Goal: Task Accomplishment & Management: Manage account settings

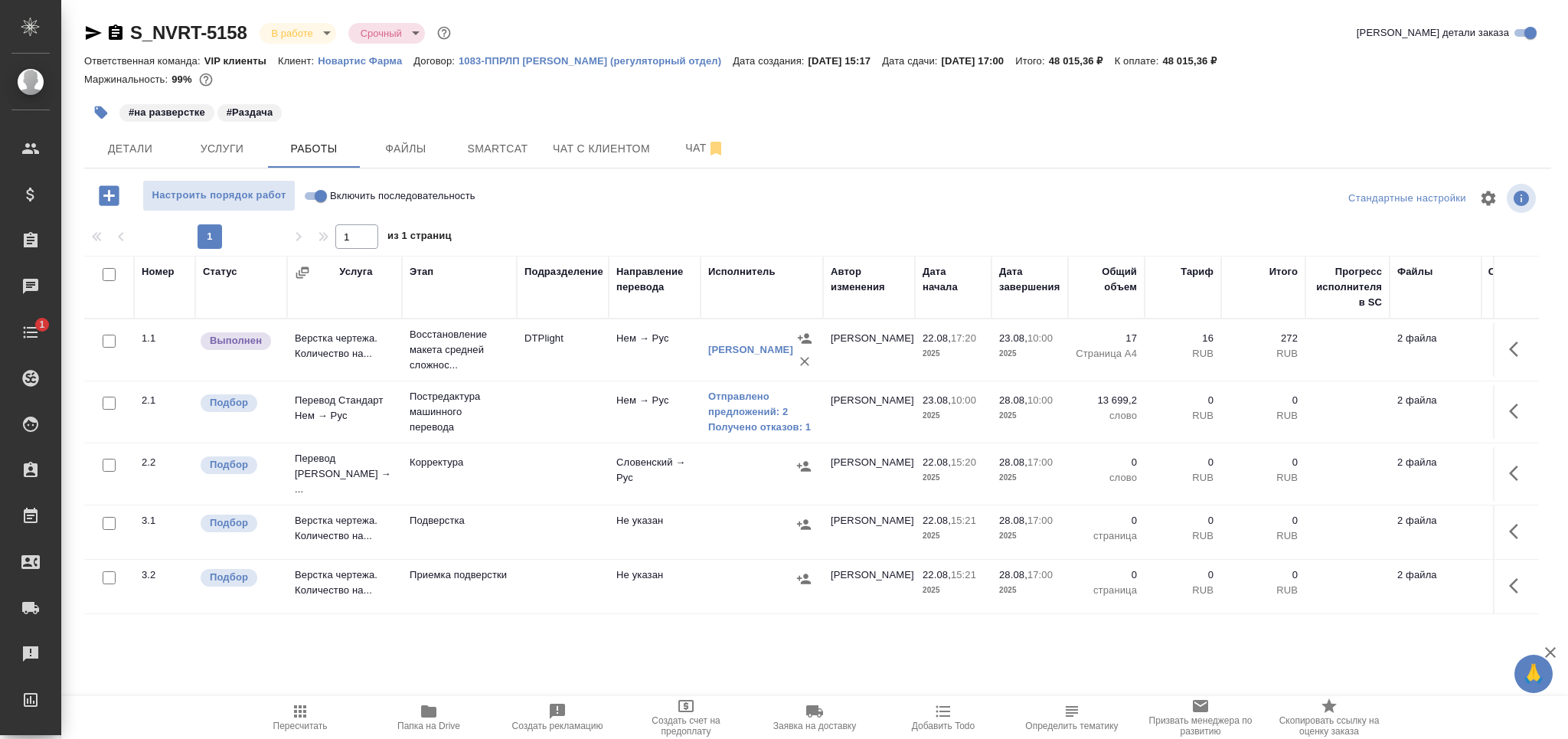
click at [297, 710] on span "Пересчитать" at bounding box center [300, 726] width 54 height 11
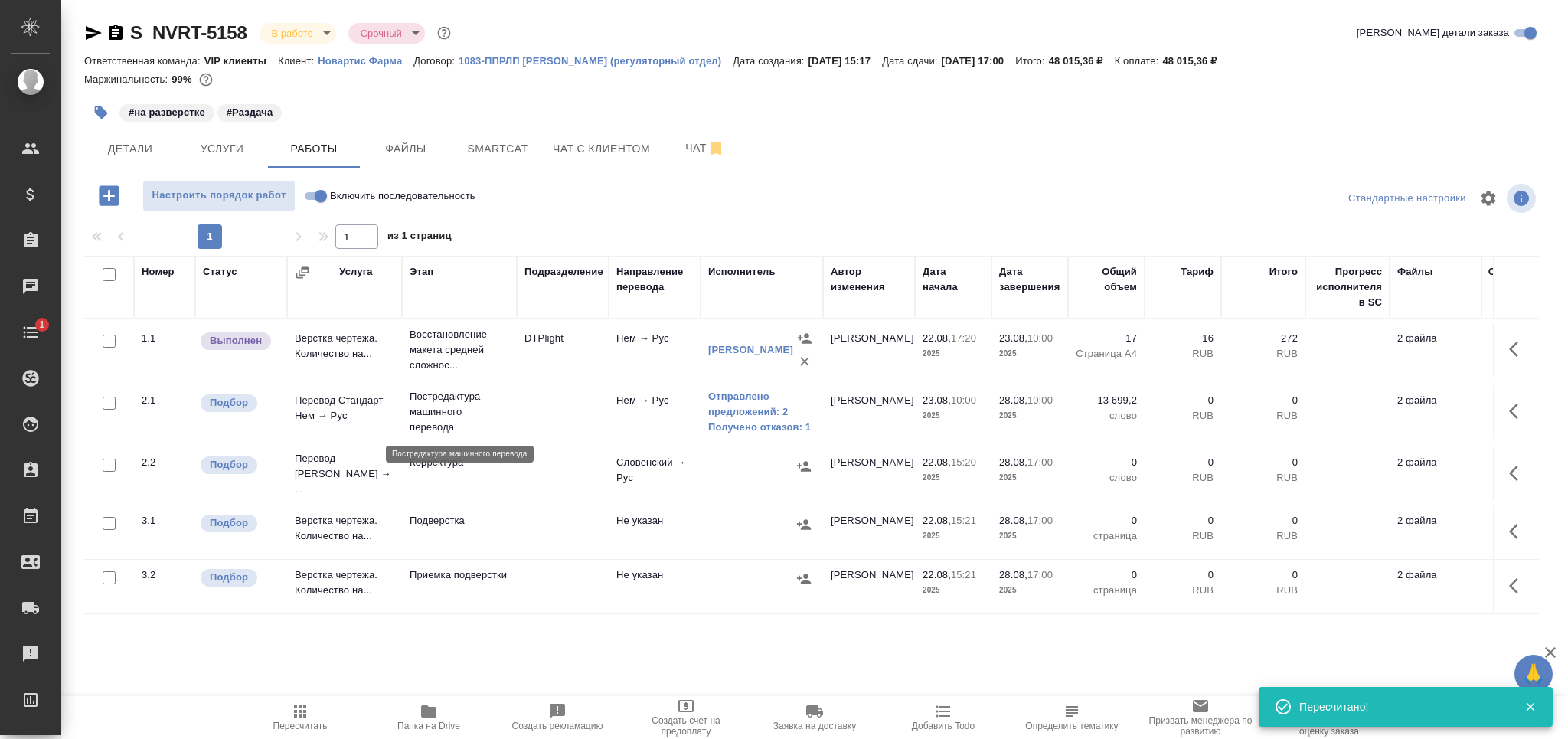
click at [508, 411] on p "Постредактура машинного перевода" at bounding box center [459, 412] width 100 height 46
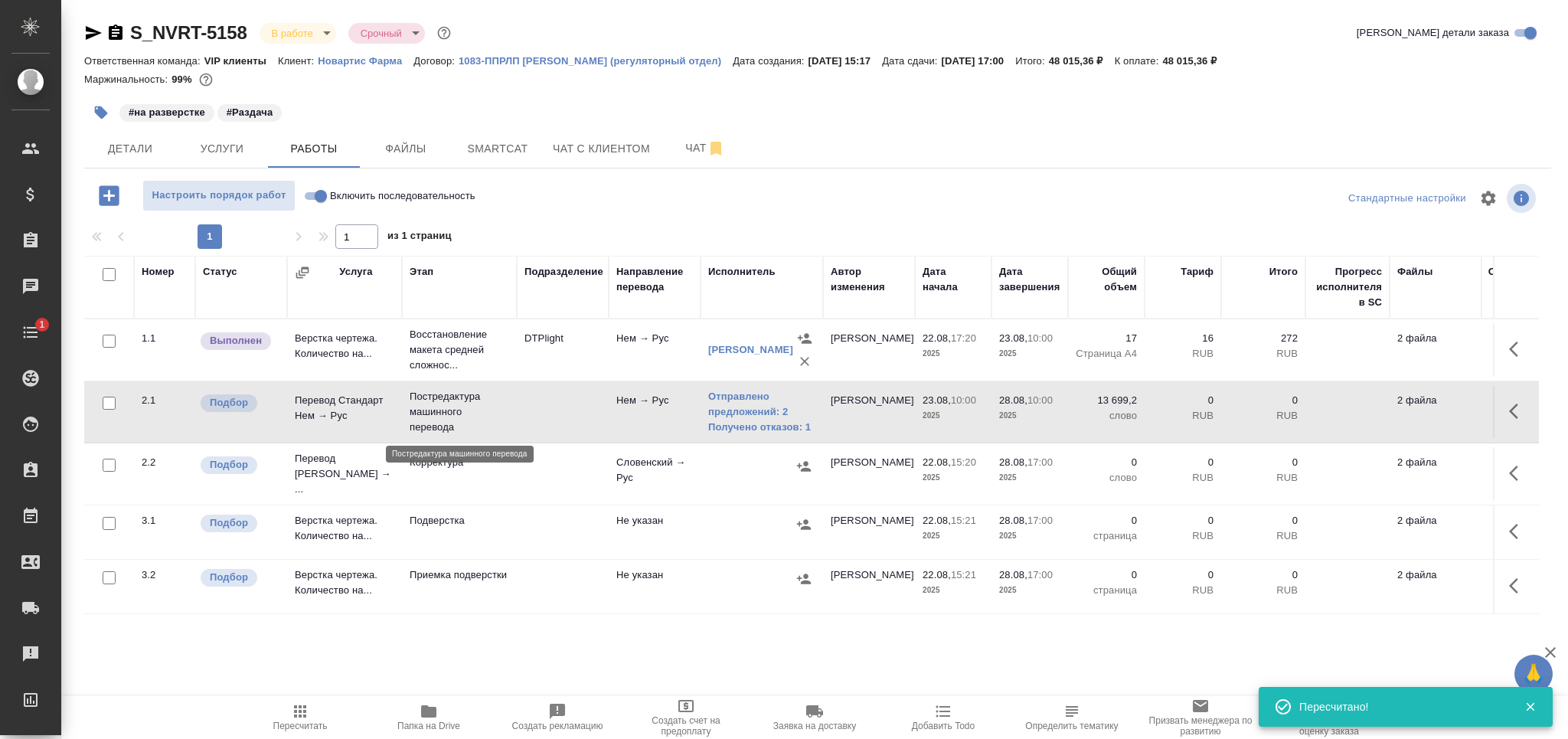
click at [508, 411] on p "Постредактура машинного перевода" at bounding box center [459, 412] width 100 height 46
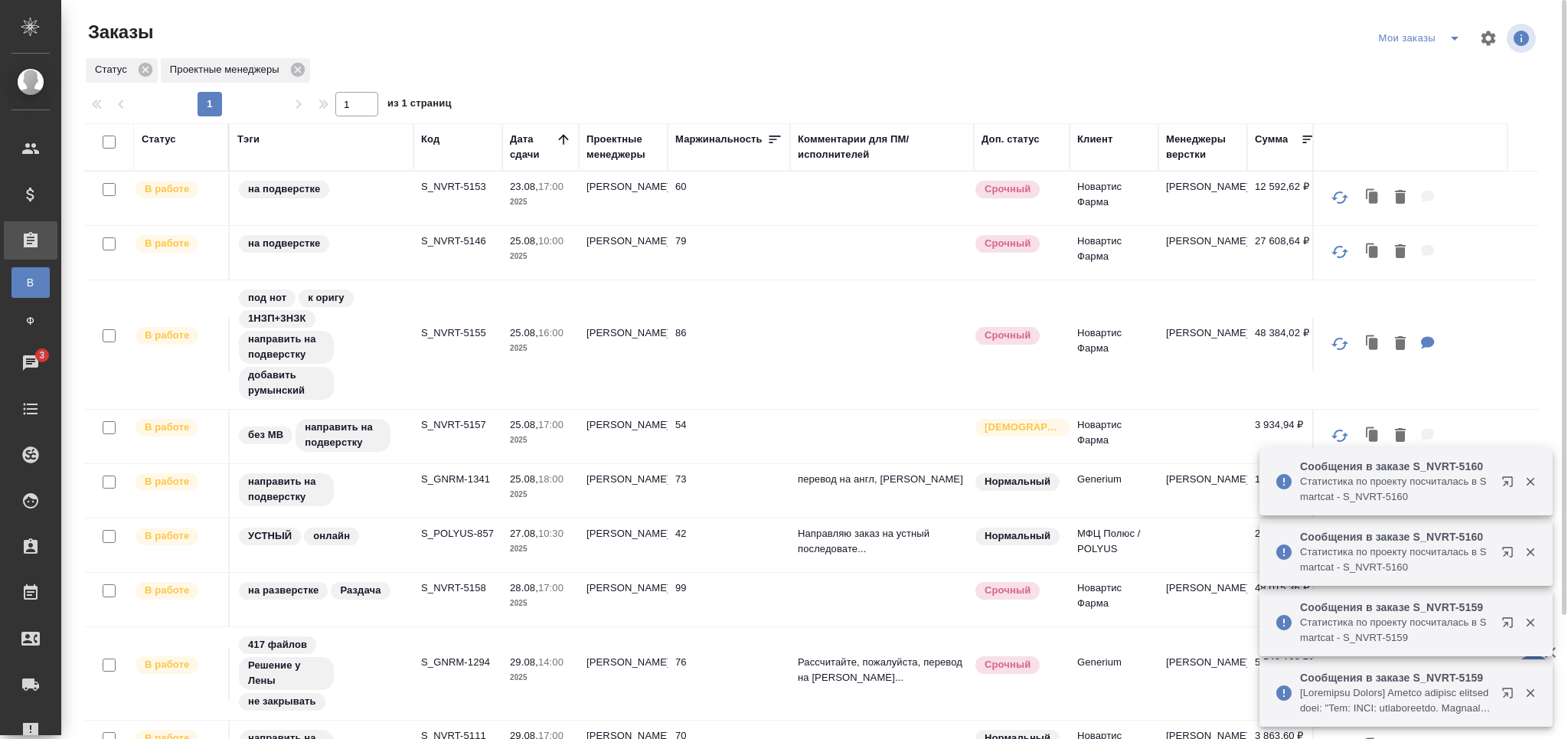
click at [445, 184] on p "S_NVRT-5153" at bounding box center [458, 186] width 73 height 16
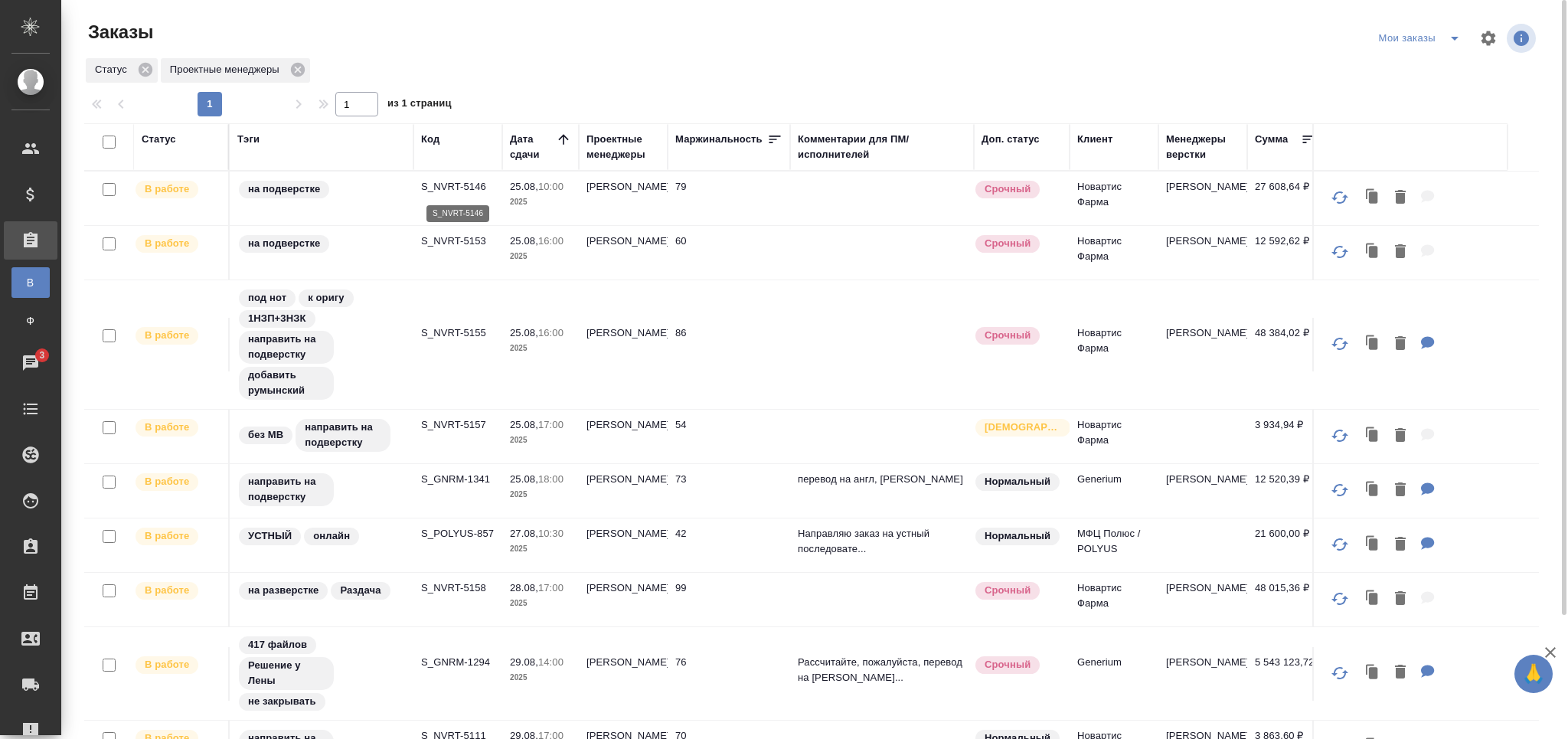
click at [459, 190] on p "S_NVRT-5146" at bounding box center [458, 186] width 73 height 16
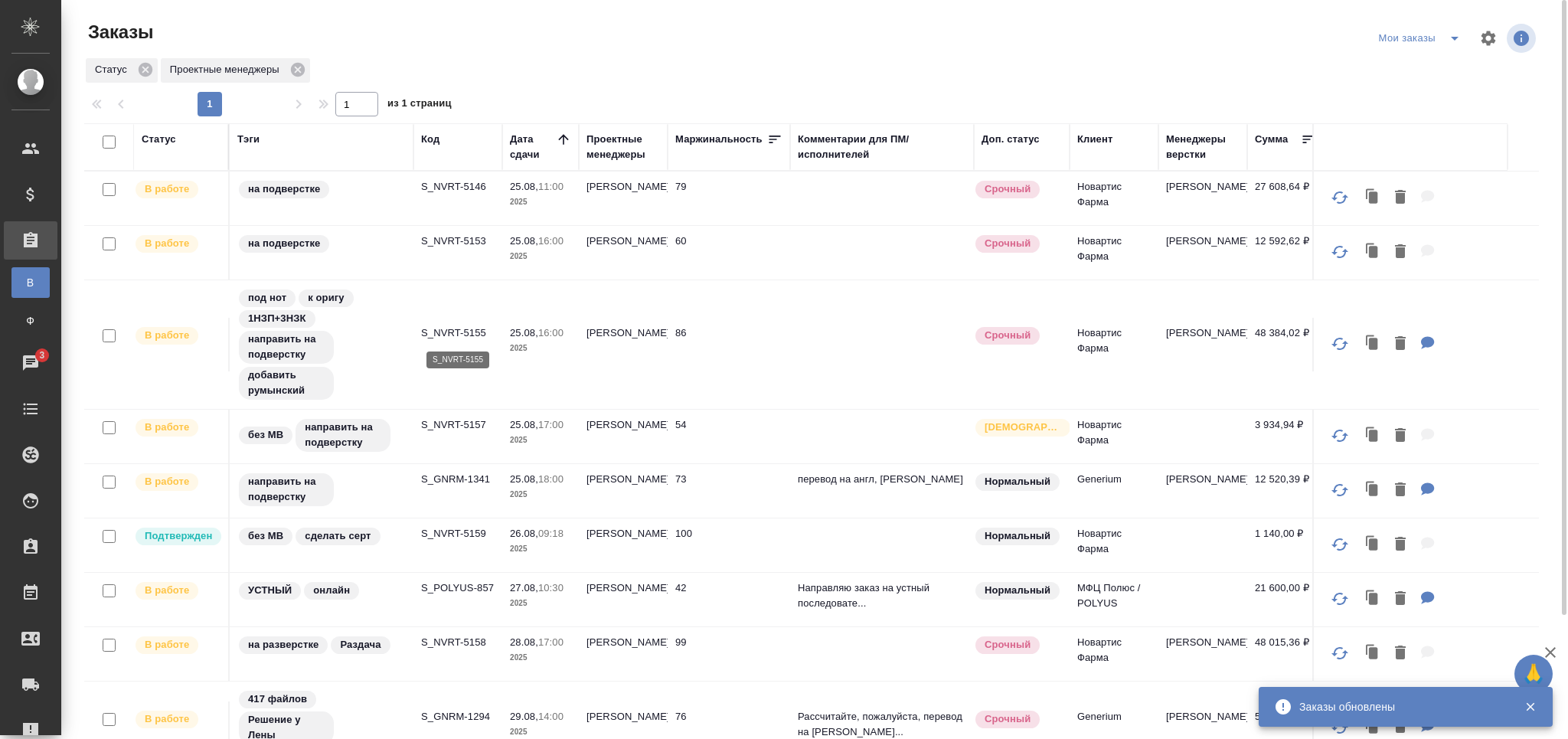
click at [448, 326] on p "S_NVRT-5155" at bounding box center [458, 333] width 73 height 16
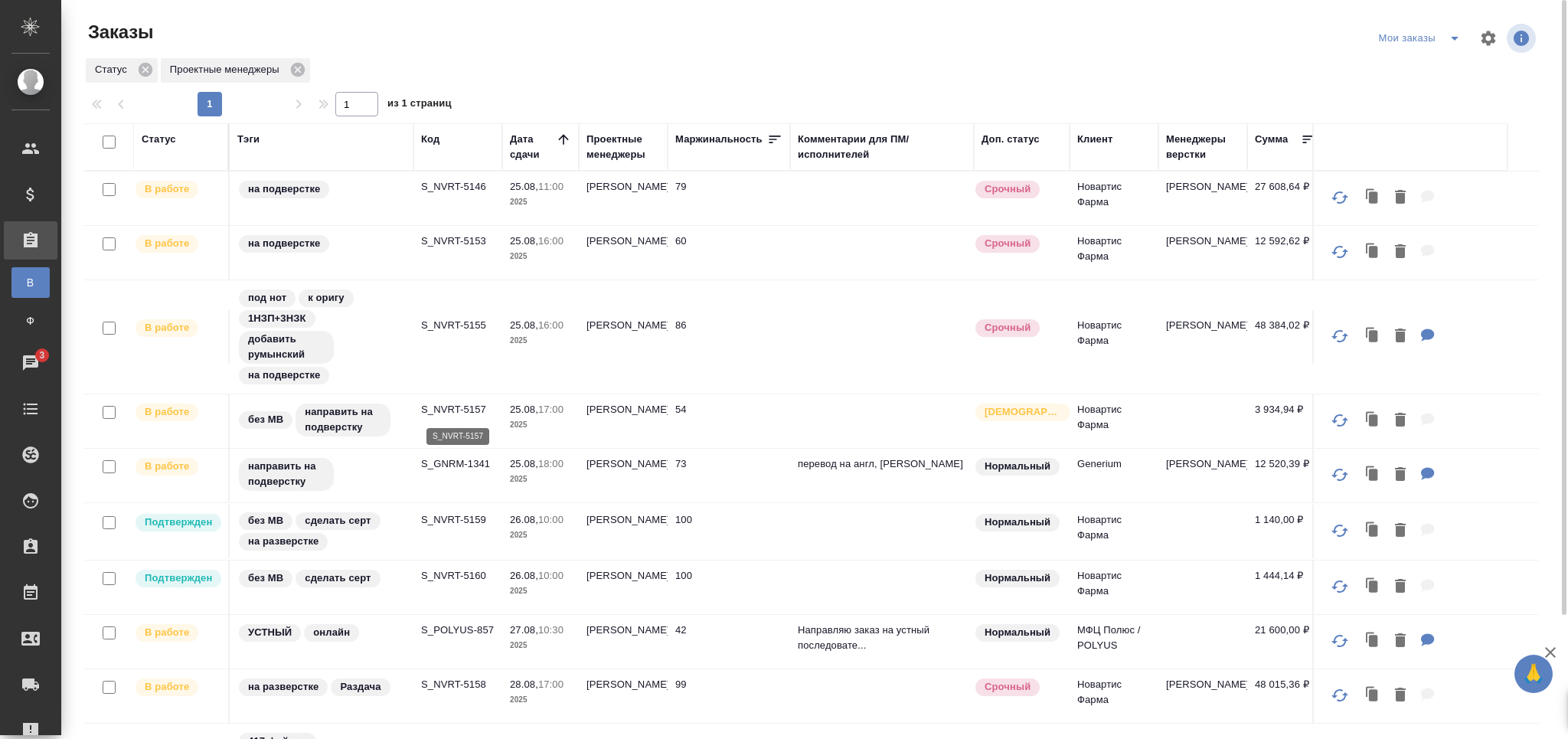
click at [469, 412] on p "S_NVRT-5157" at bounding box center [458, 409] width 73 height 16
click at [450, 462] on p "S_GNRM-1341" at bounding box center [458, 464] width 73 height 16
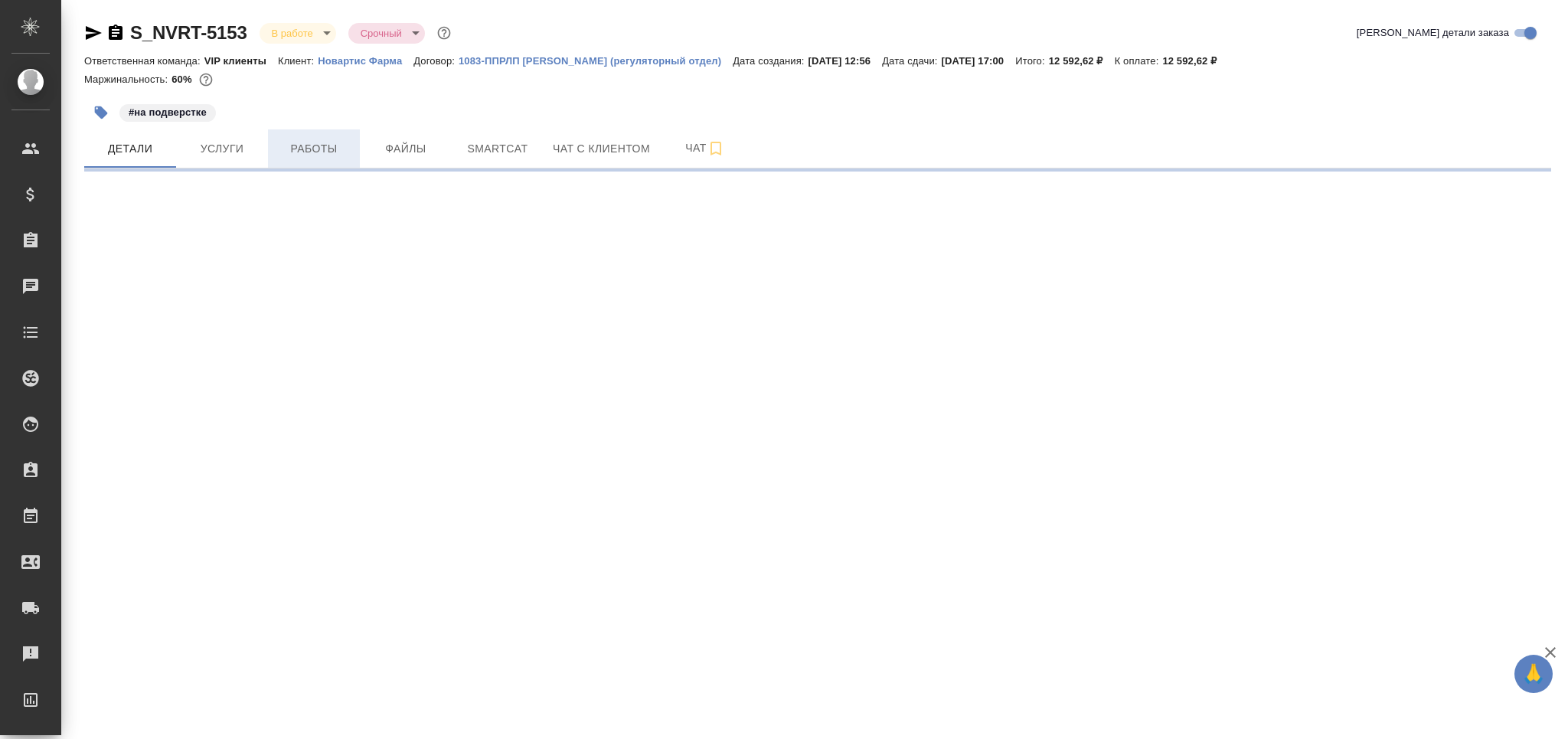
click at [318, 144] on span "Работы" at bounding box center [313, 148] width 73 height 19
select select "RU"
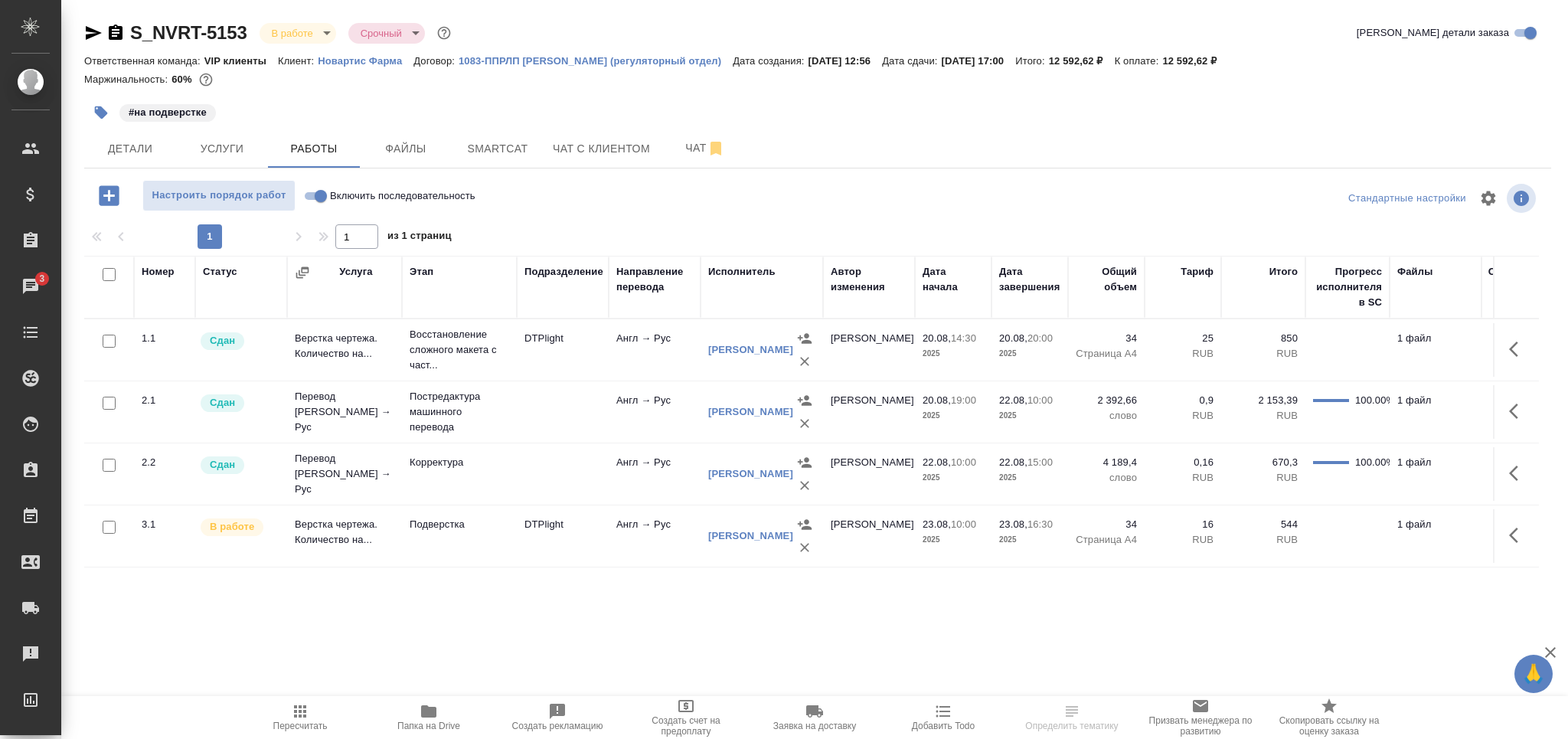
click at [328, 709] on span "Пересчитать" at bounding box center [300, 716] width 111 height 29
click at [111, 38] on icon "button" at bounding box center [115, 32] width 14 height 16
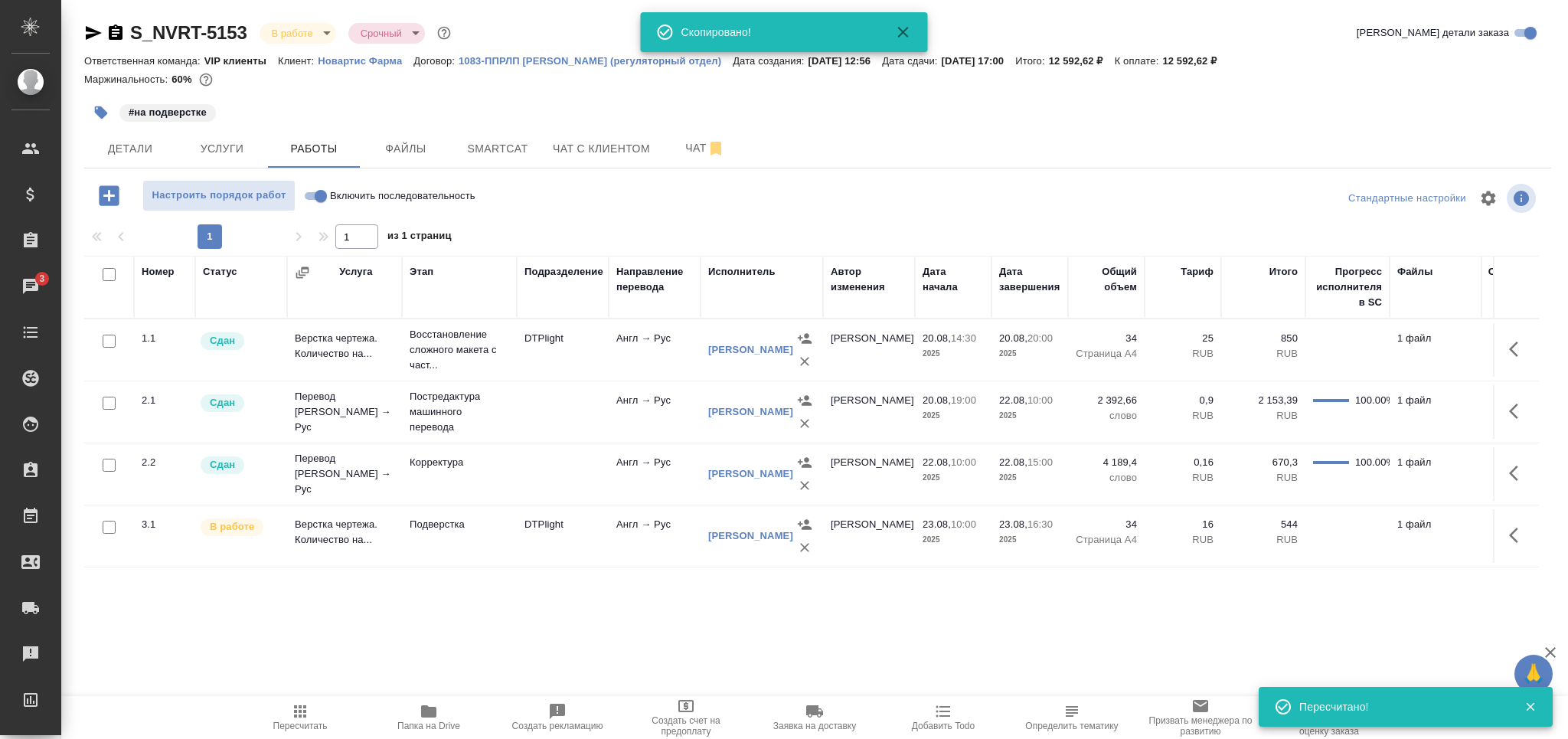
click at [141, 142] on span "Детали" at bounding box center [129, 148] width 73 height 19
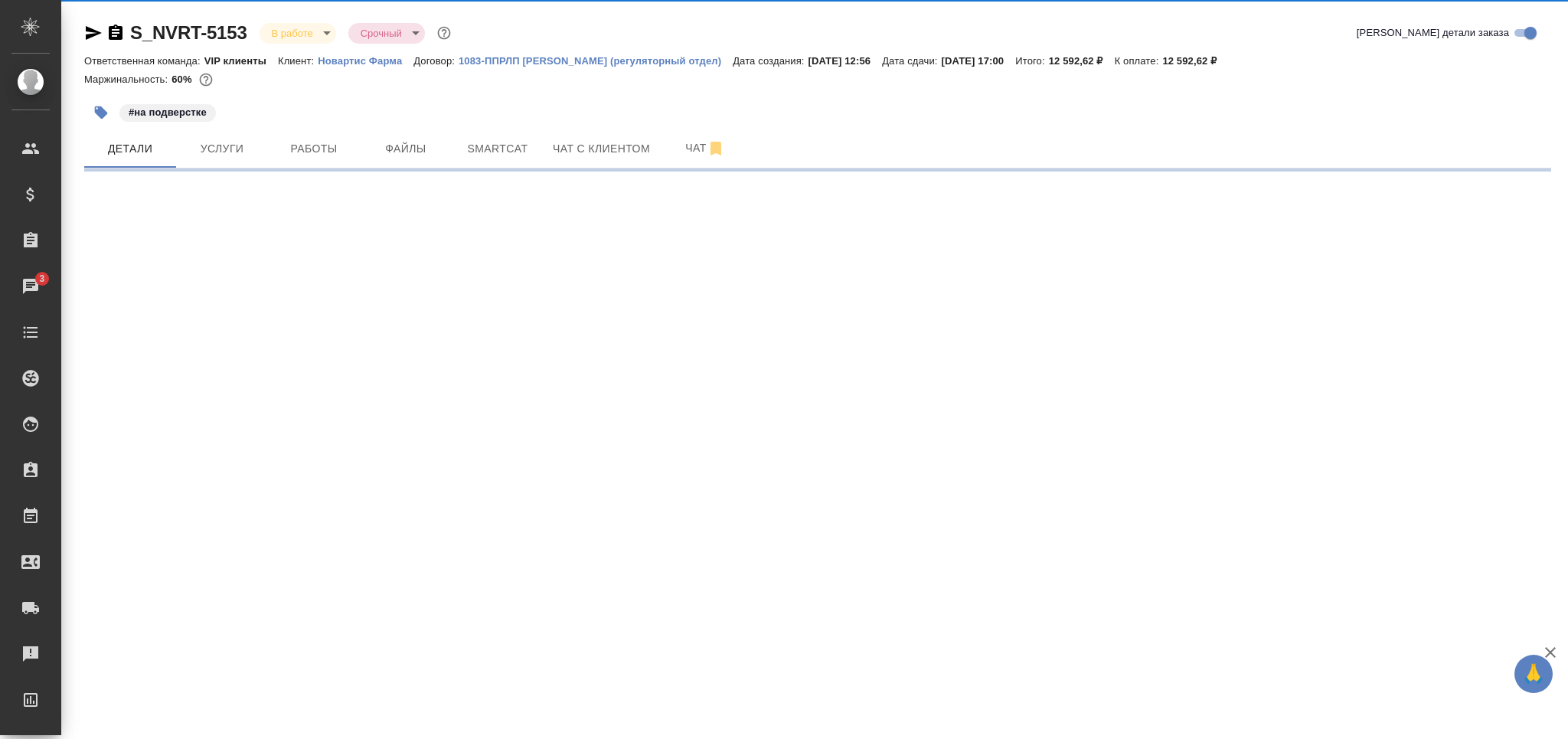
select select "RU"
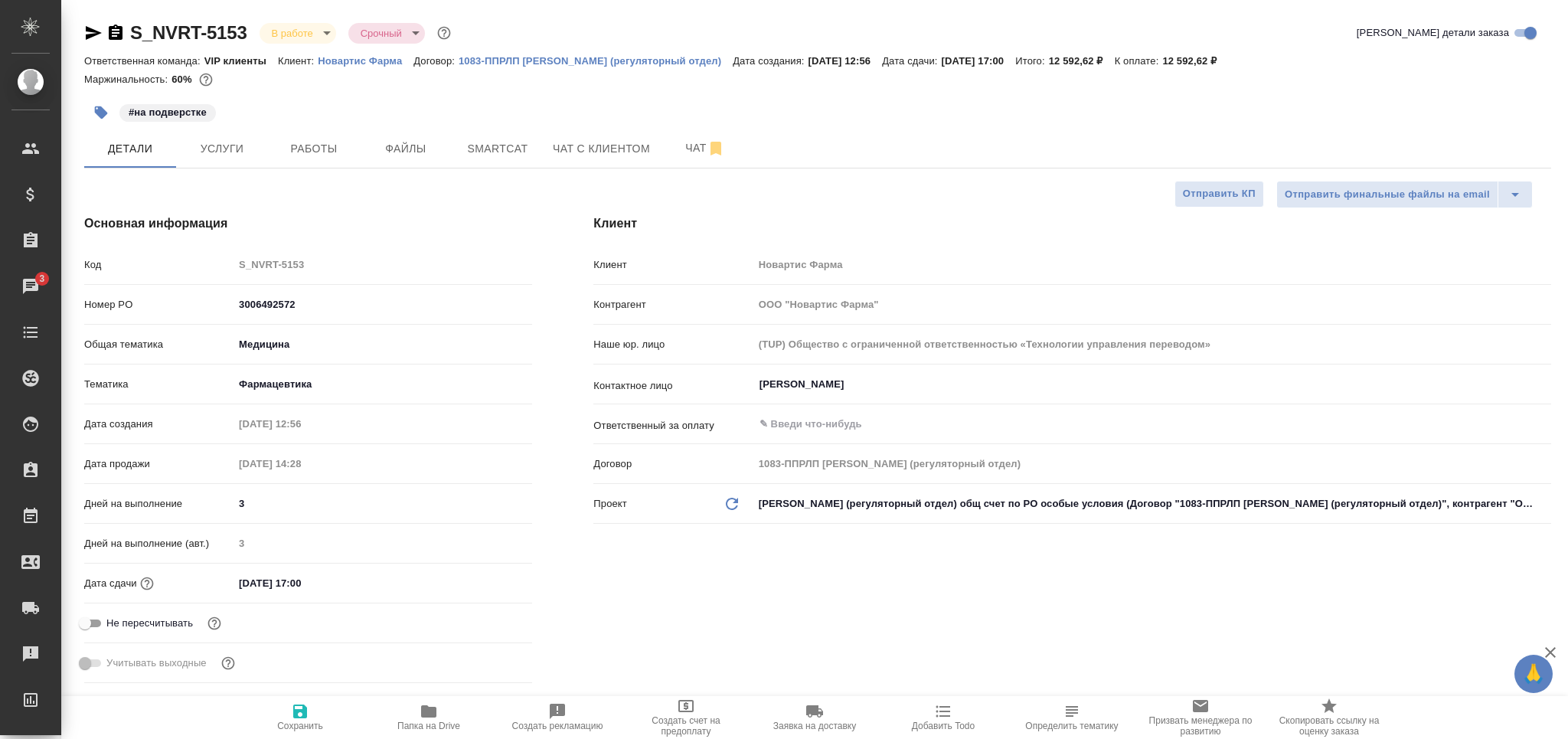
type textarea "x"
click at [251, 581] on input "23.08.2025 17:00" at bounding box center [301, 582] width 134 height 22
type input "25.08.2025 17:00"
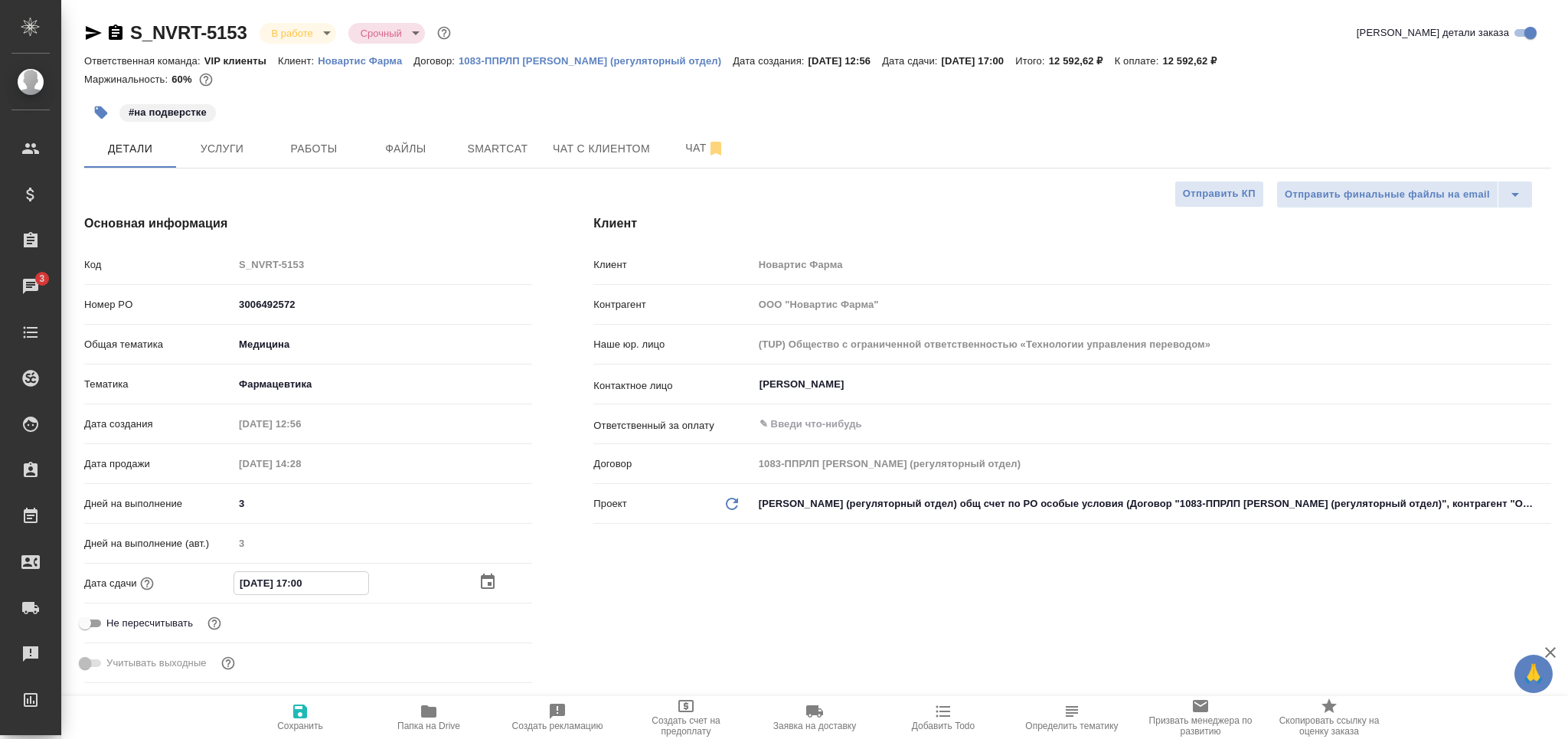
type textarea "x"
drag, startPoint x: 297, startPoint y: 581, endPoint x: 304, endPoint y: 577, distance: 8.1
click at [304, 577] on input "25.08.2025 17:00" at bounding box center [301, 582] width 134 height 22
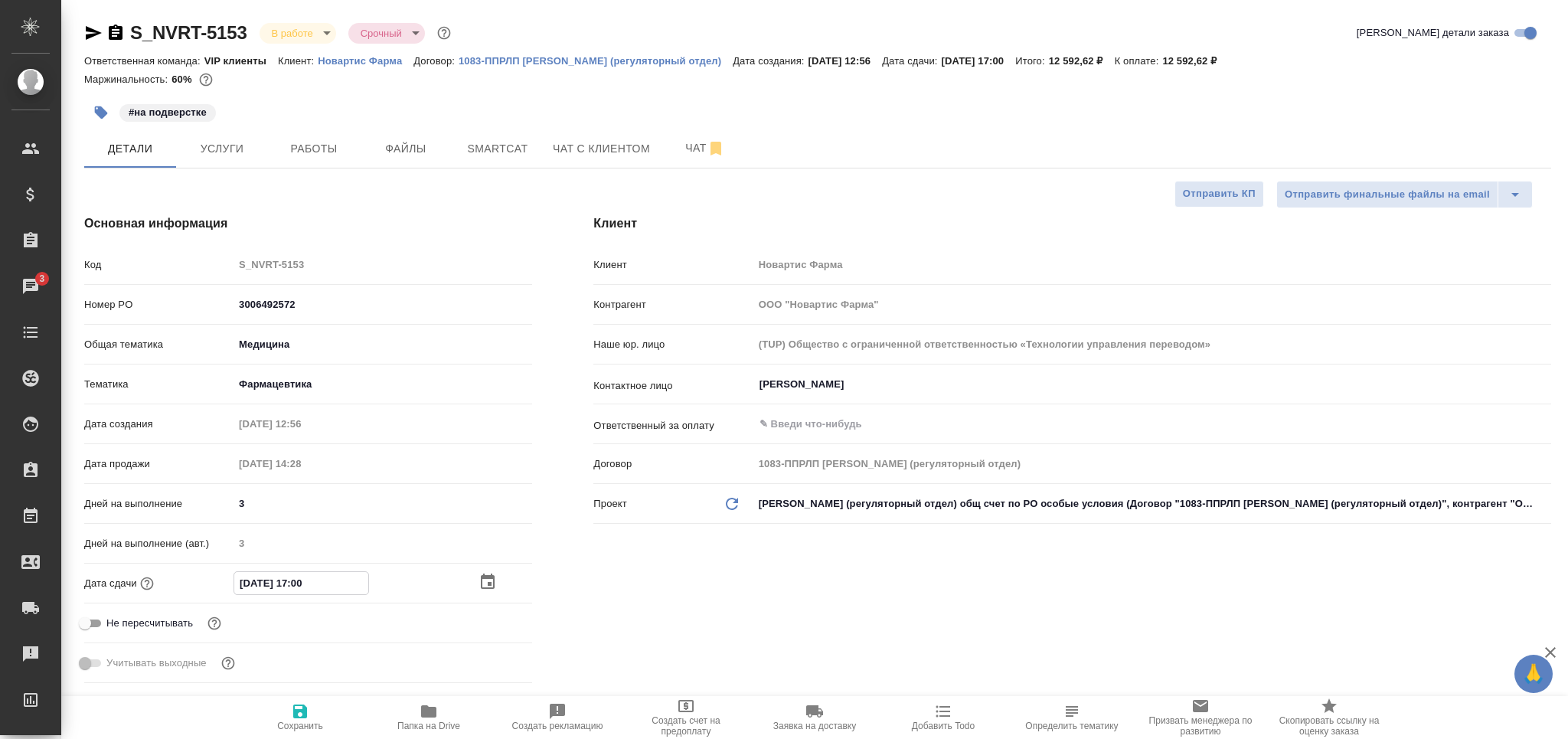
type input "[DATE] 16:00"
type textarea "x"
type input "[DATE] 16:00"
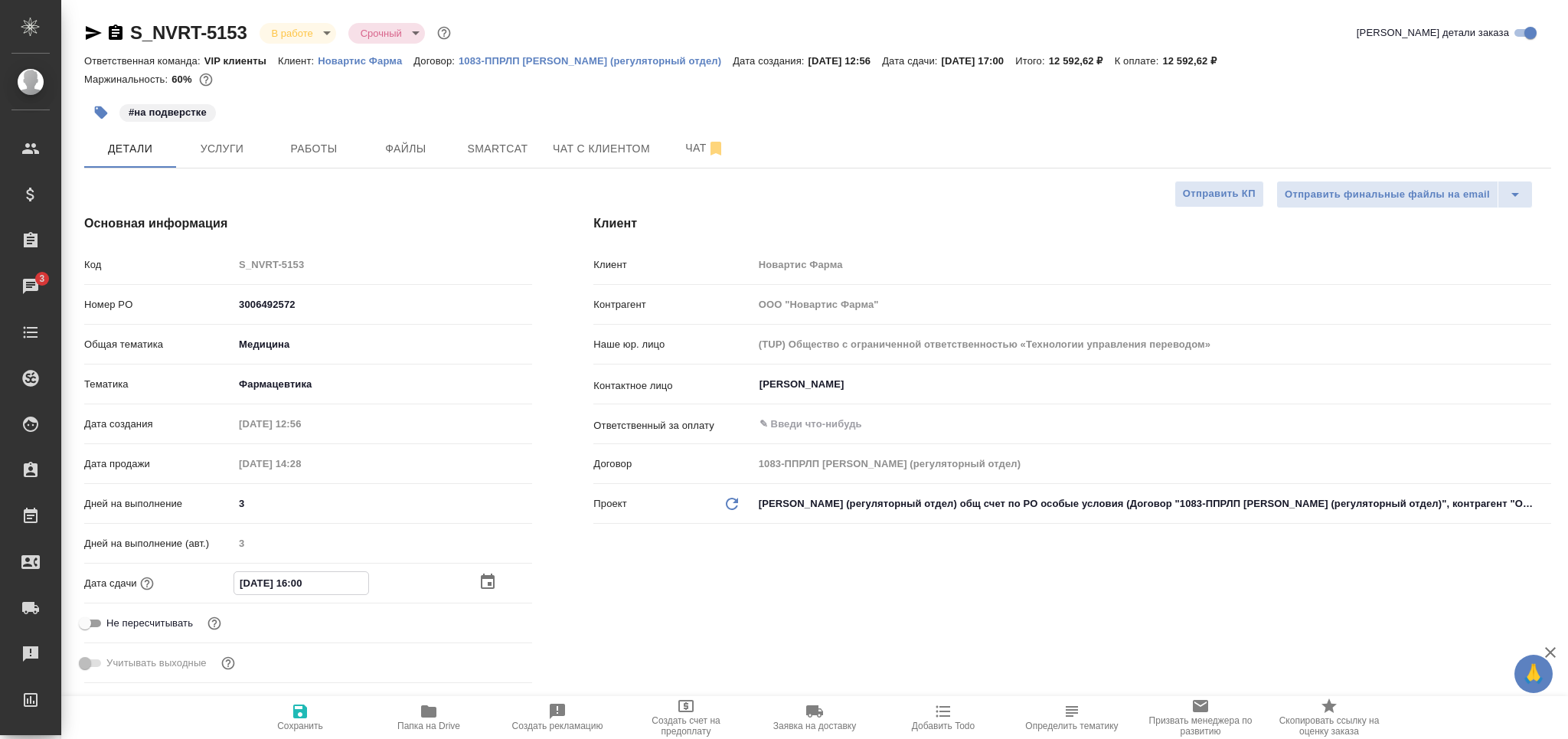
click at [306, 718] on icon "button" at bounding box center [300, 711] width 14 height 14
type textarea "x"
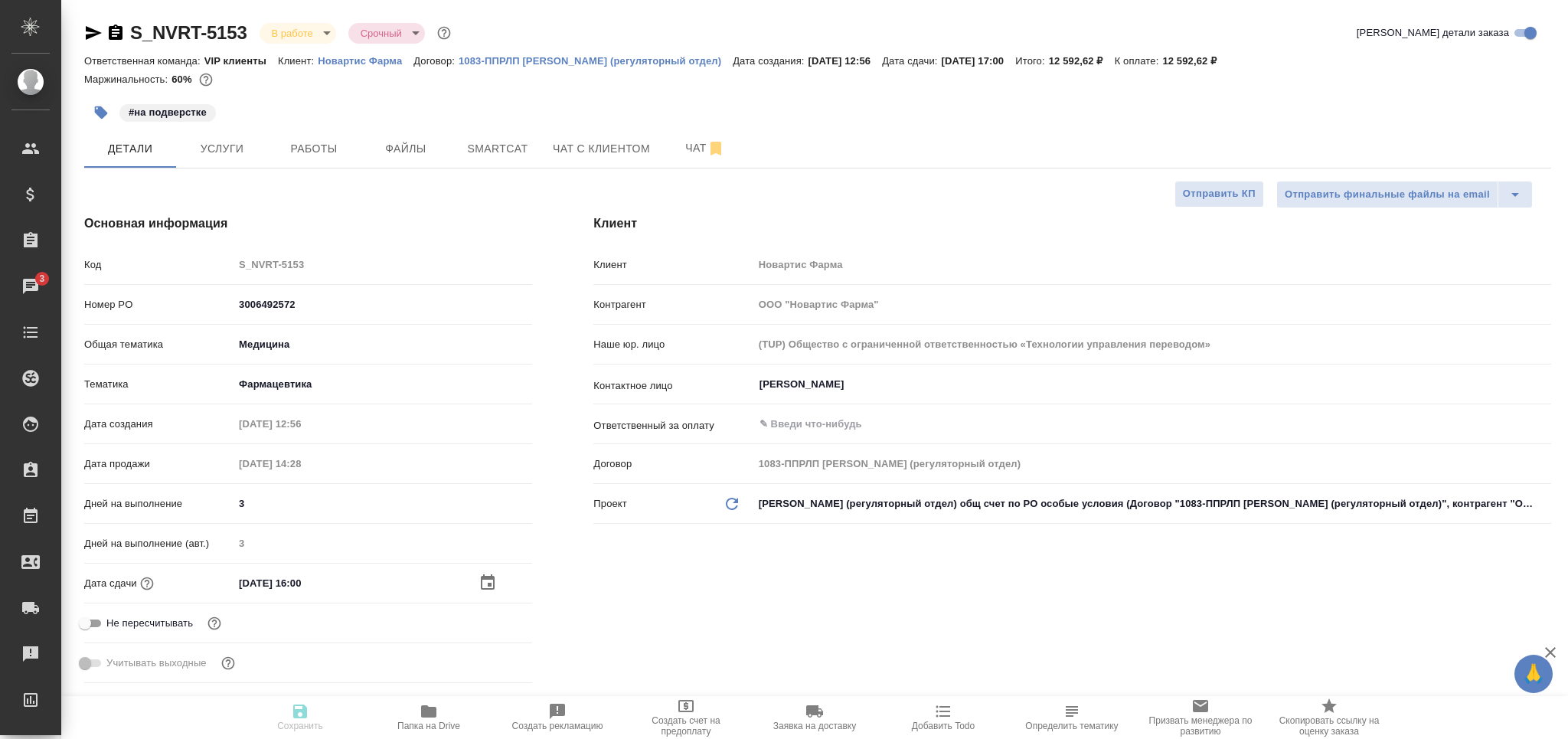
type textarea "x"
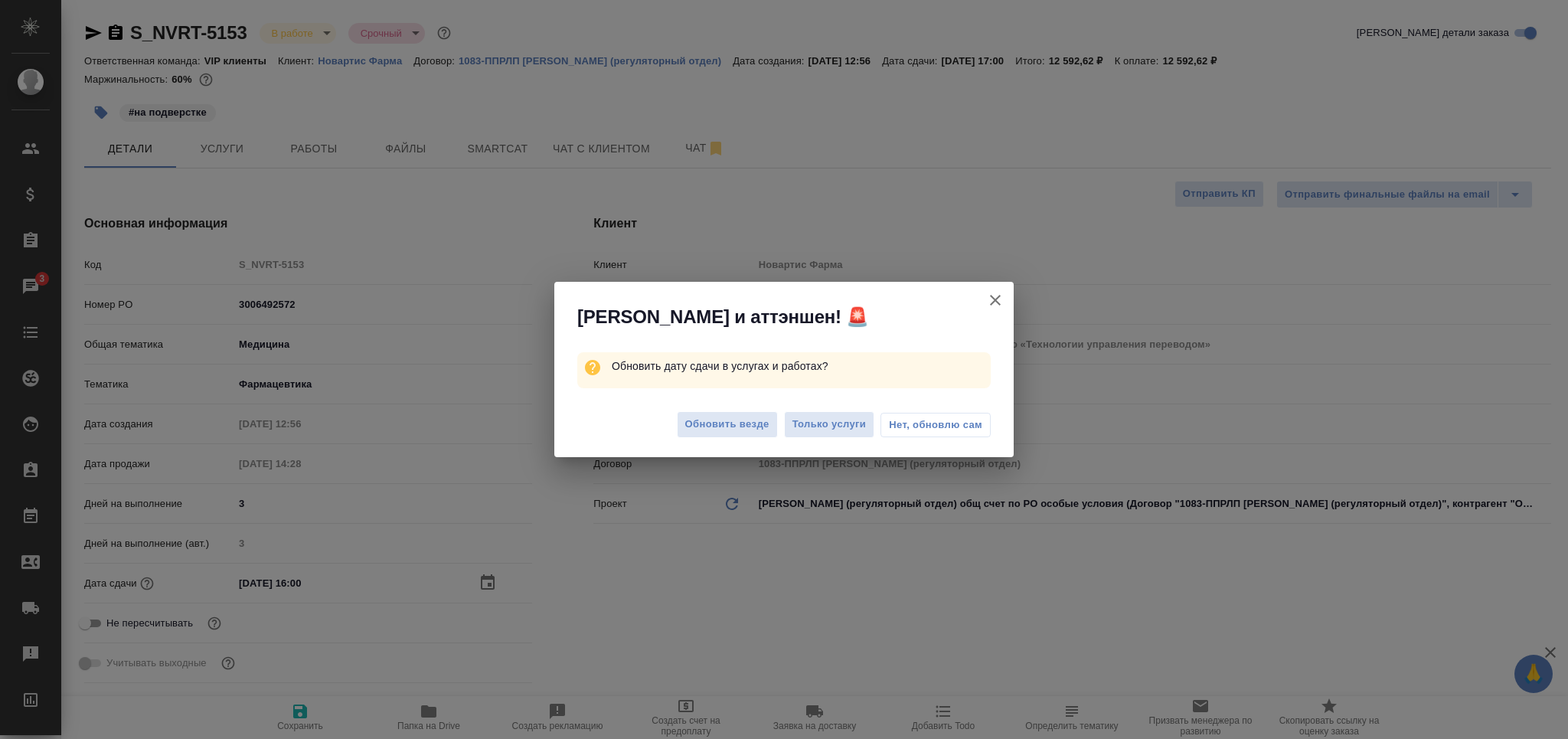
click at [916, 421] on span "Нет, обновлю сам" at bounding box center [935, 425] width 93 height 16
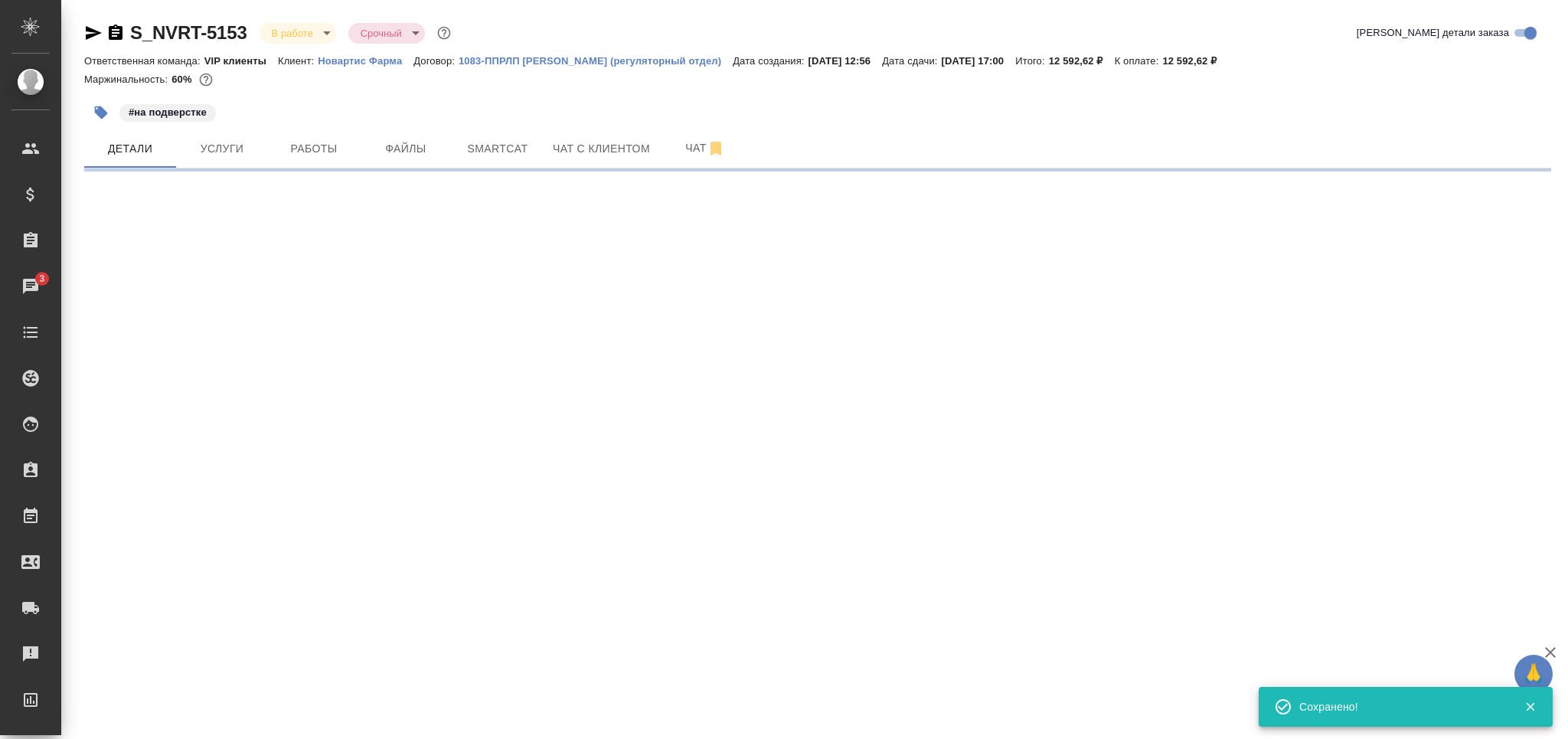
select select "RU"
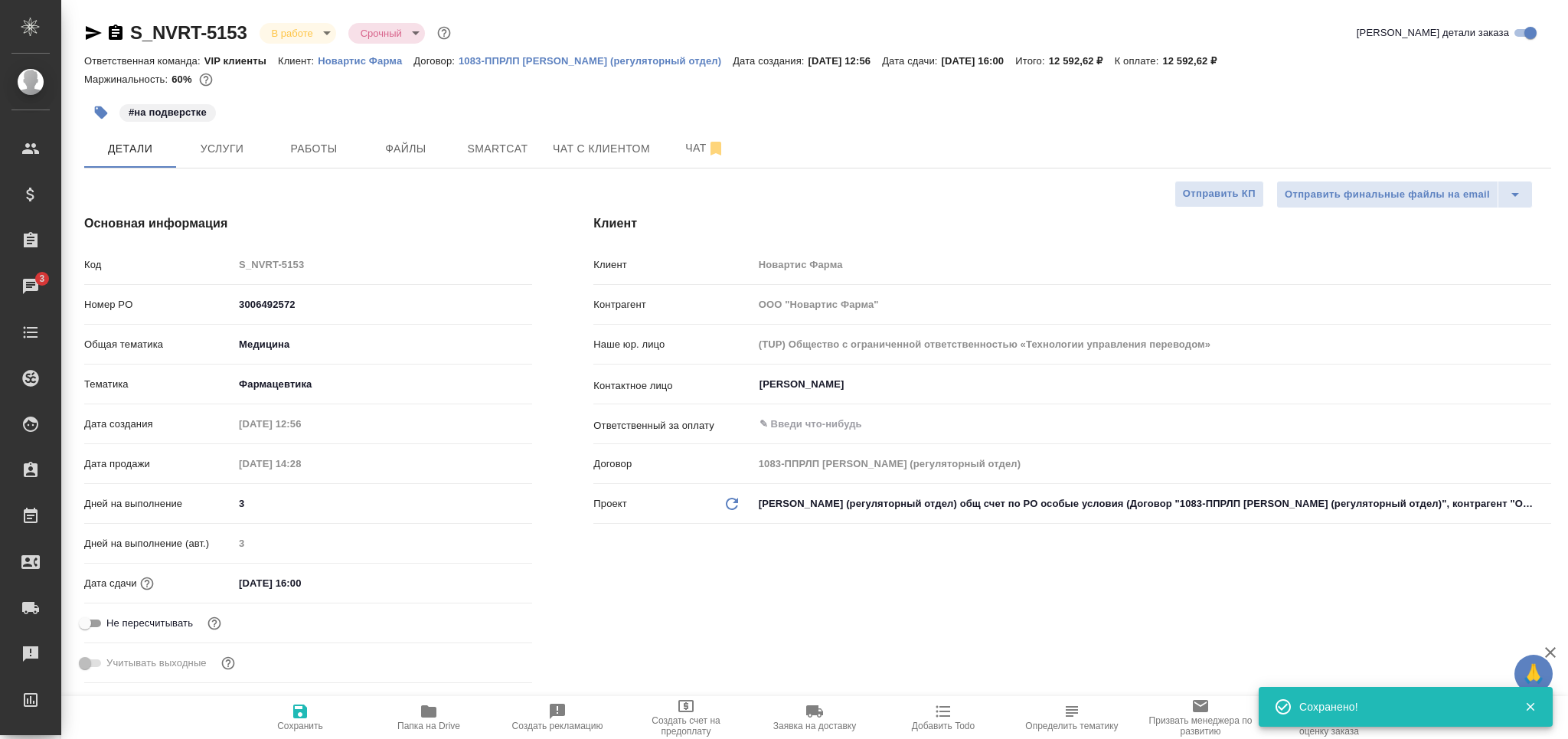
type textarea "x"
click at [295, 715] on icon "button" at bounding box center [300, 711] width 14 height 14
type textarea "x"
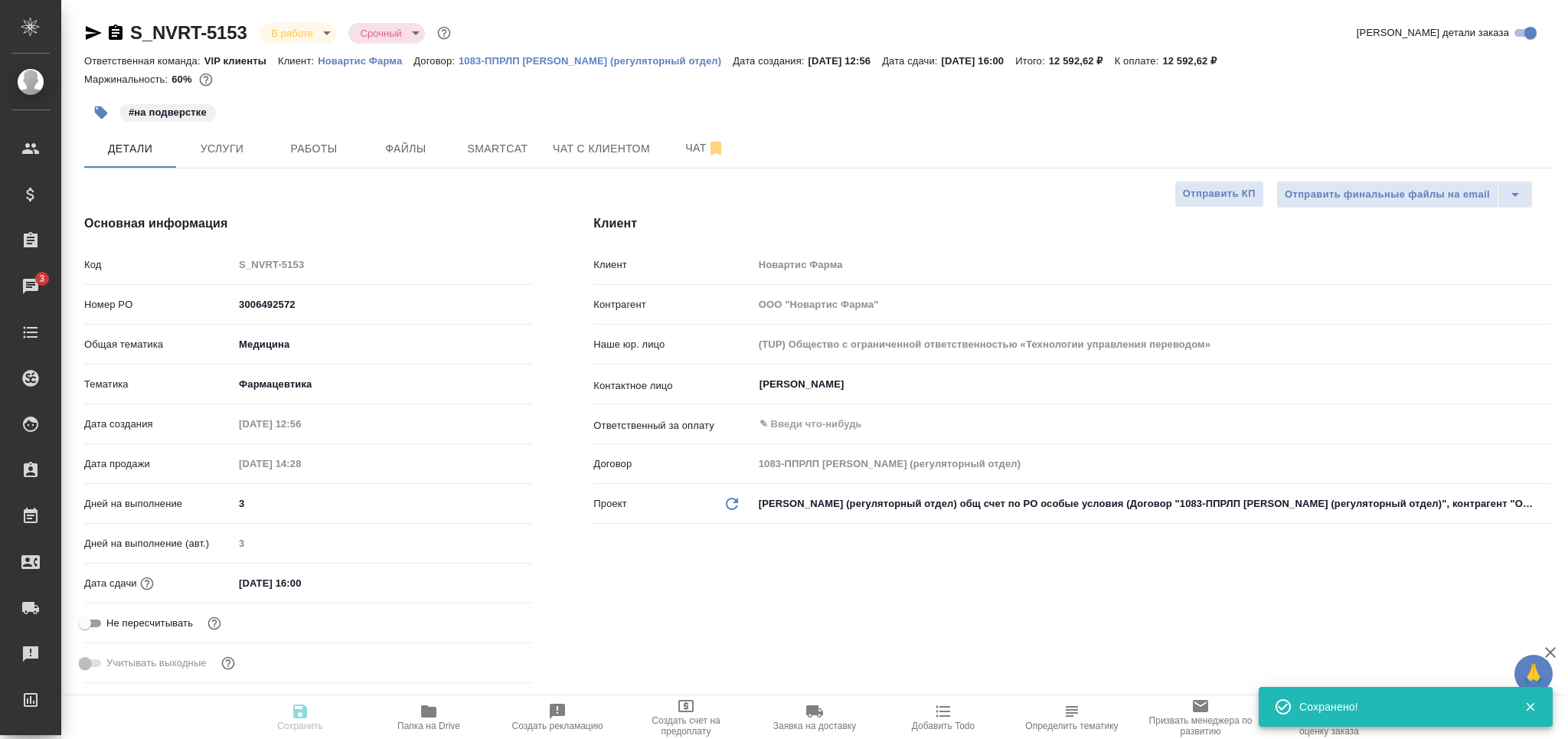
type textarea "x"
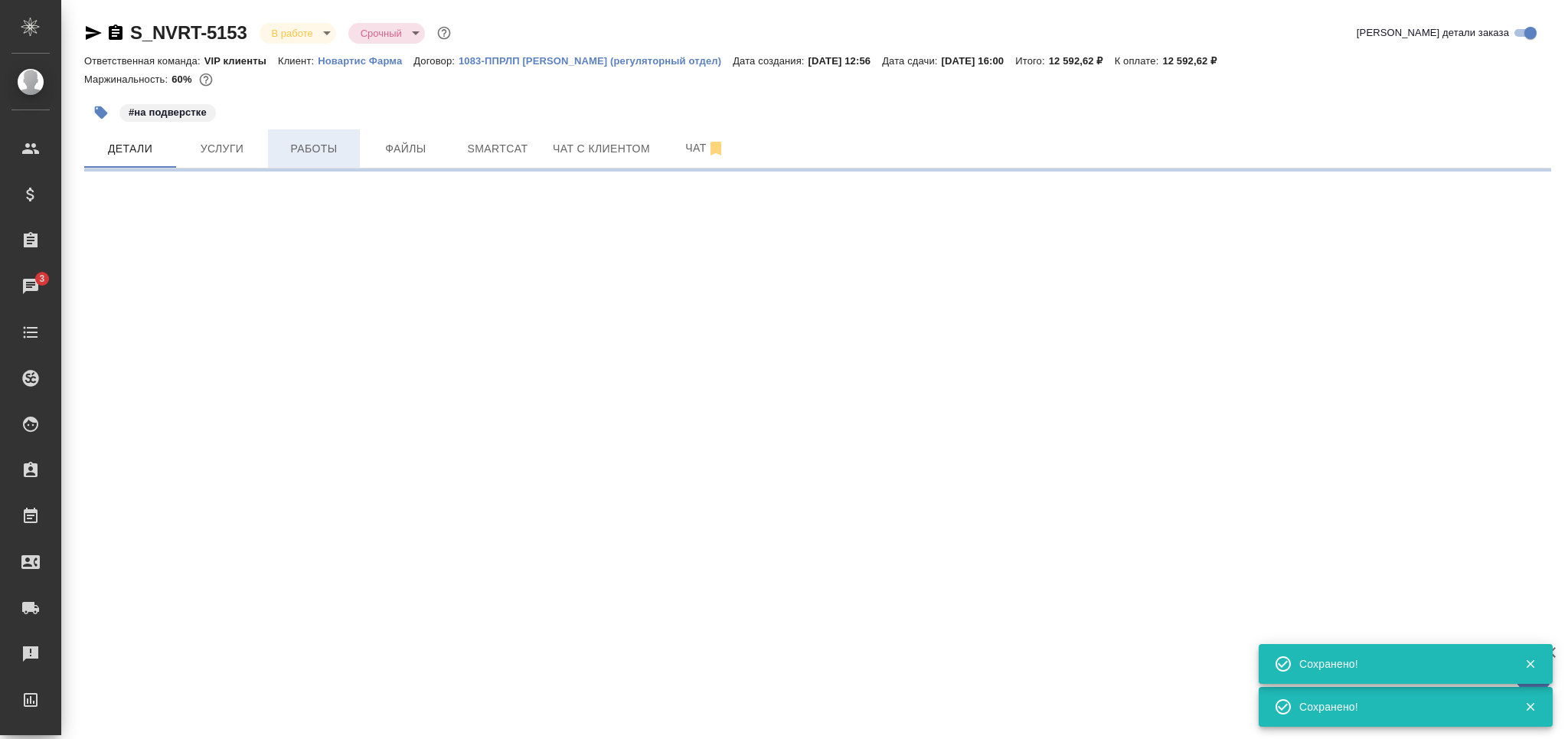
select select "RU"
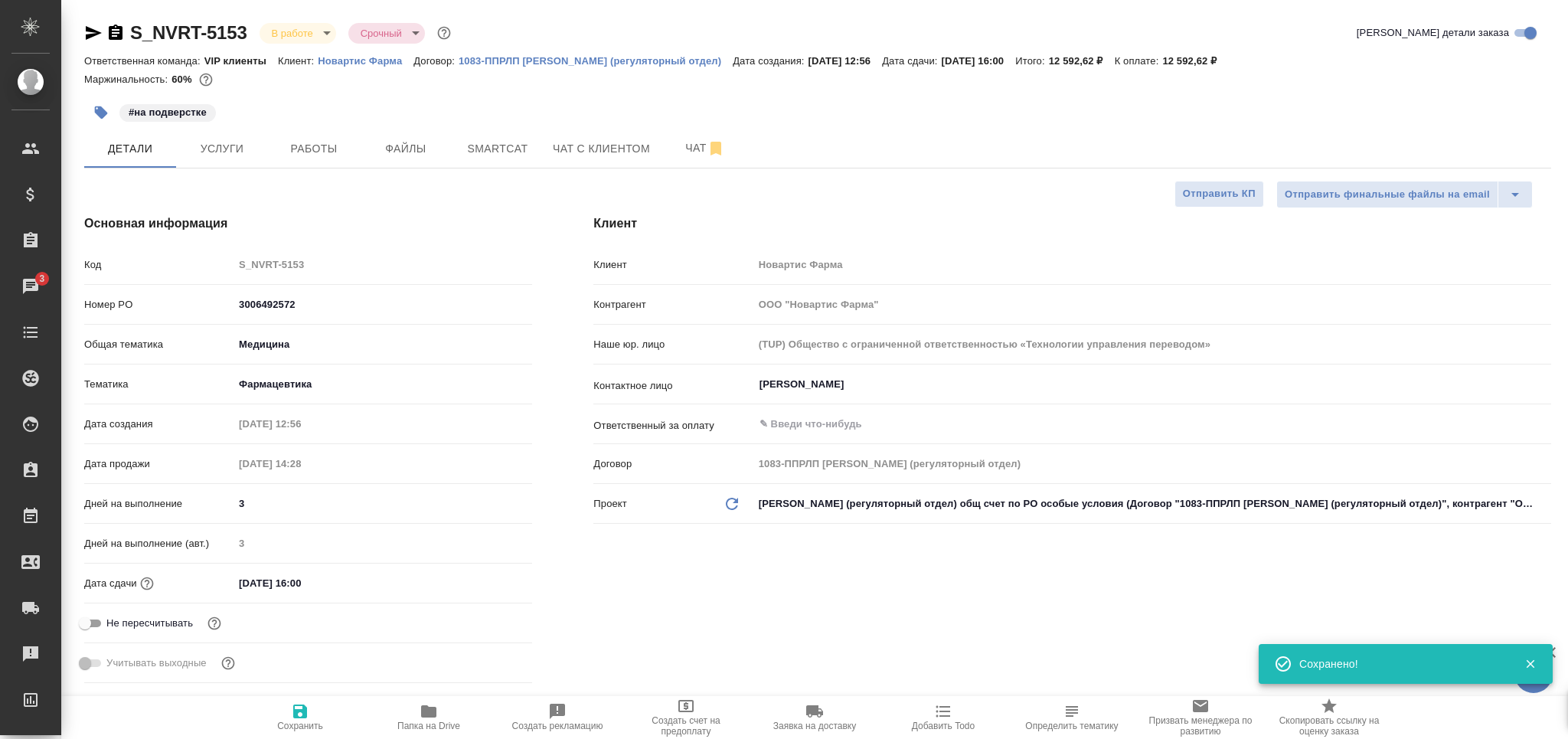
type textarea "x"
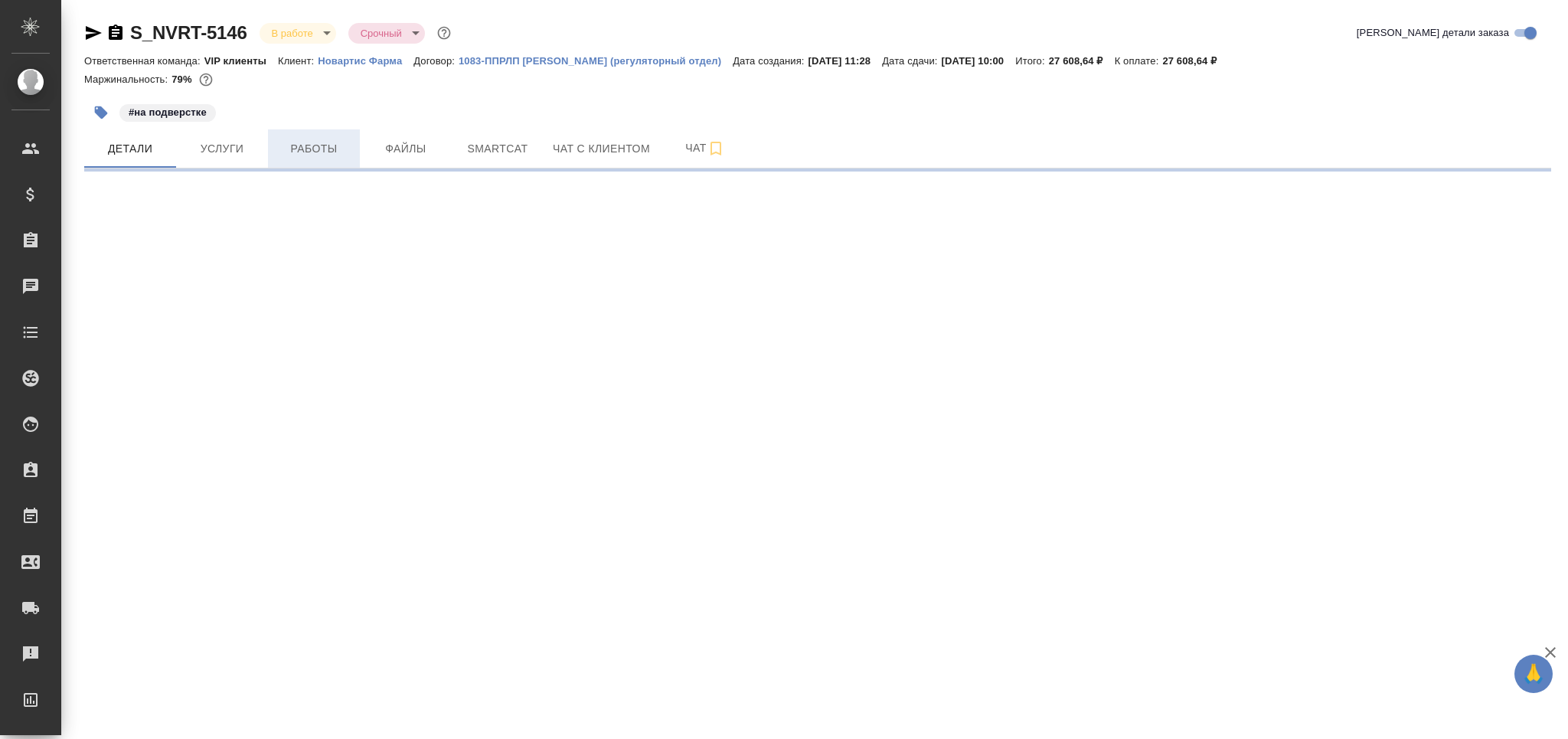
select select "RU"
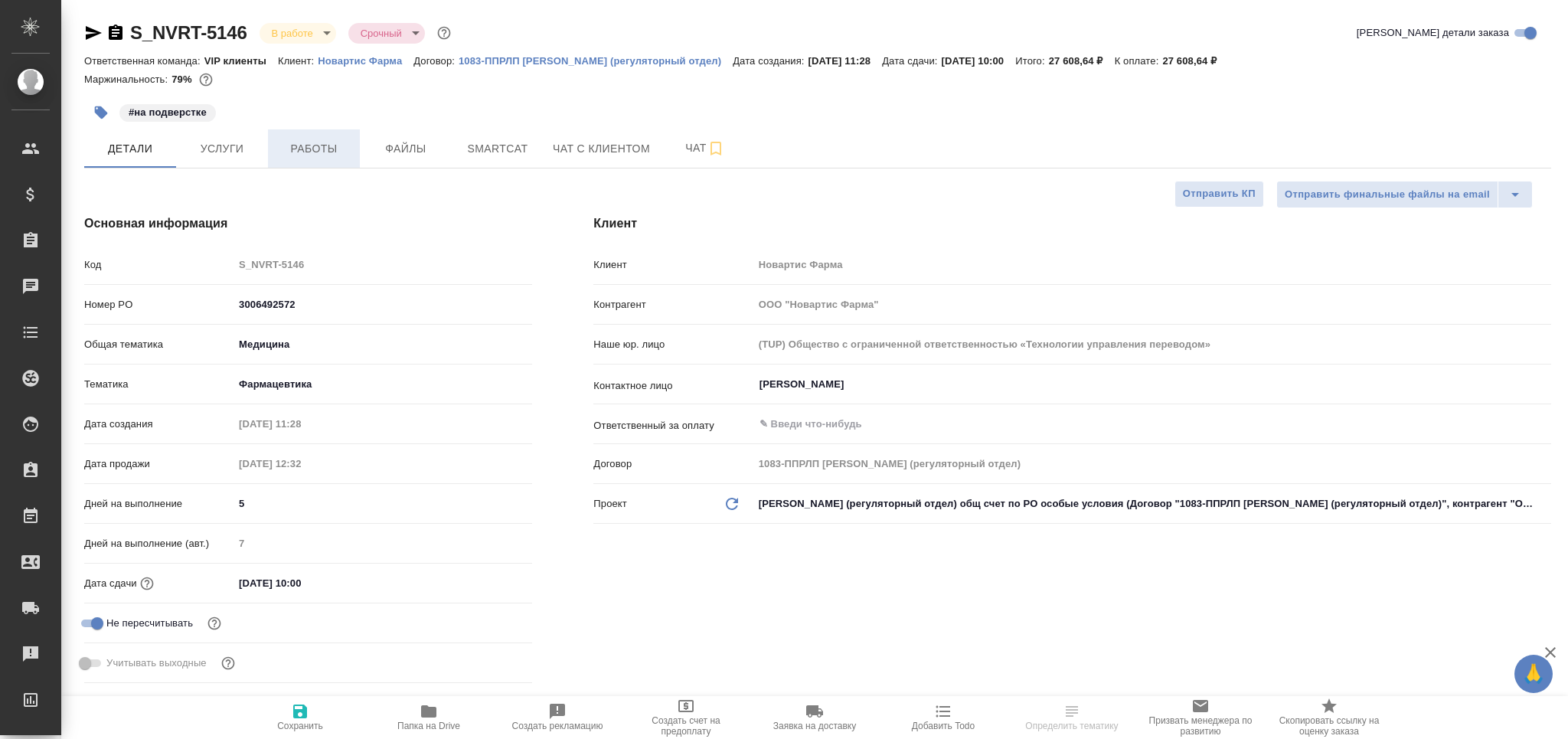
click at [331, 144] on span "Работы" at bounding box center [313, 148] width 73 height 19
type textarea "x"
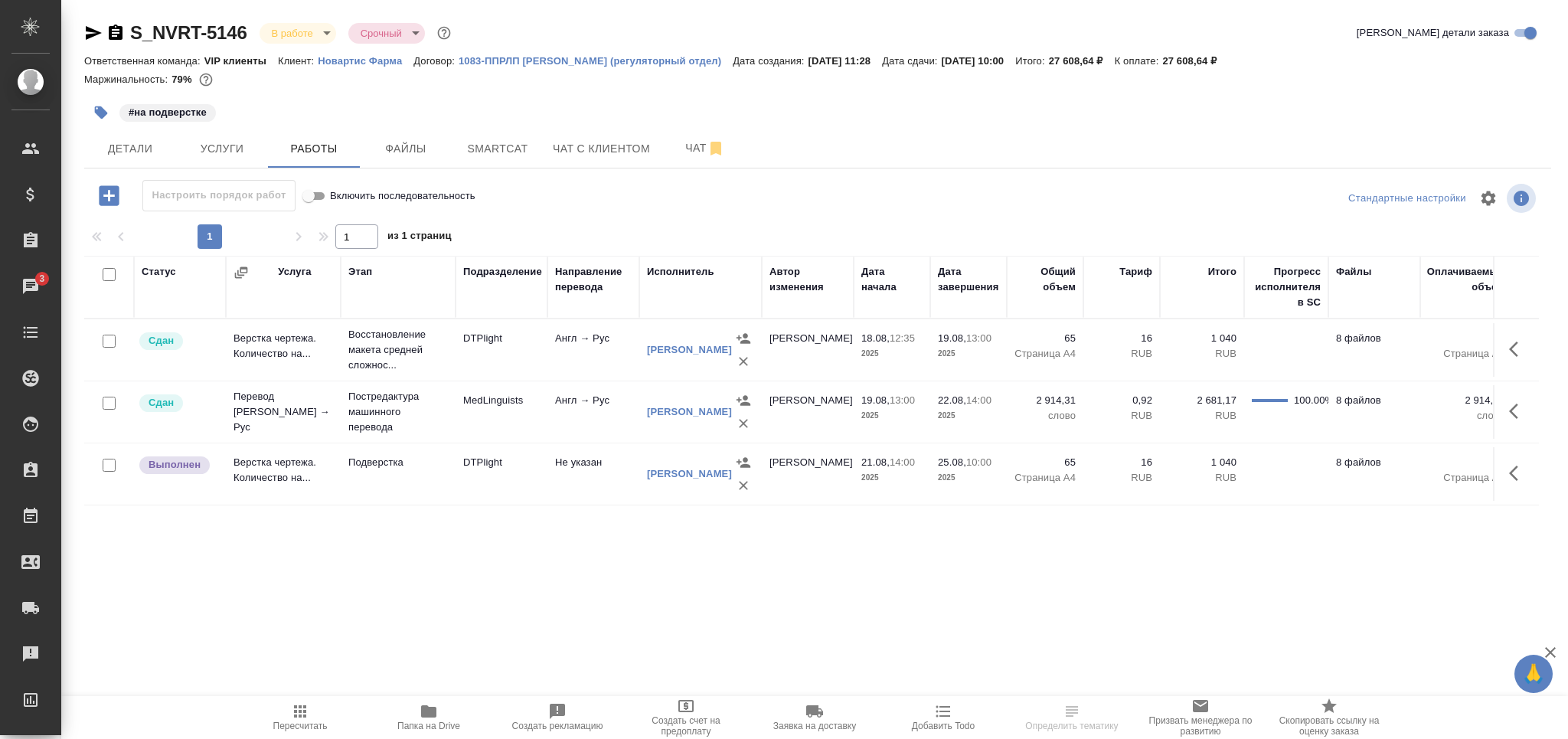
click at [306, 727] on span "Пересчитать" at bounding box center [300, 726] width 54 height 11
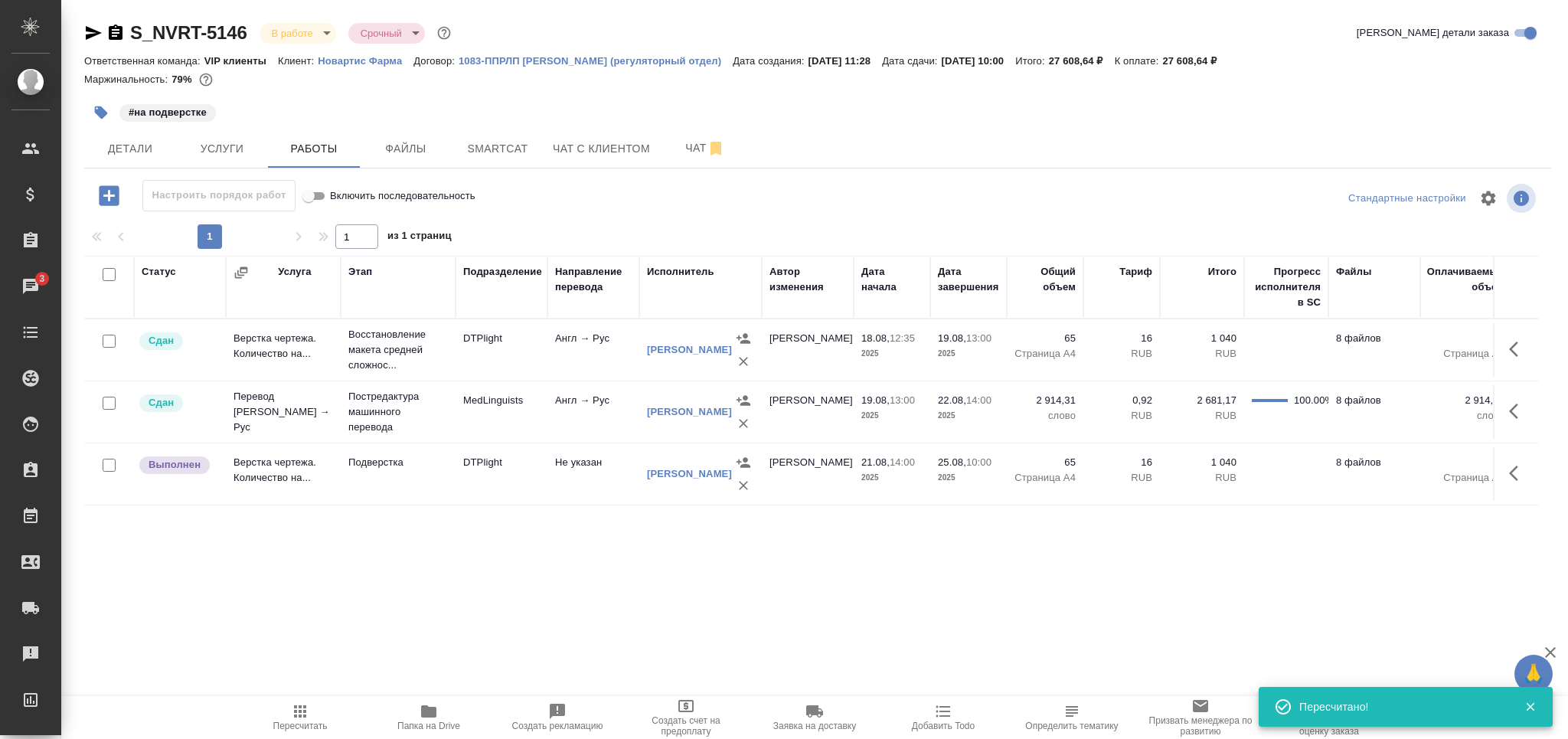
click at [120, 34] on icon "button" at bounding box center [115, 32] width 14 height 16
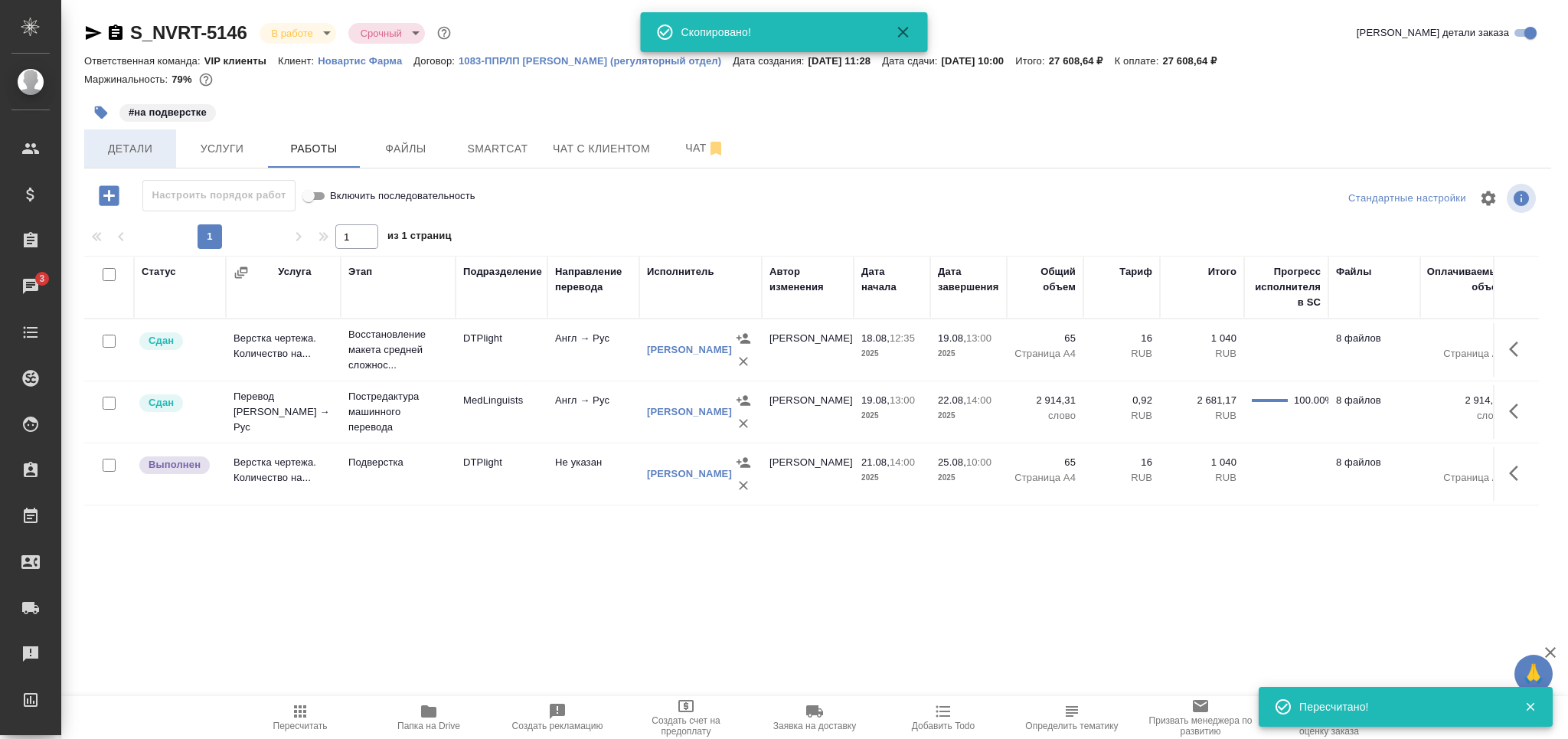
click at [108, 142] on span "Детали" at bounding box center [129, 148] width 73 height 19
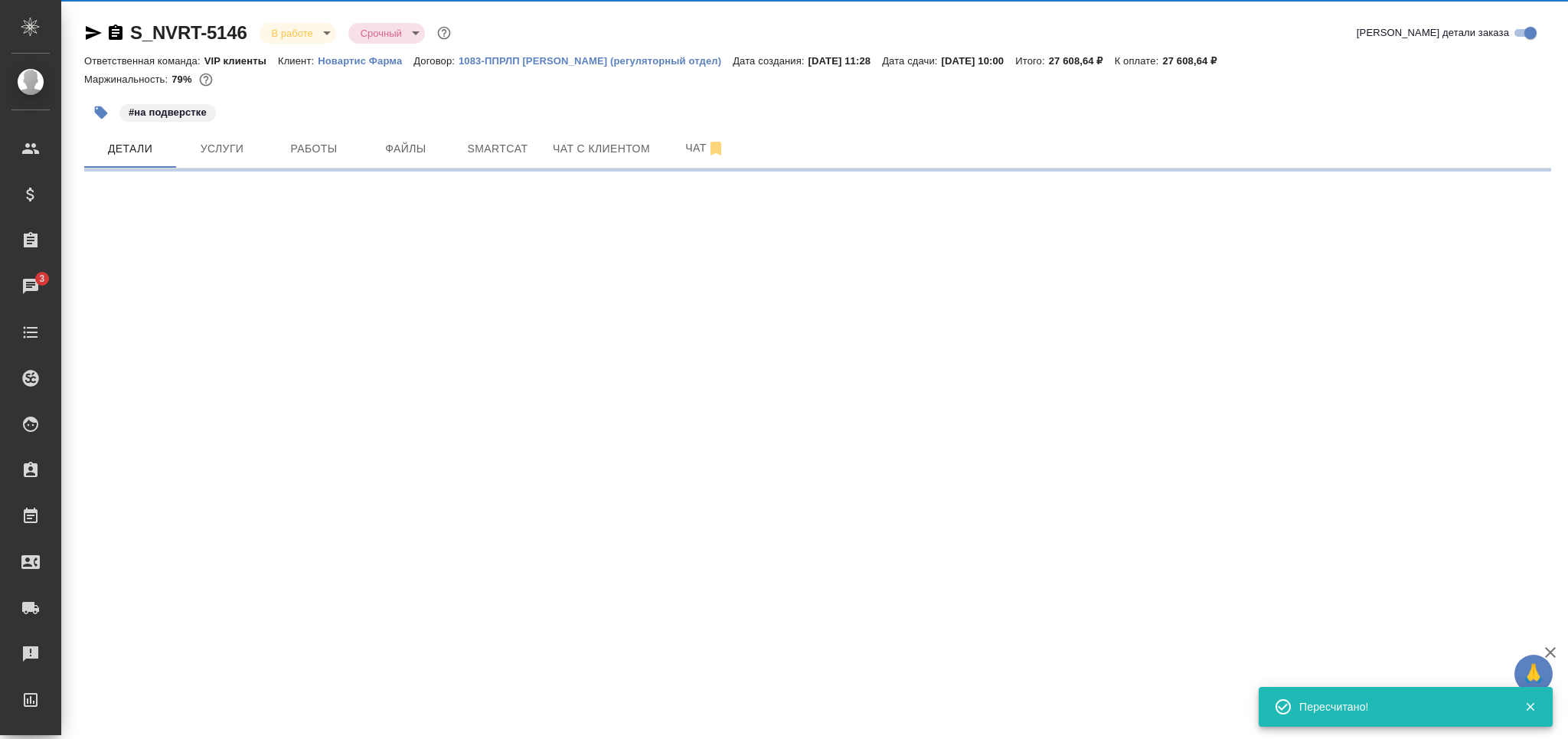
select select "RU"
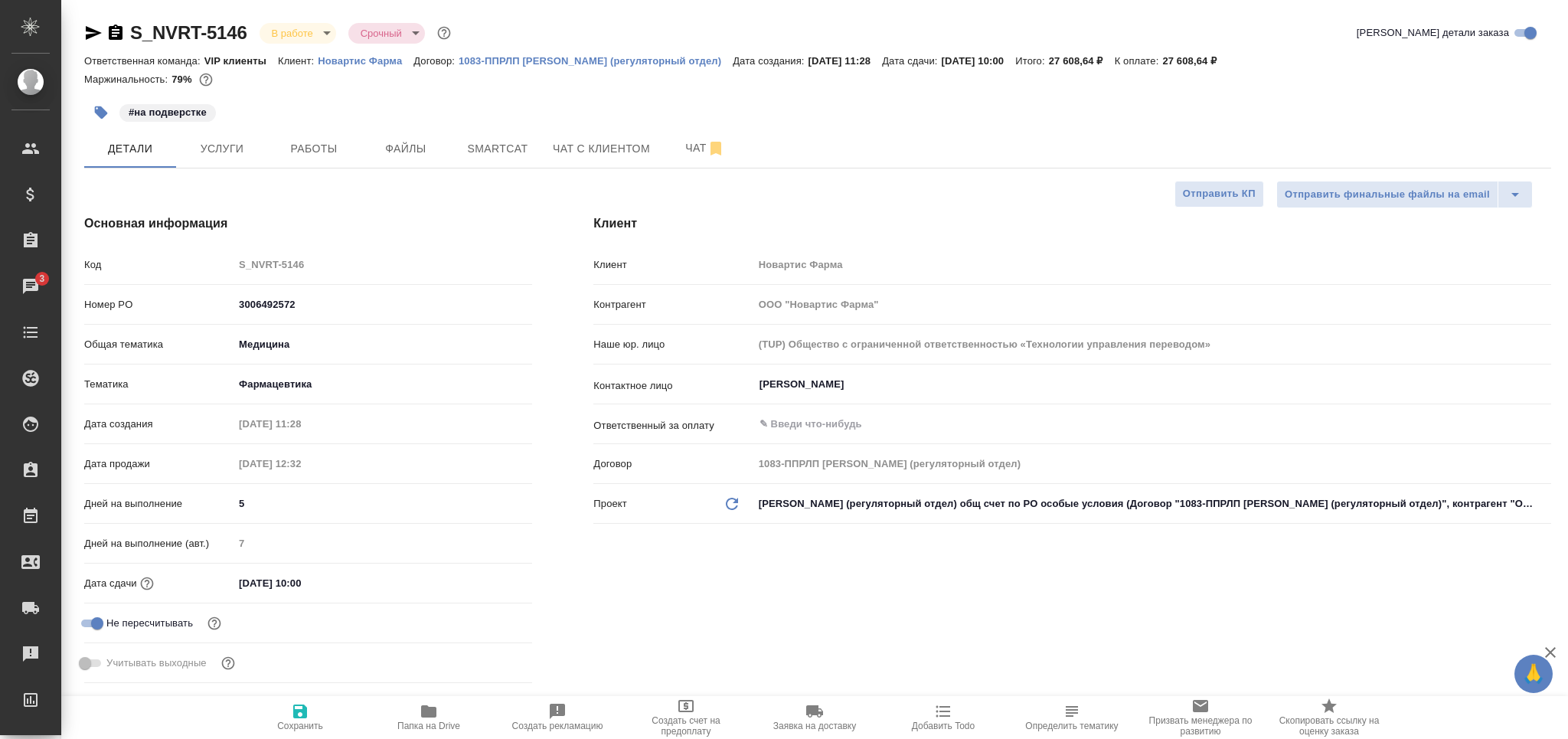
type textarea "x"
click at [304, 583] on input "25.08.2025 10:00" at bounding box center [300, 582] width 134 height 22
type input "25.08.2025 11:00"
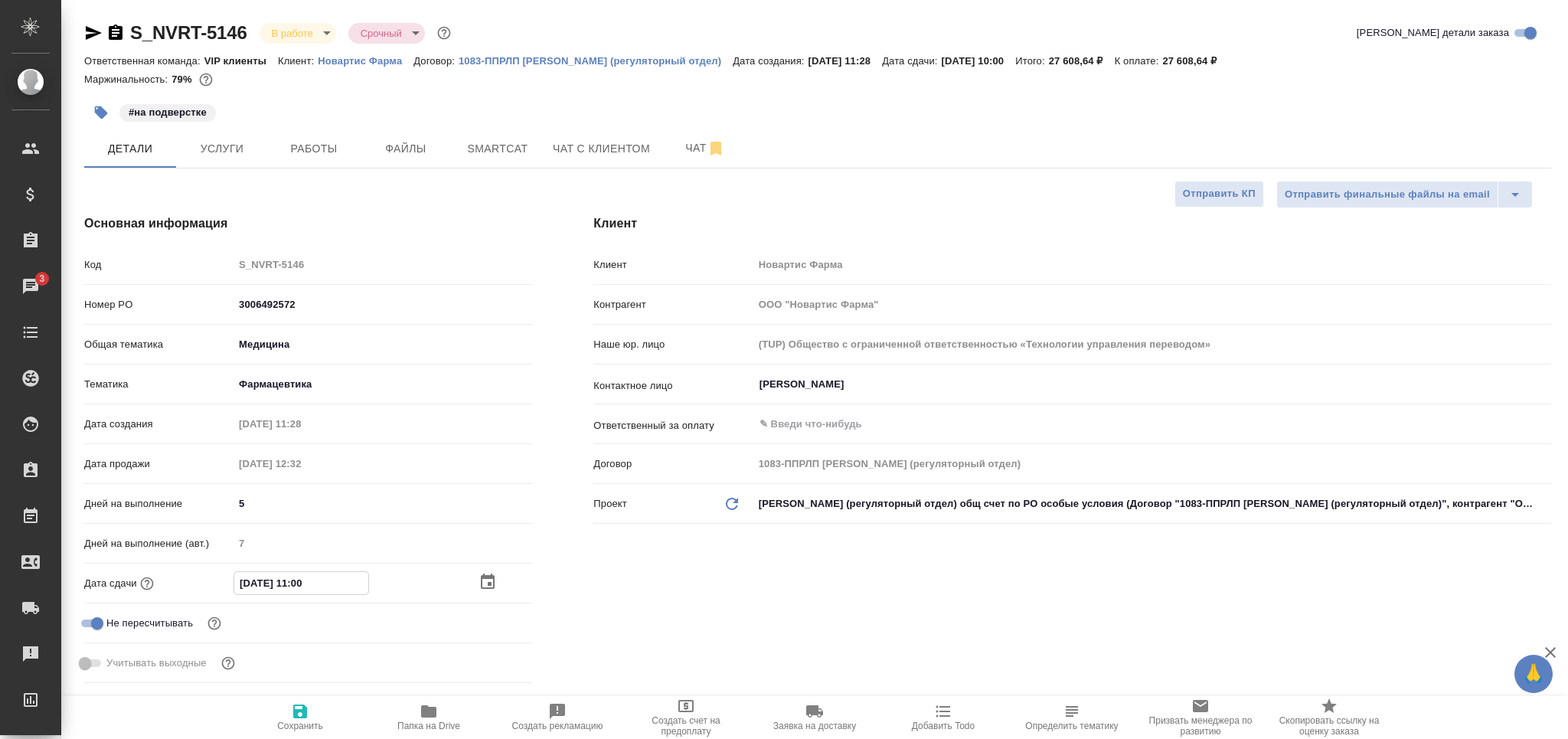
type textarea "x"
type input "25.08.2025 11:00"
click at [287, 731] on span "Сохранить" at bounding box center [300, 726] width 46 height 11
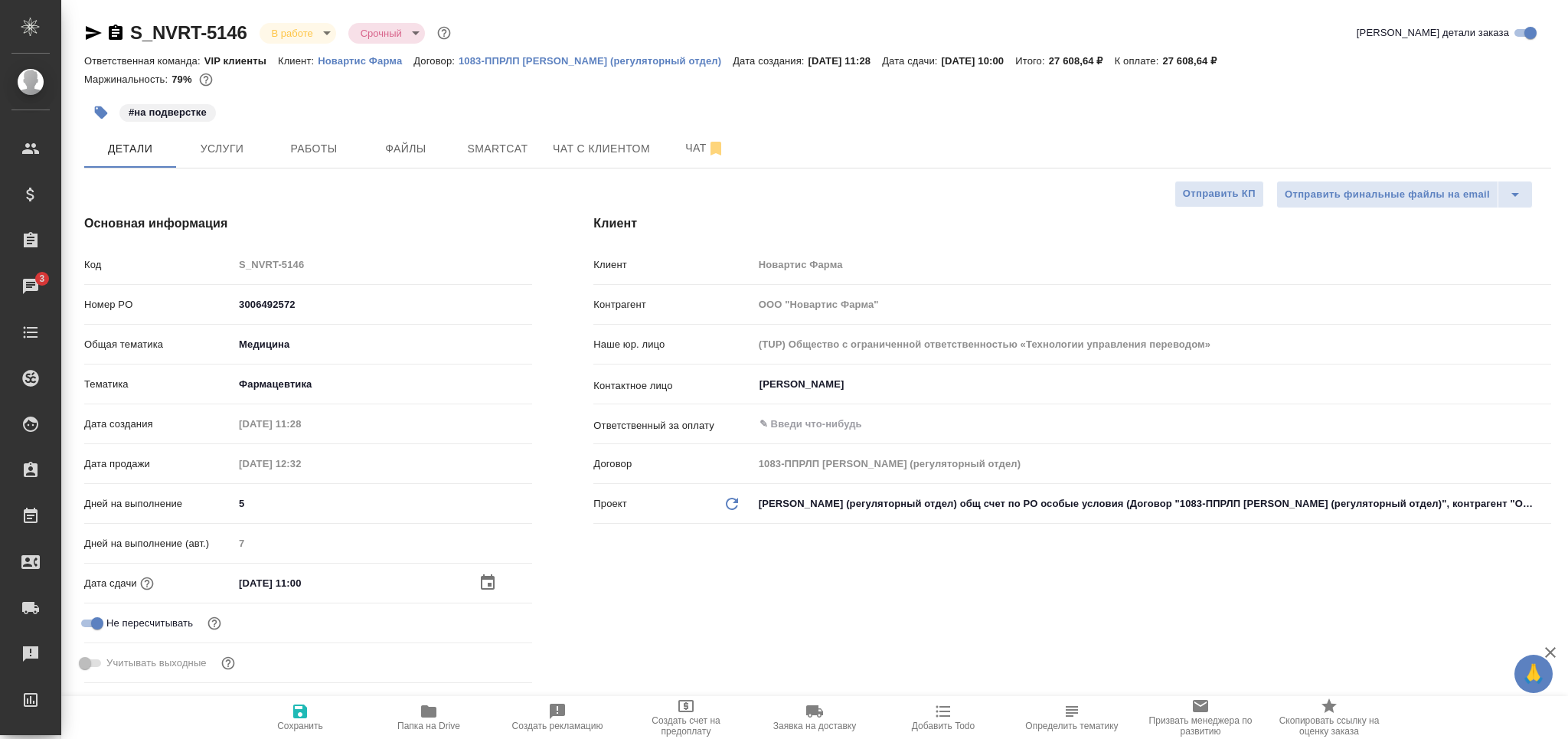
type textarea "x"
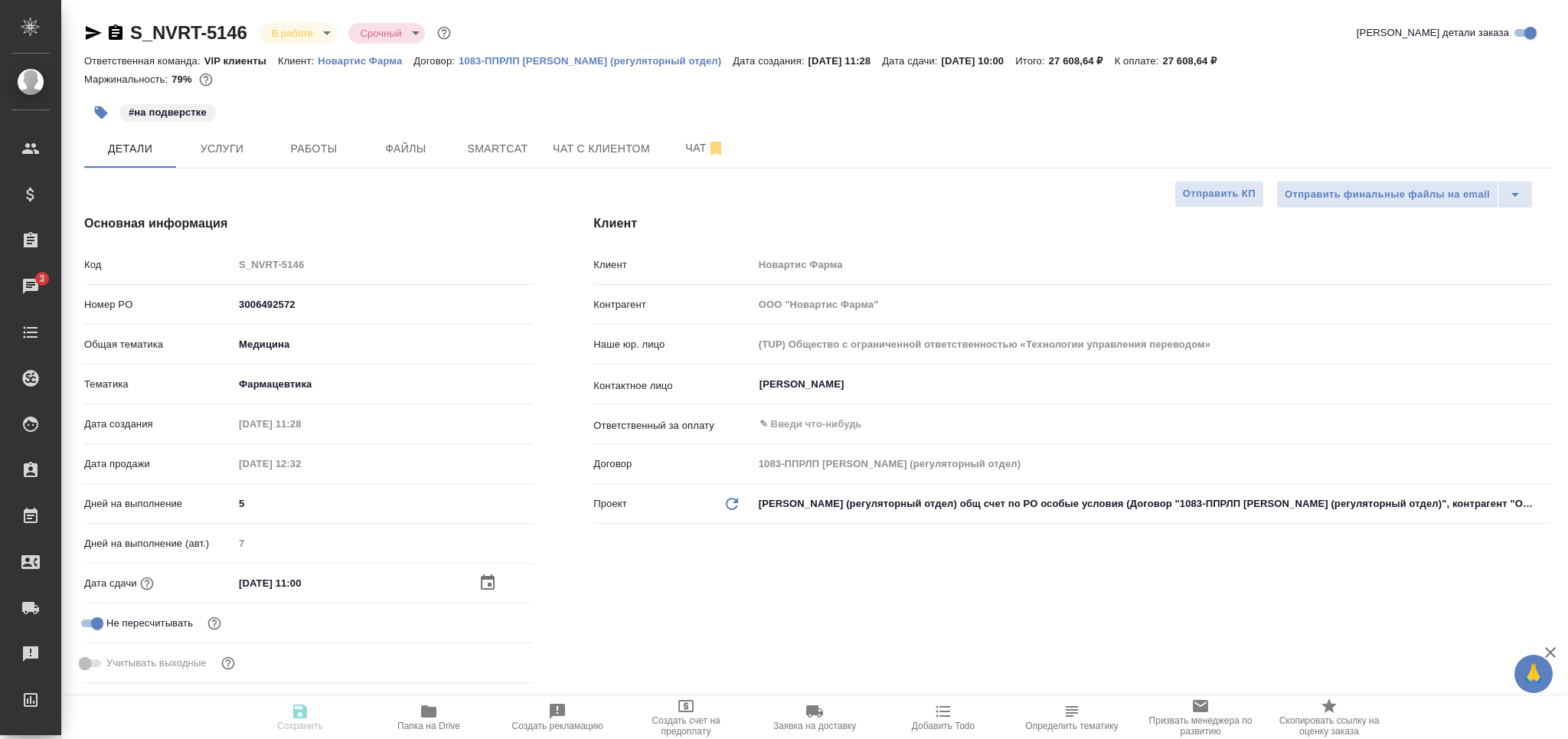
type textarea "x"
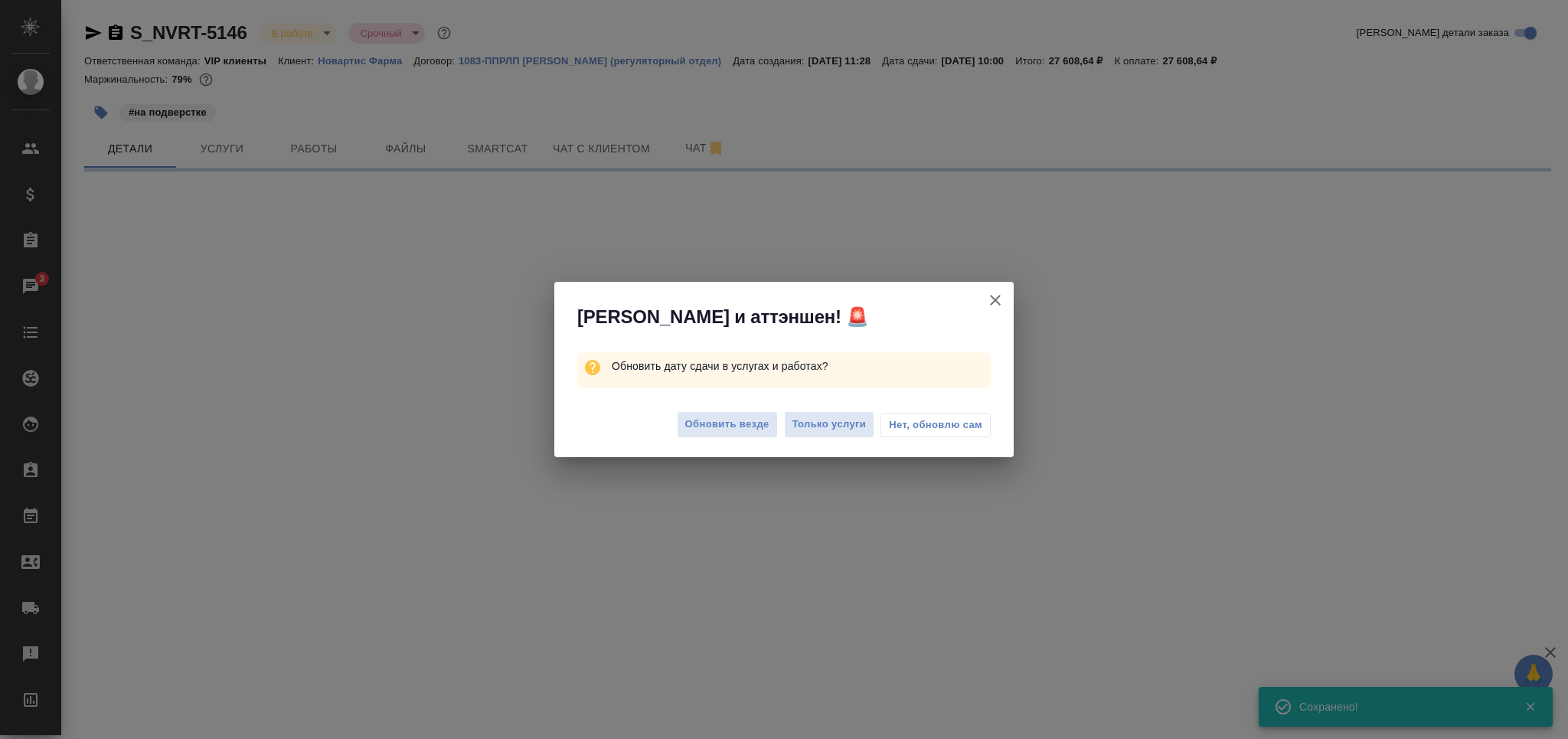
click at [922, 423] on span "Нет, обновлю сам" at bounding box center [935, 425] width 93 height 16
select select "RU"
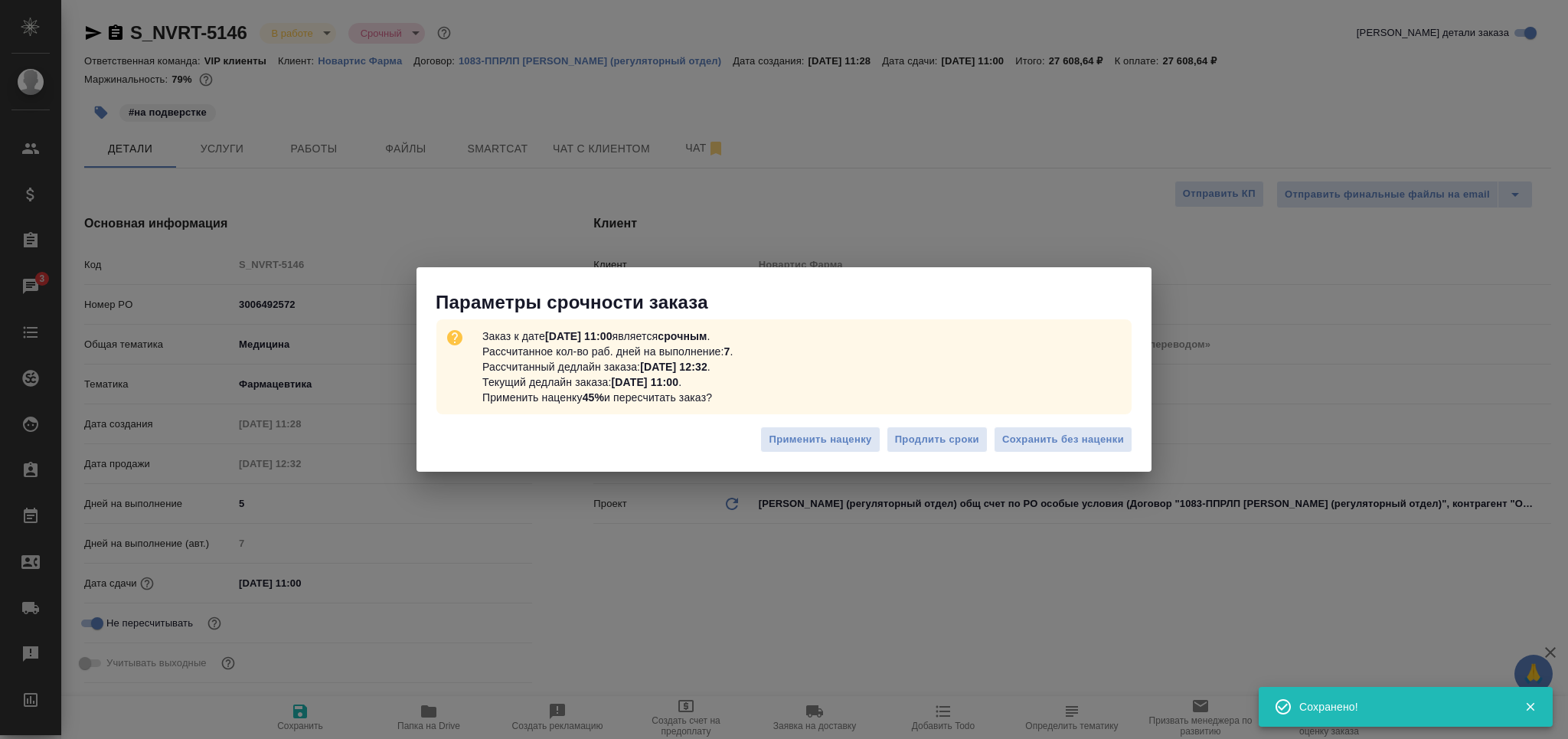
click at [1056, 441] on div at bounding box center [784, 370] width 1568 height 739
type textarea "x"
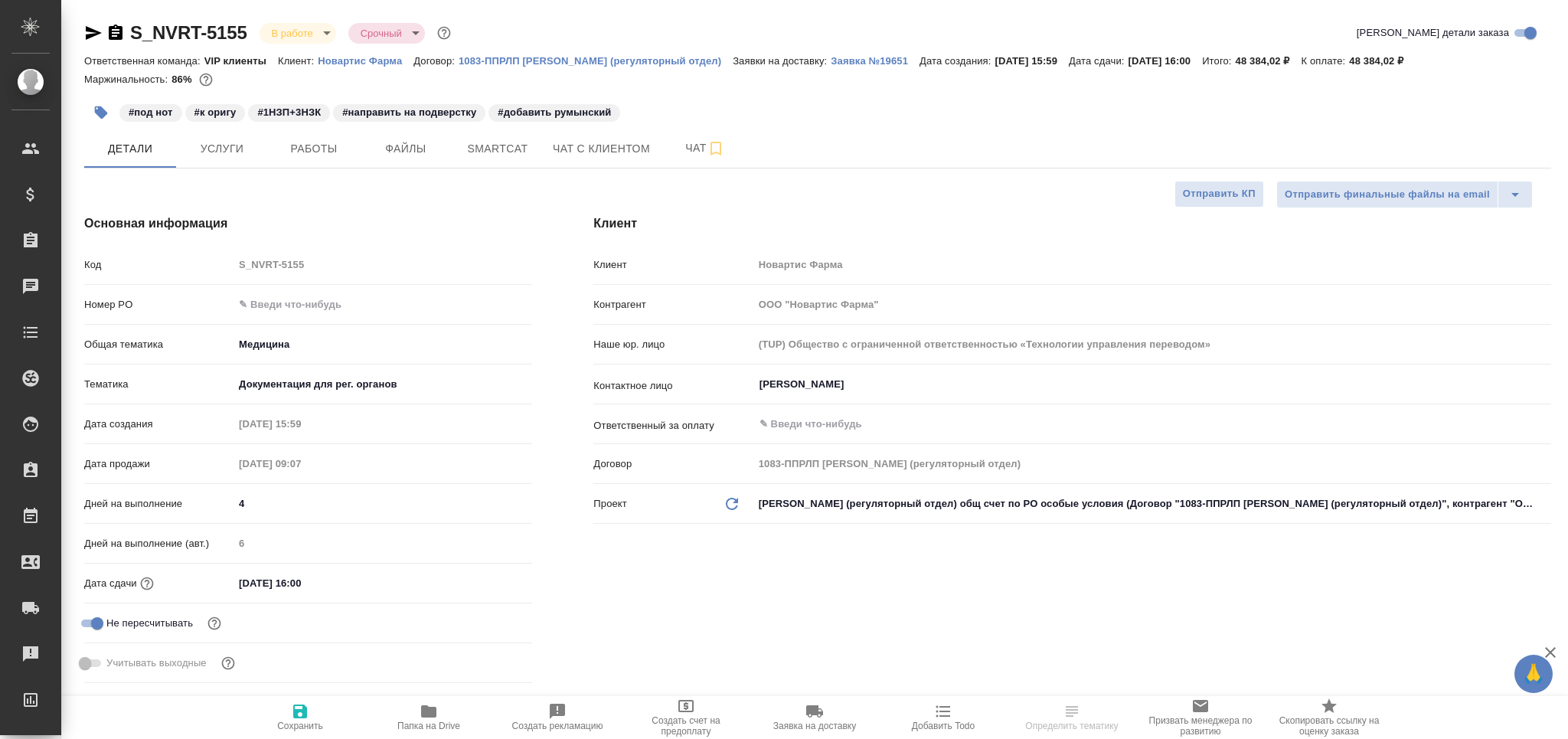
select select "RU"
click at [301, 145] on span "Работы" at bounding box center [313, 148] width 73 height 19
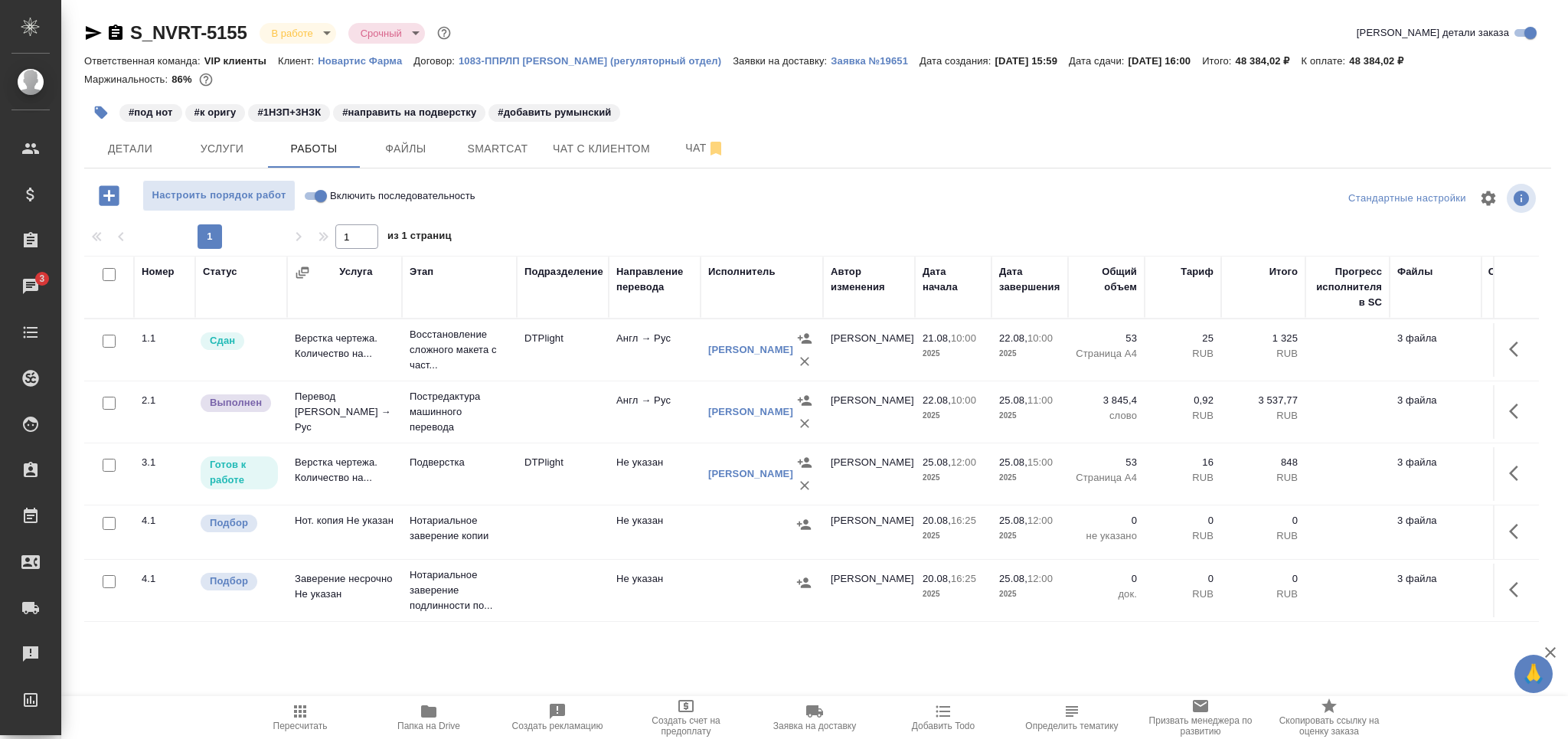
click at [95, 113] on icon "button" at bounding box center [101, 112] width 16 height 16
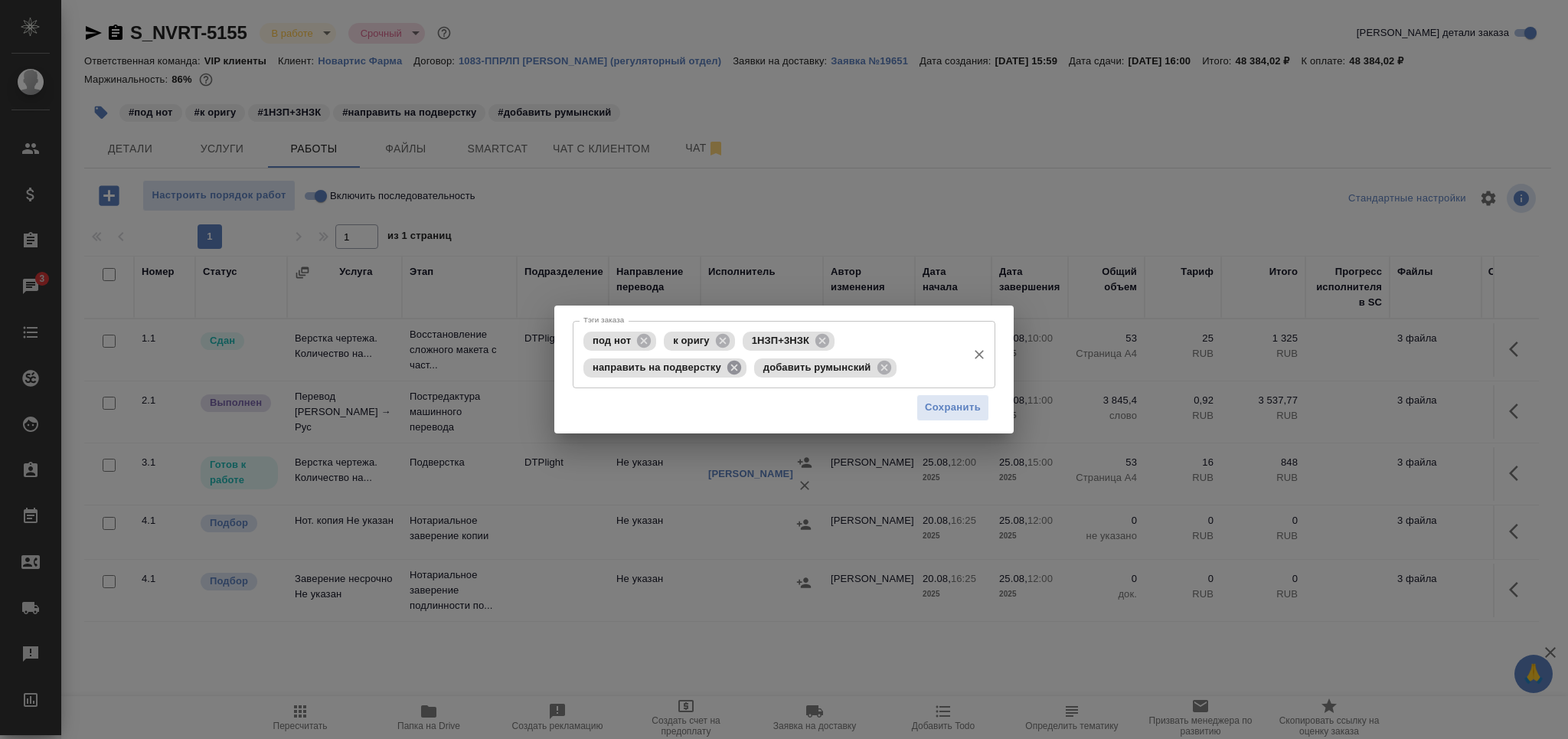
click at [735, 374] on icon at bounding box center [734, 366] width 14 height 14
click at [887, 372] on input "Тэги заказа" at bounding box center [845, 368] width 229 height 26
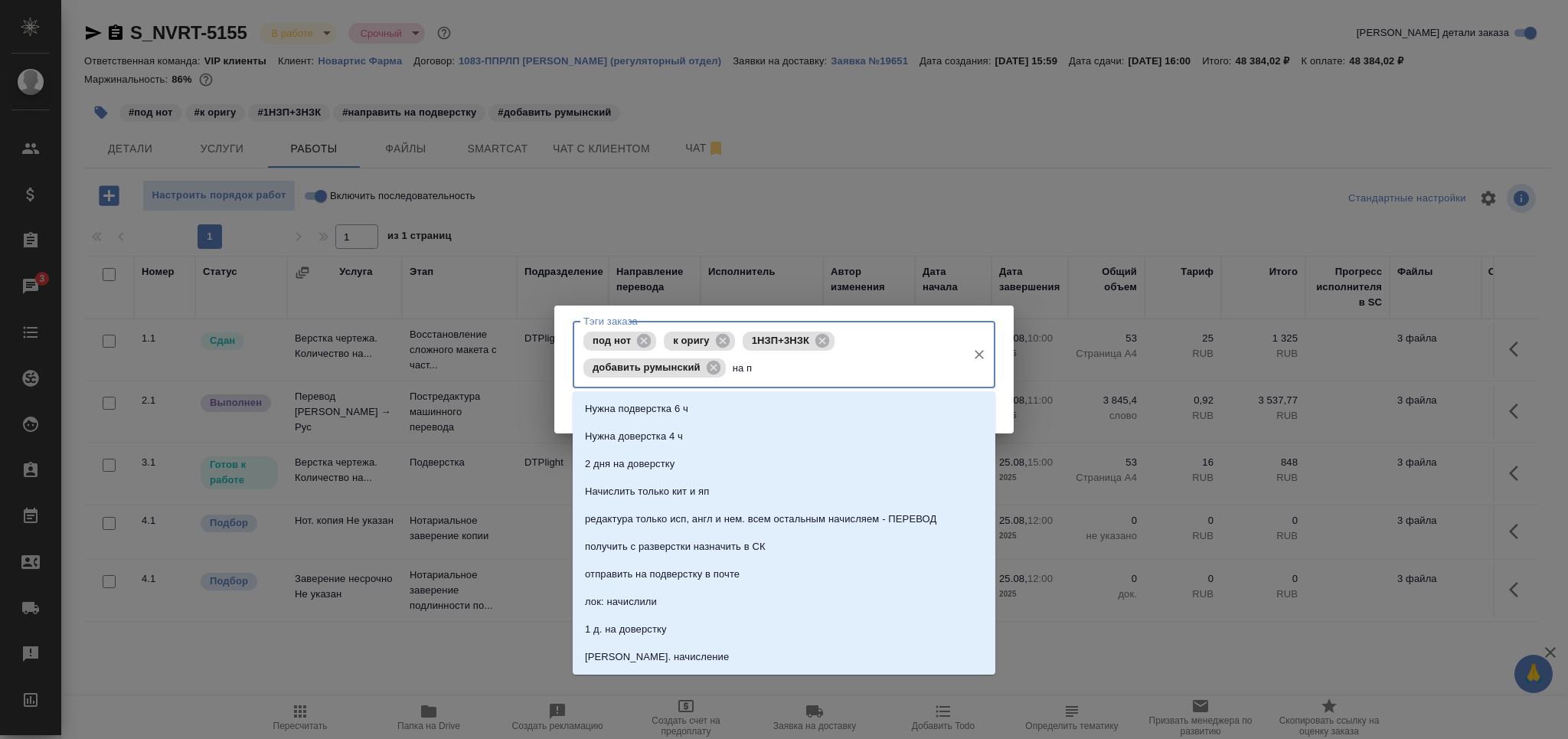
type input "на по"
click at [696, 515] on li "на подверстке" at bounding box center [784, 519] width 422 height 27
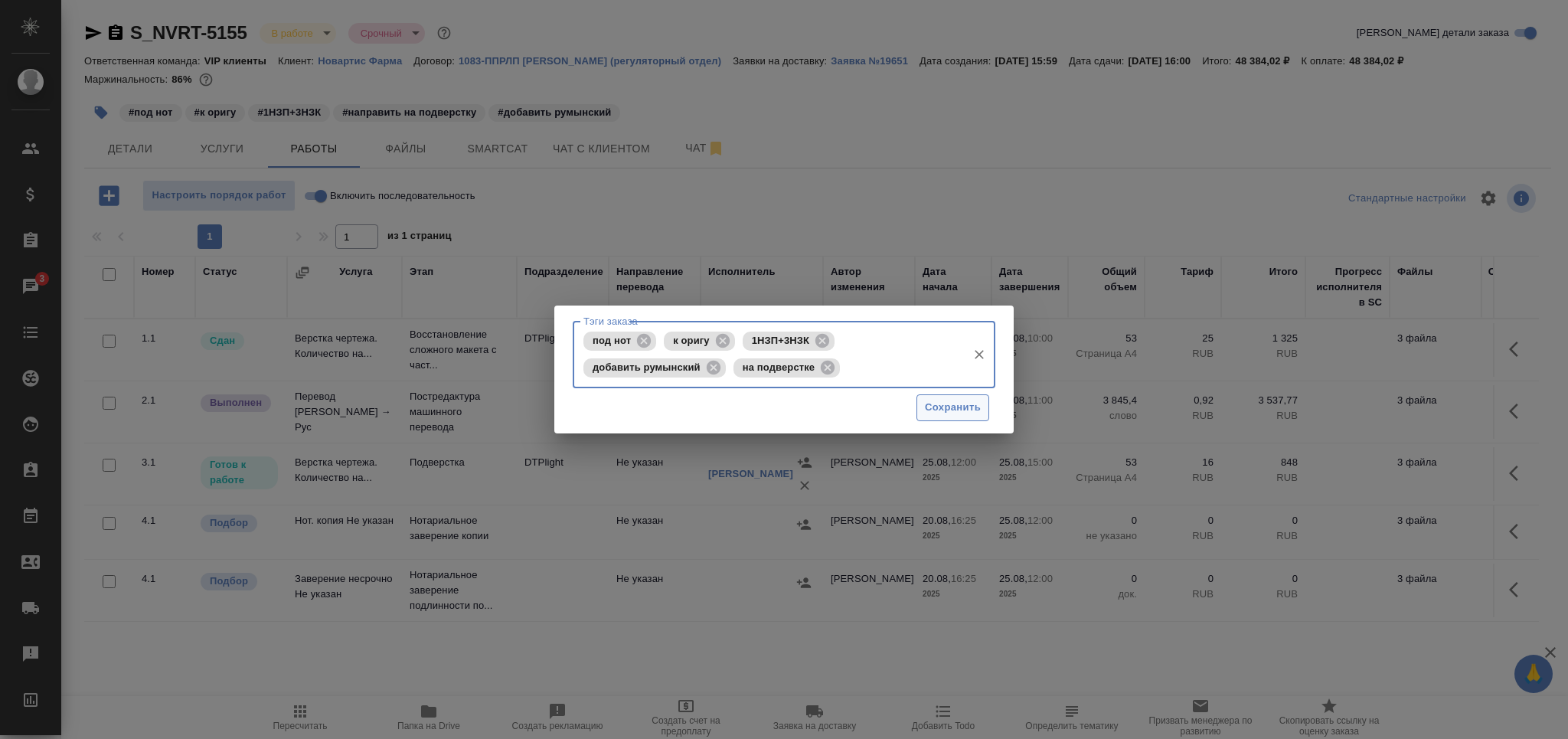
click at [956, 407] on span "Сохранить" at bounding box center [953, 407] width 56 height 17
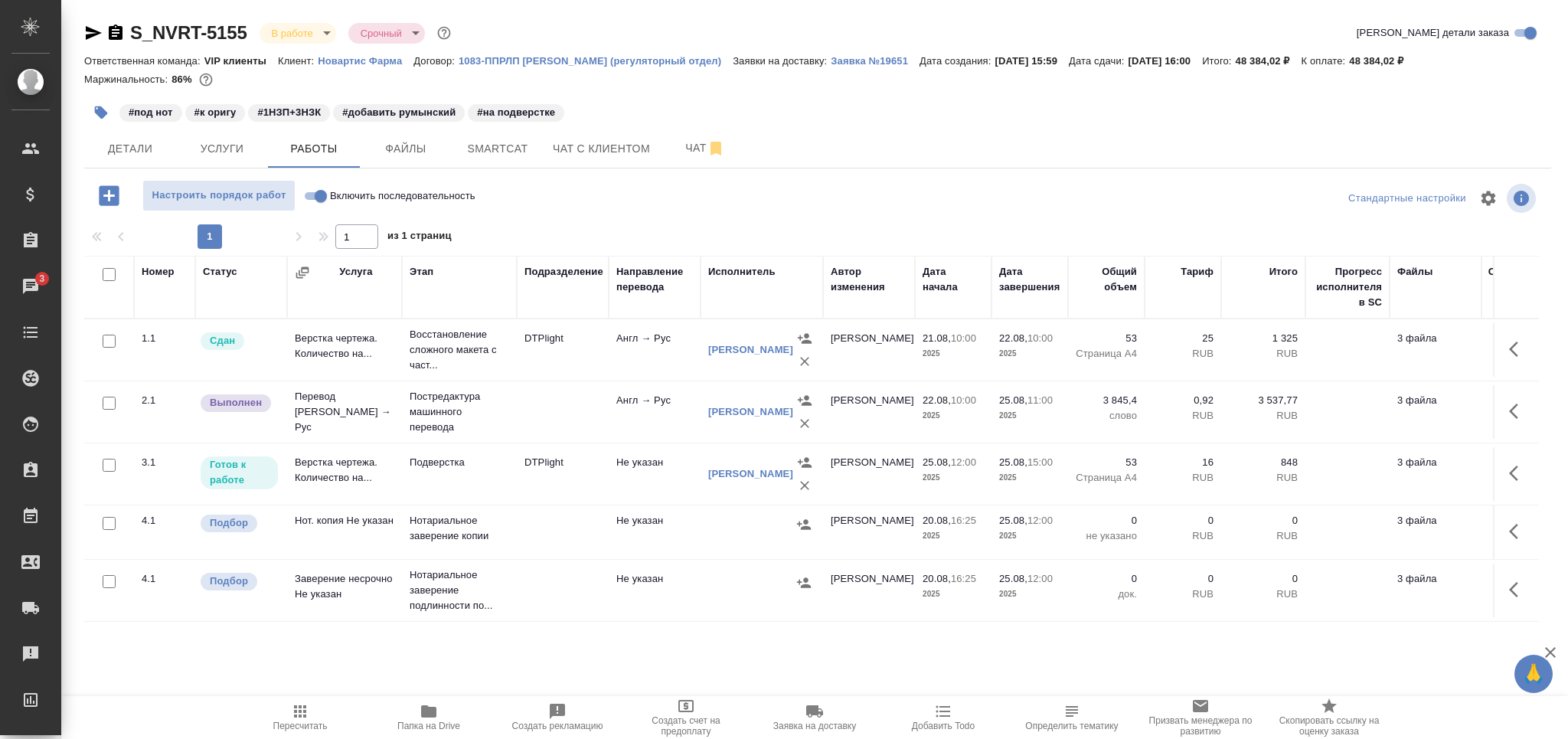
click at [525, 396] on td at bounding box center [563, 412] width 92 height 54
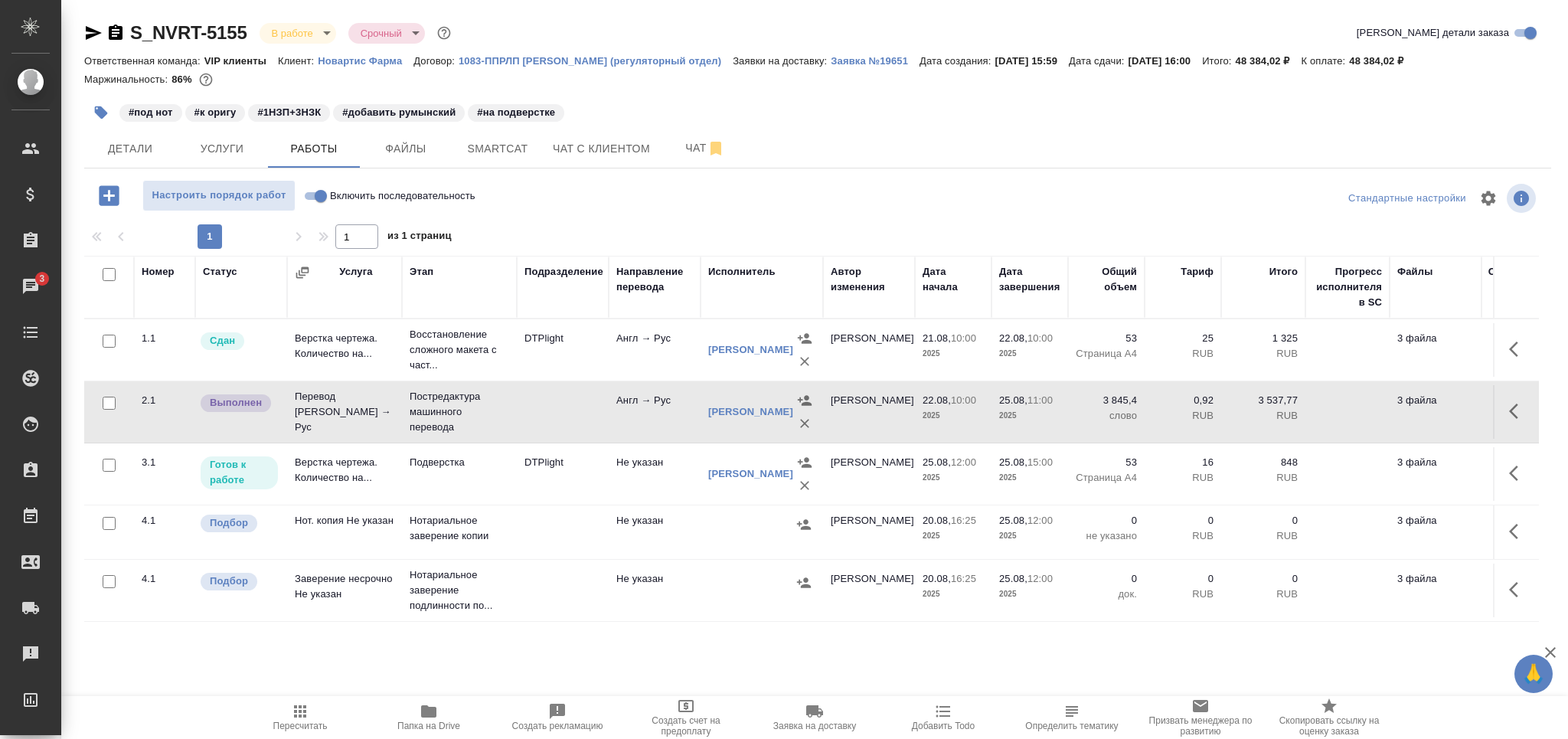
click at [327, 191] on input "Включить последовательность" at bounding box center [321, 196] width 55 height 18
checkbox input "true"
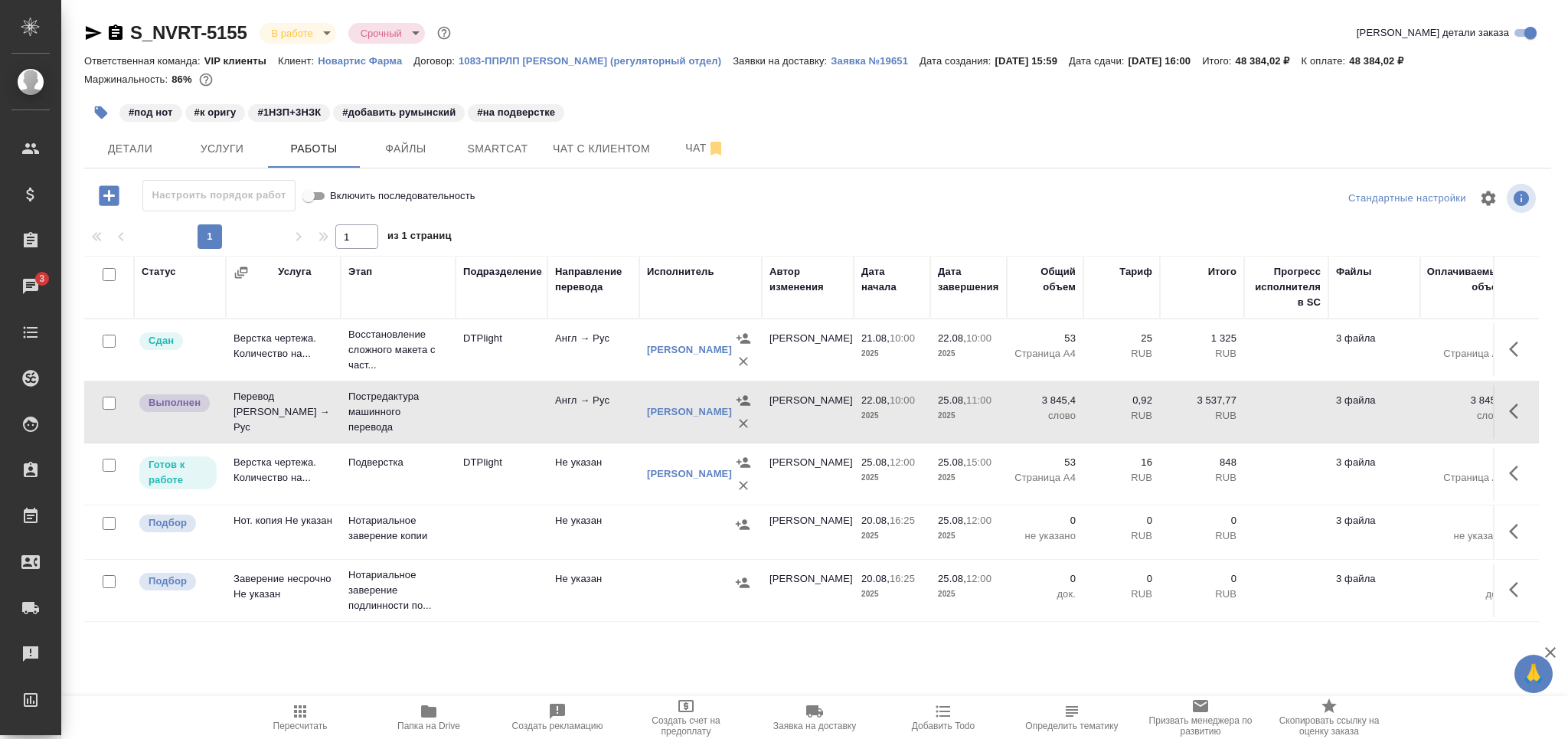
click at [452, 487] on td "Подверстка" at bounding box center [398, 473] width 115 height 54
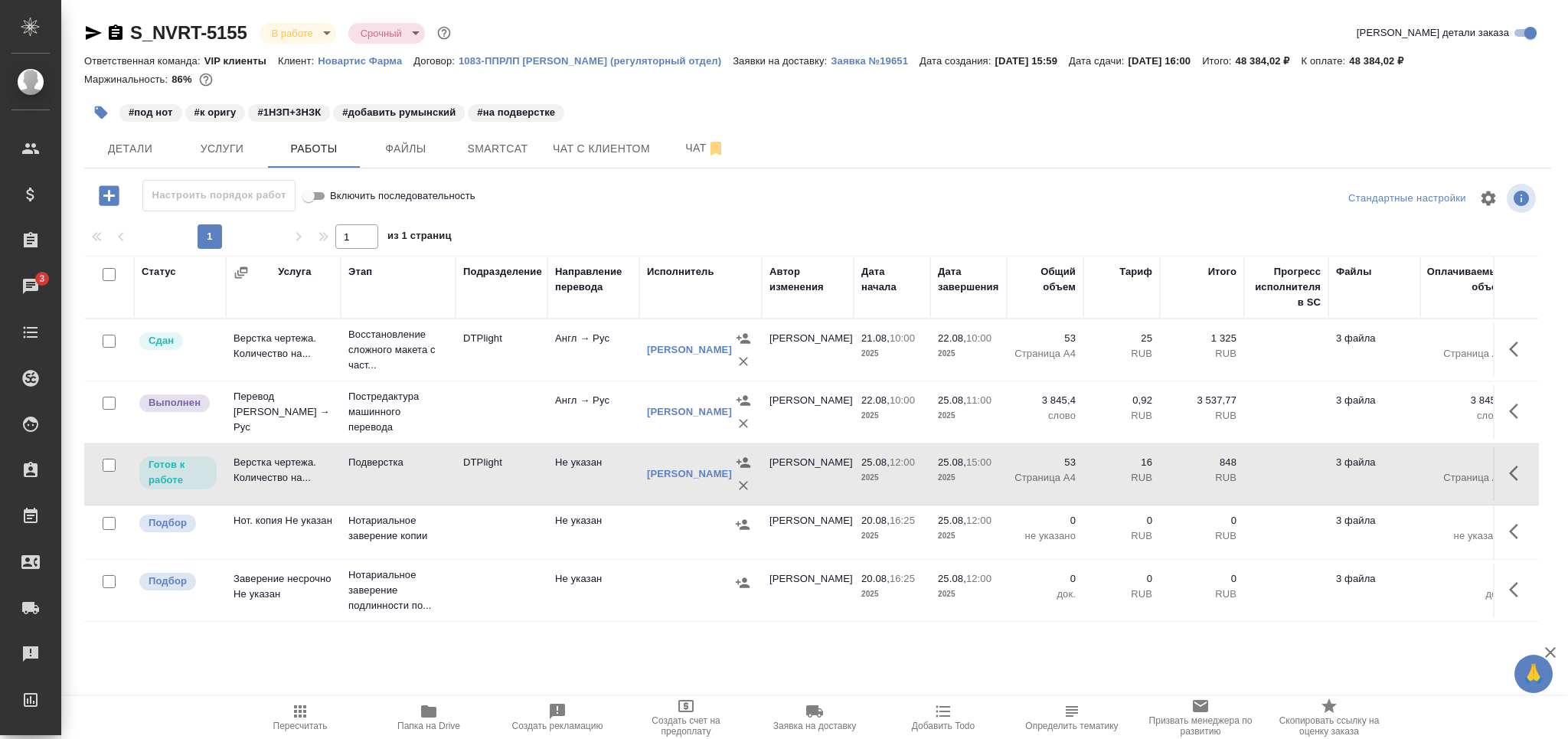
click at [311, 714] on span "Пересчитать" at bounding box center [300, 716] width 111 height 29
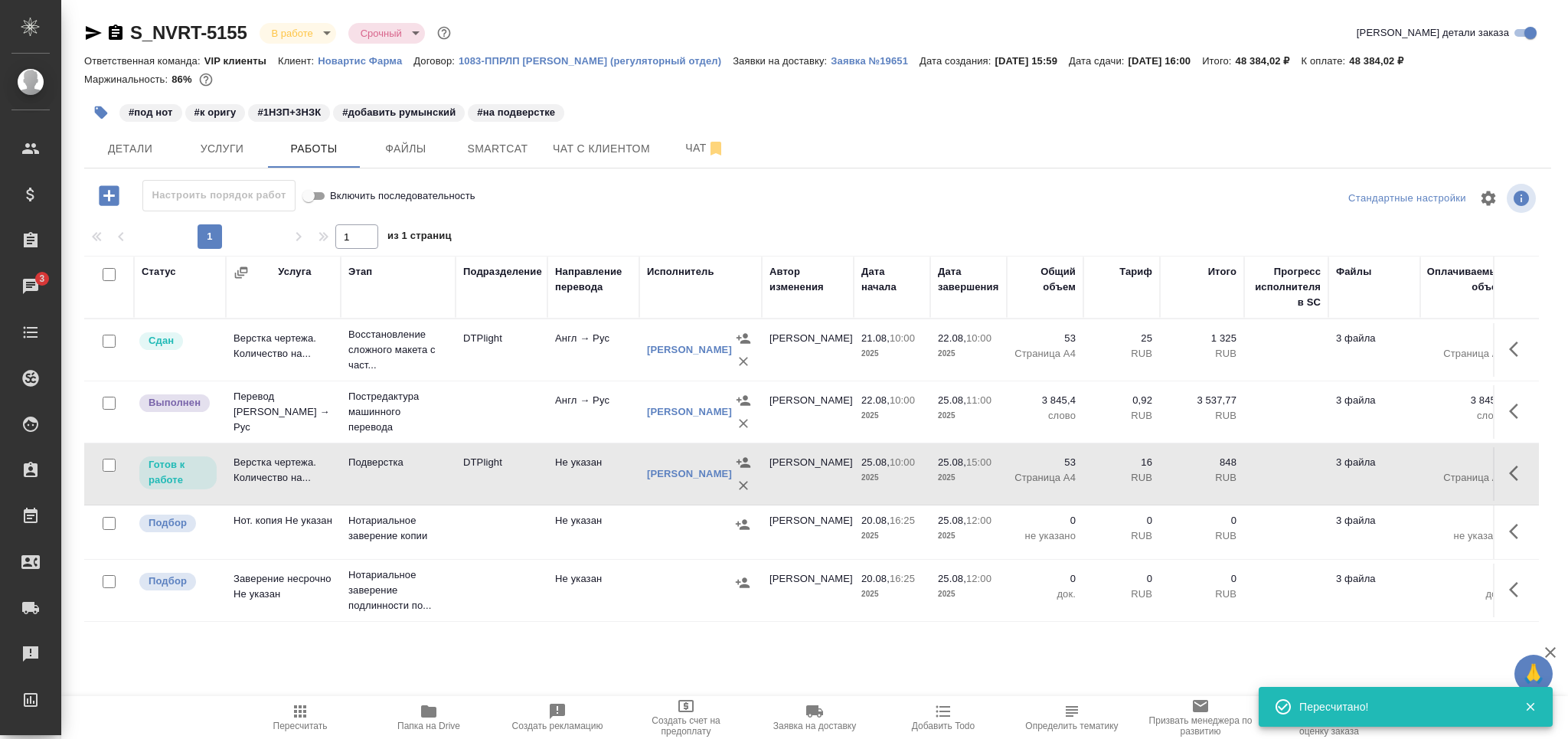
click at [503, 151] on span "Smartcat" at bounding box center [497, 148] width 73 height 19
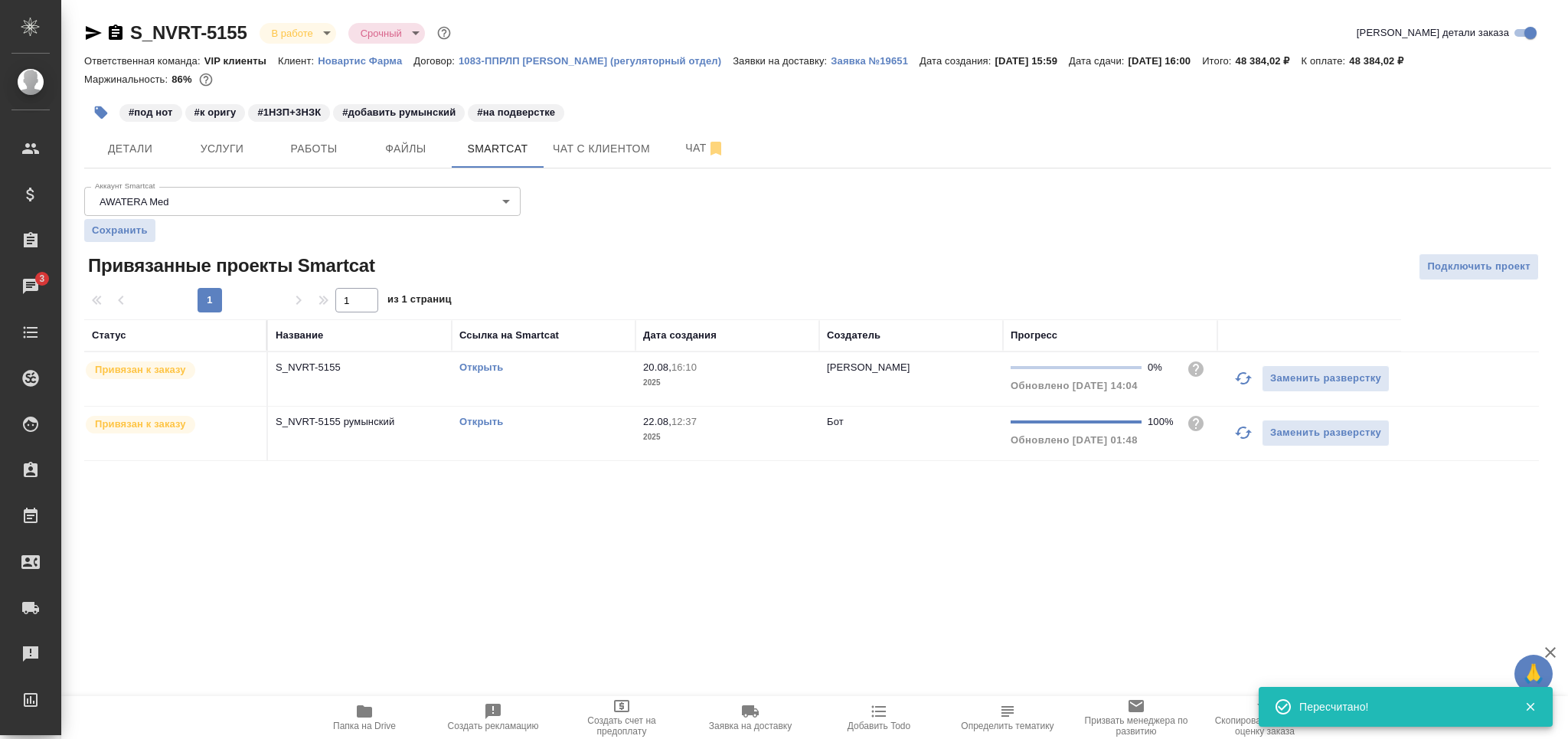
click at [561, 382] on td "Открыть" at bounding box center [544, 379] width 184 height 54
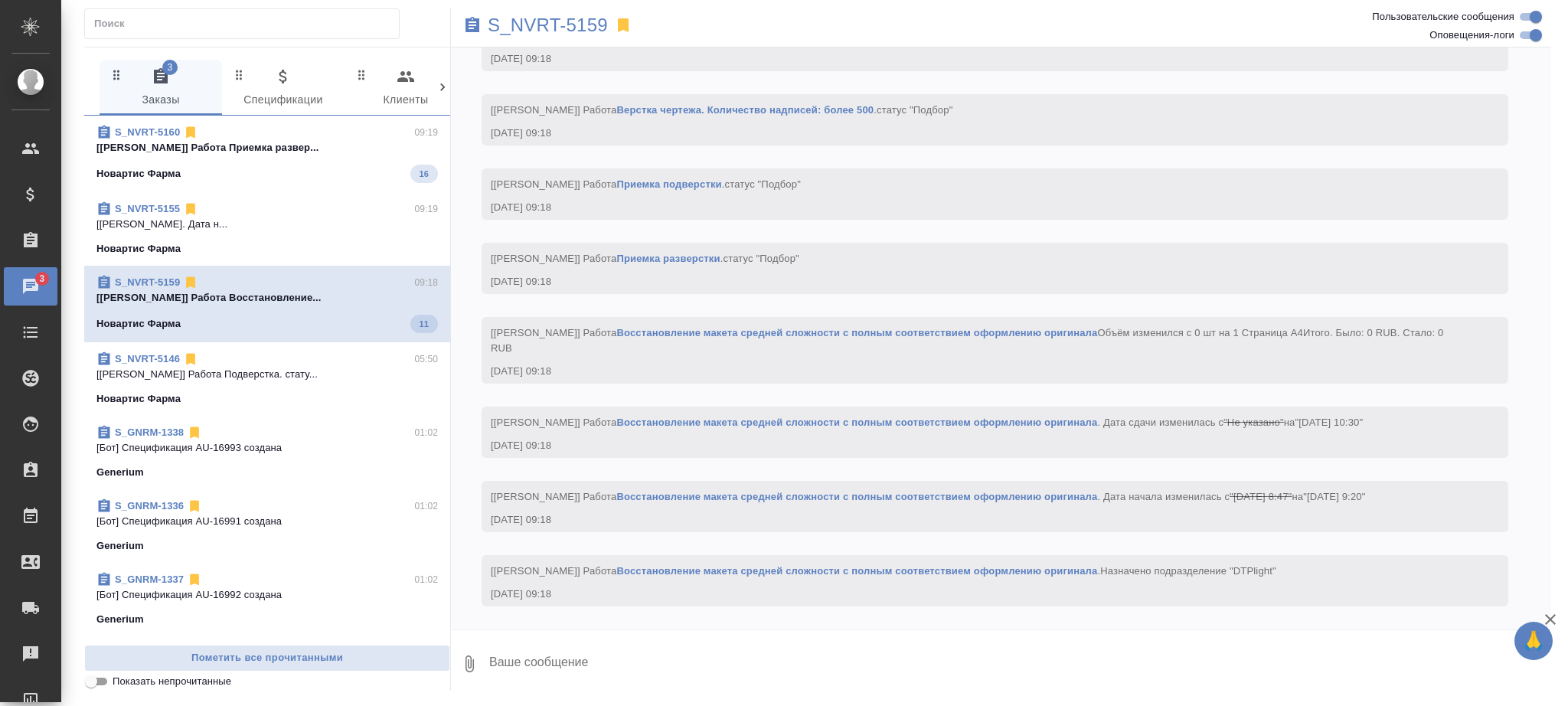
scroll to position [1724, 0]
click at [101, 677] on input "Показать непрочитанные" at bounding box center [91, 681] width 55 height 18
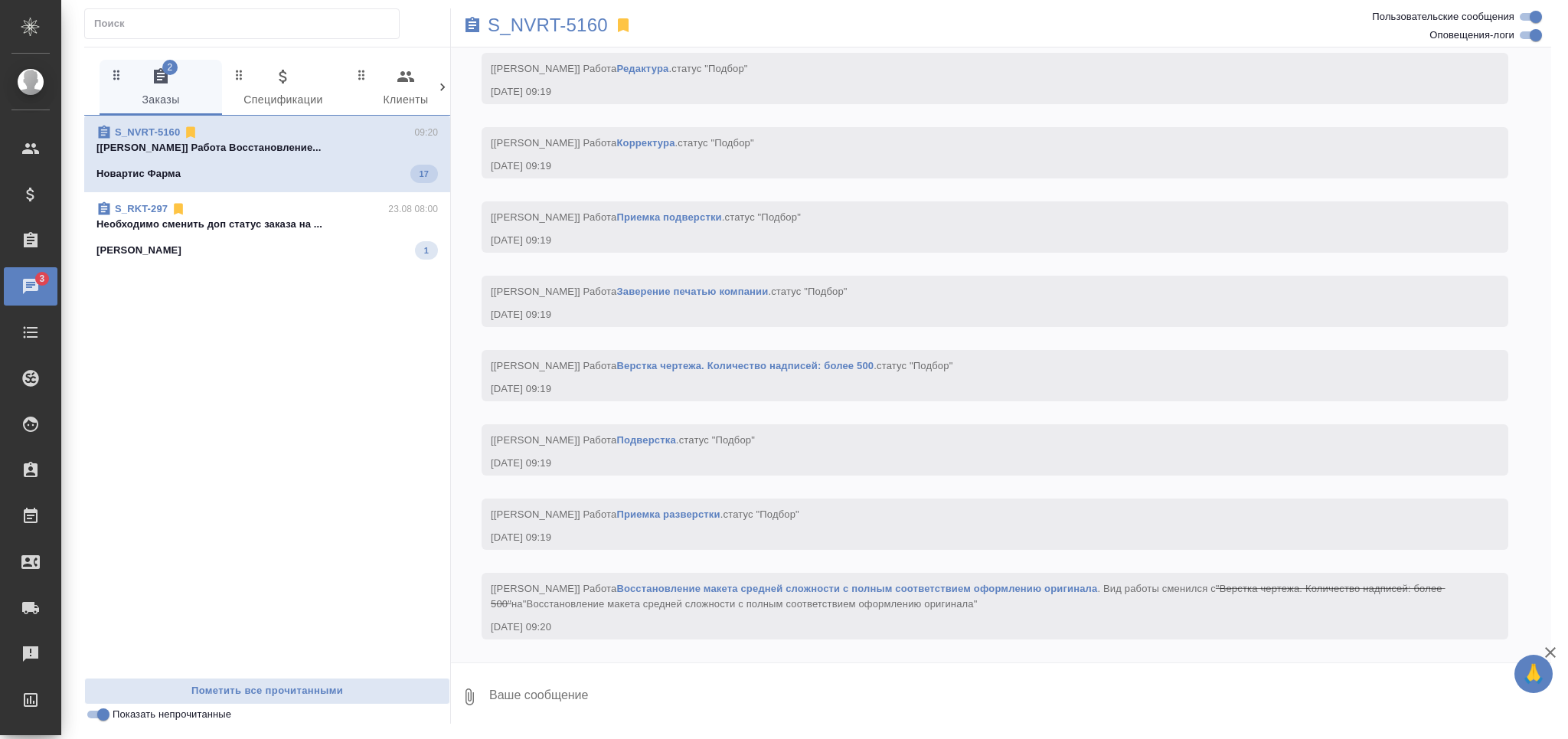
scroll to position [1324, 0]
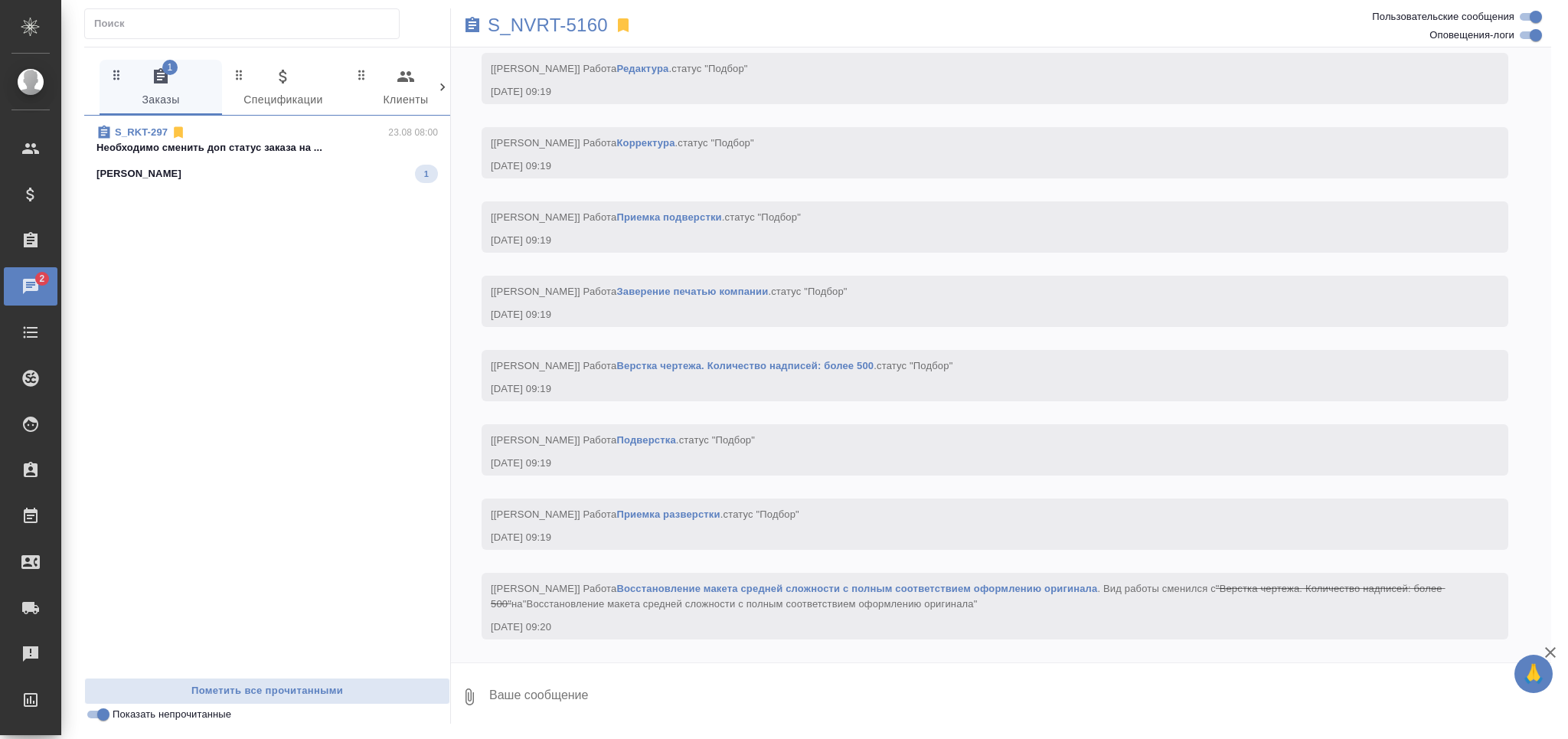
click at [310, 153] on p "Необходимо сменить доп статус заказа на ..." at bounding box center [267, 148] width 341 height 16
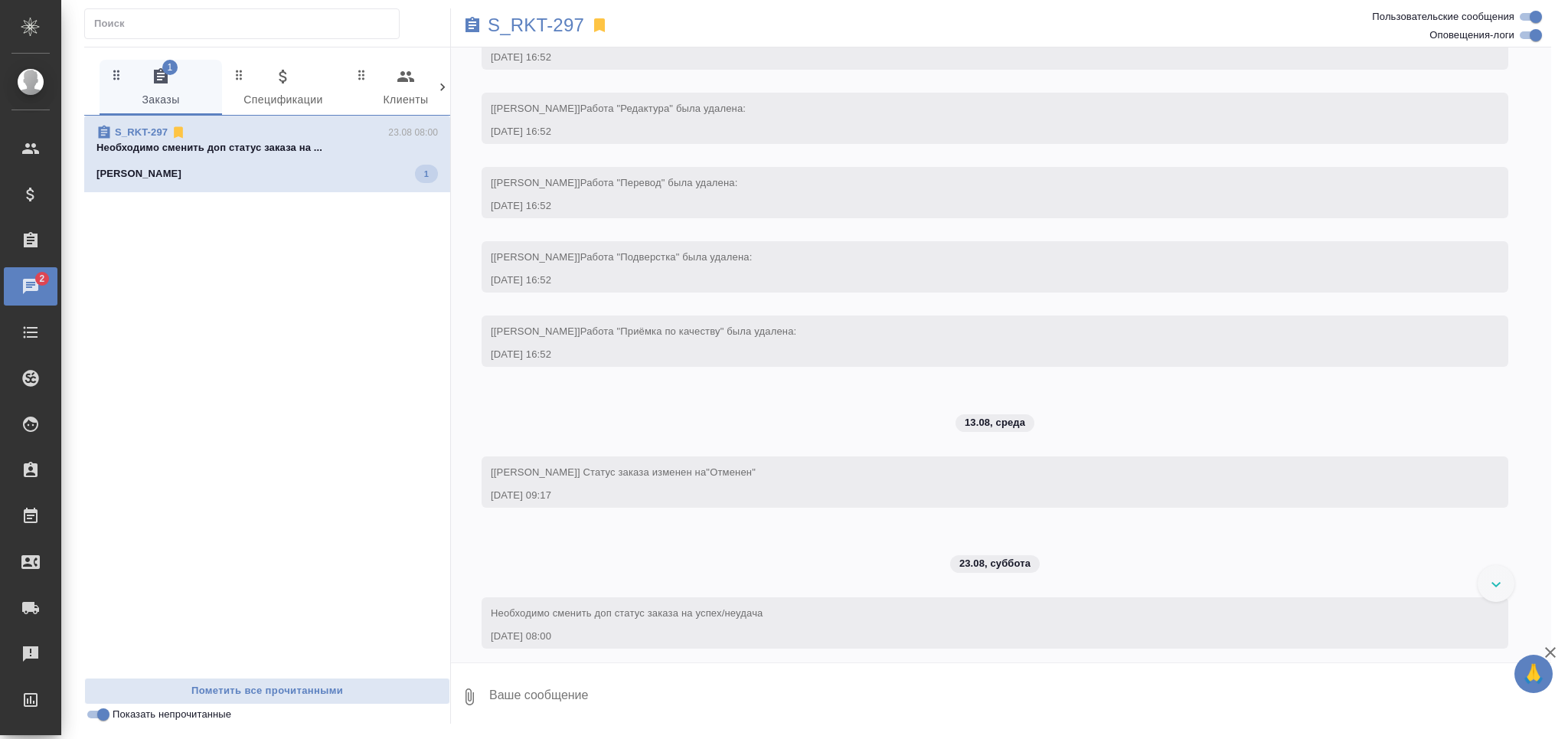
scroll to position [1639, 0]
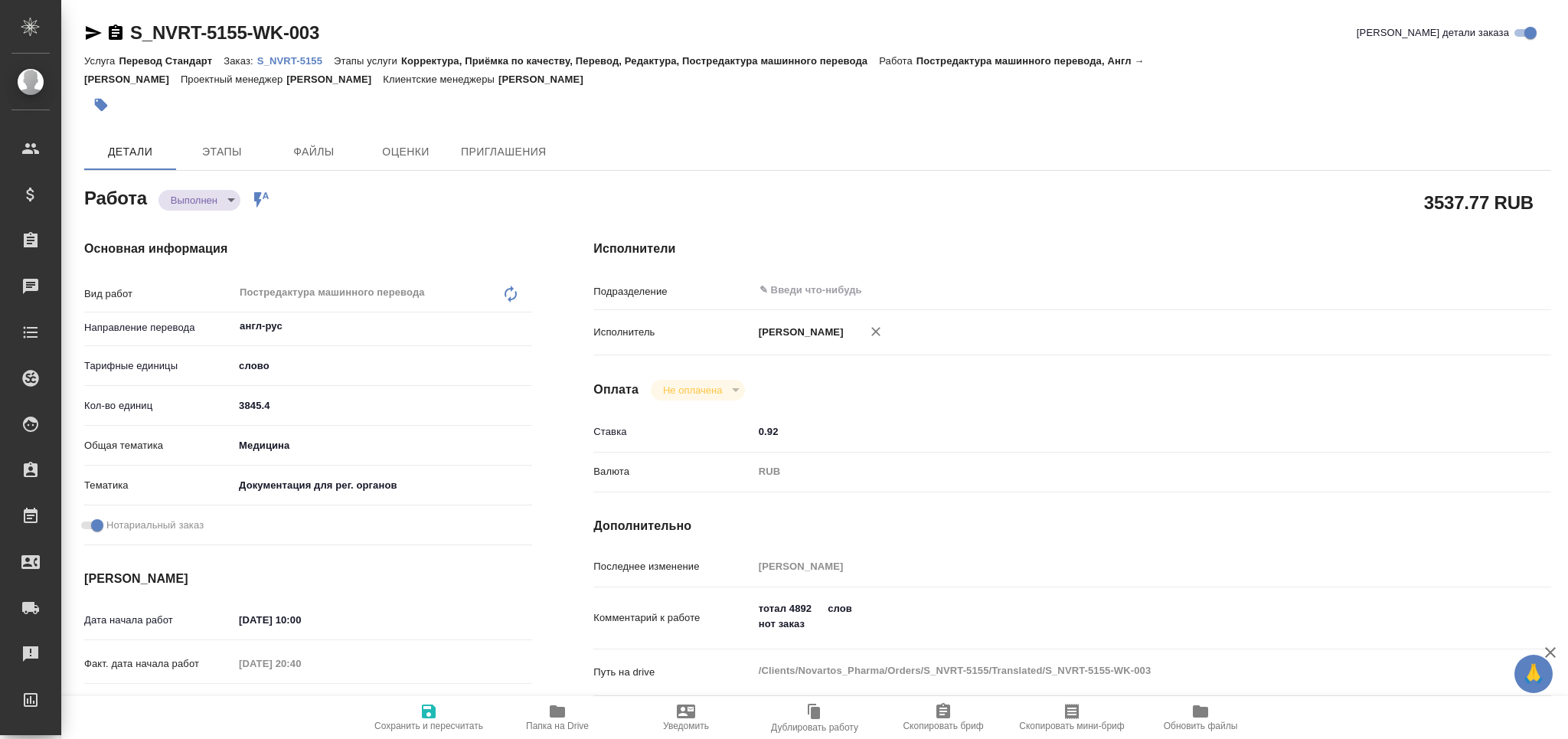
type textarea "x"
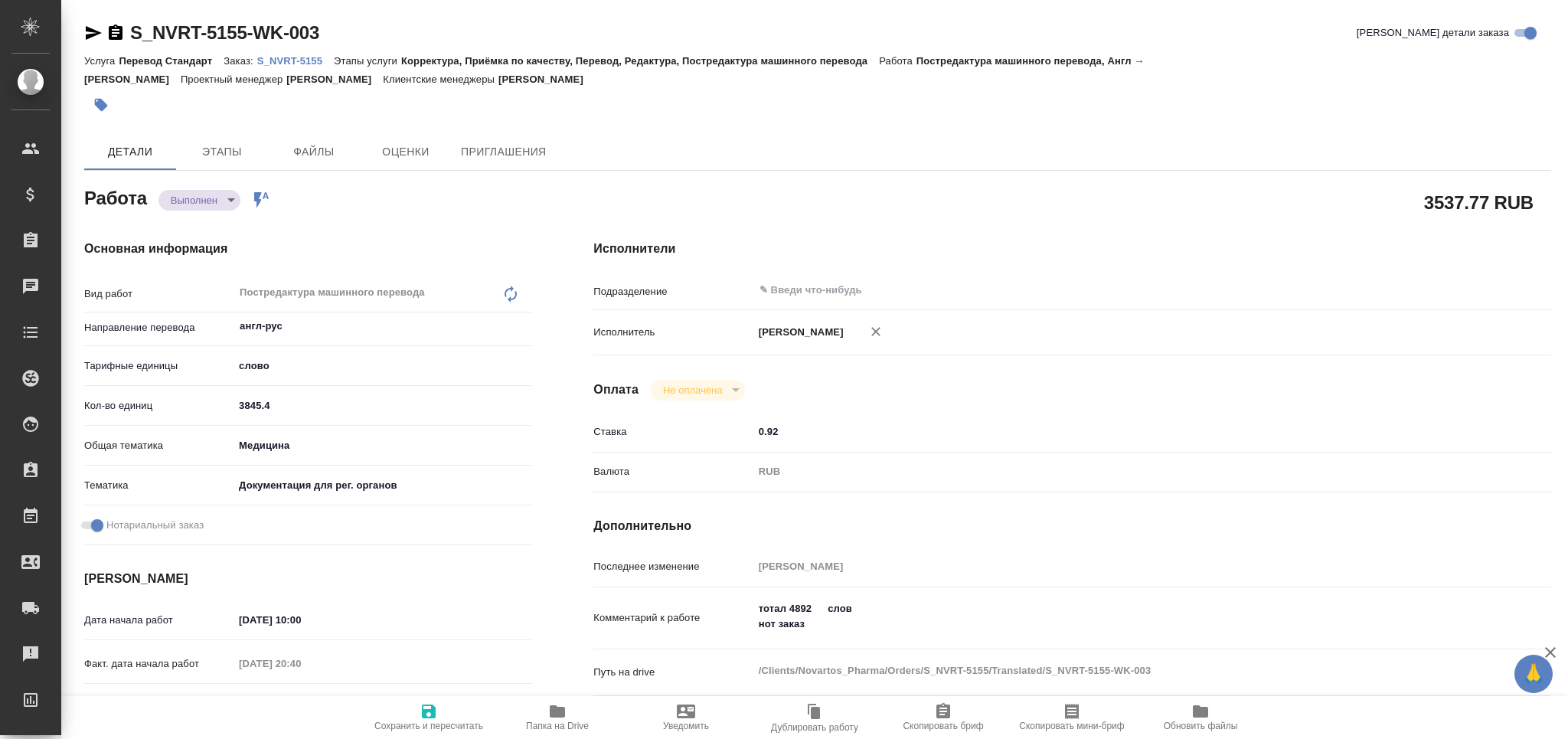
type textarea "x"
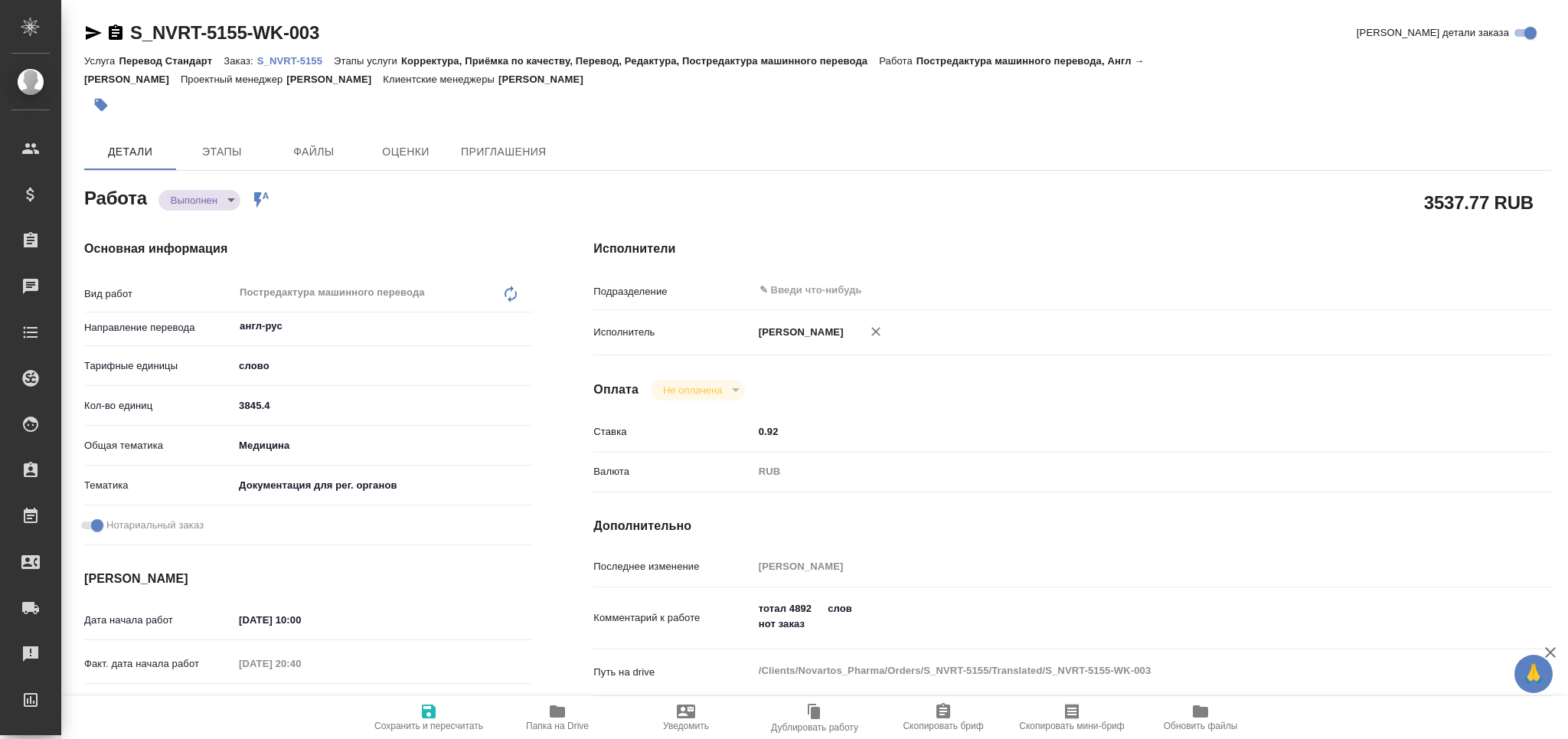
type textarea "x"
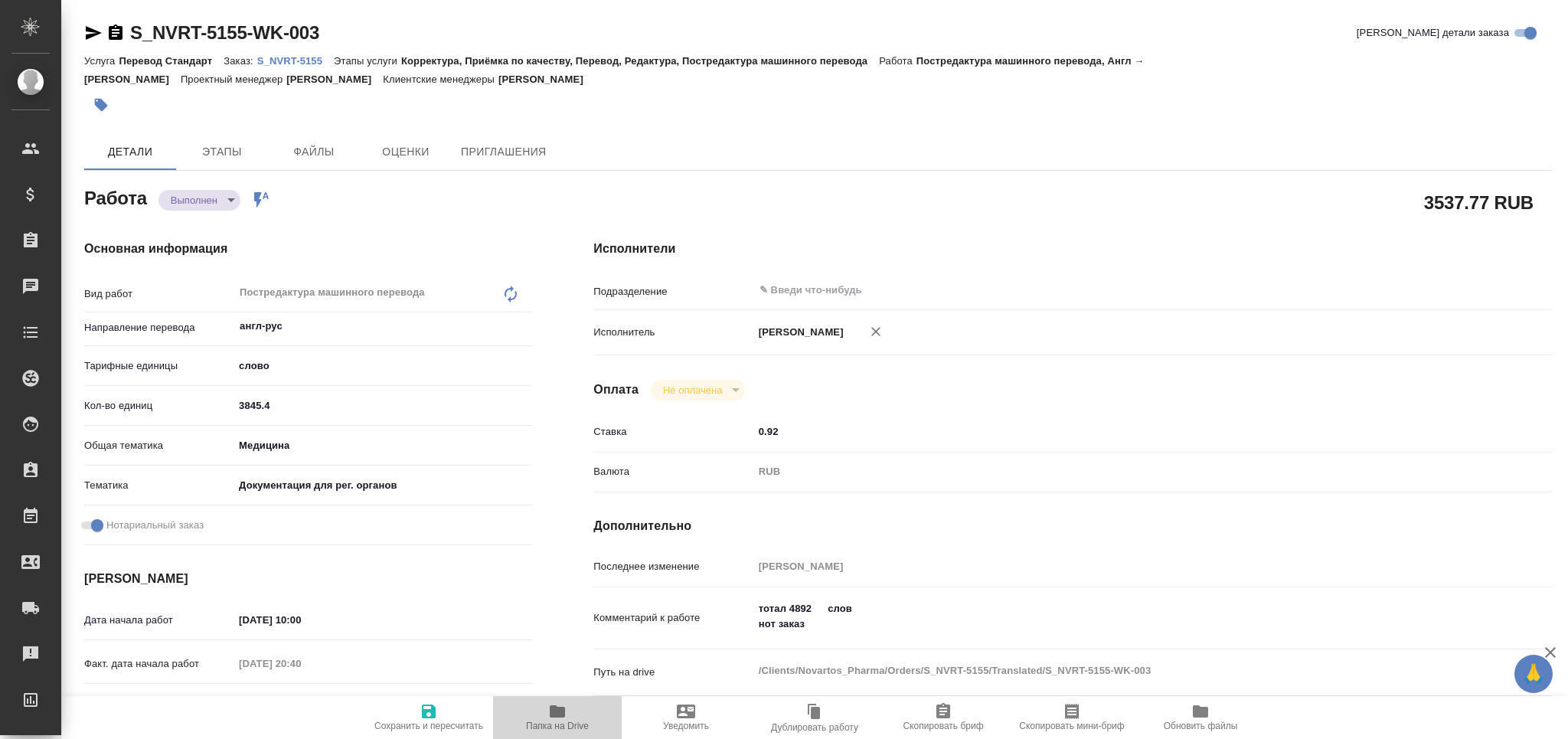
click at [569, 721] on span "Папка на Drive" at bounding box center [558, 726] width 63 height 11
type textarea "x"
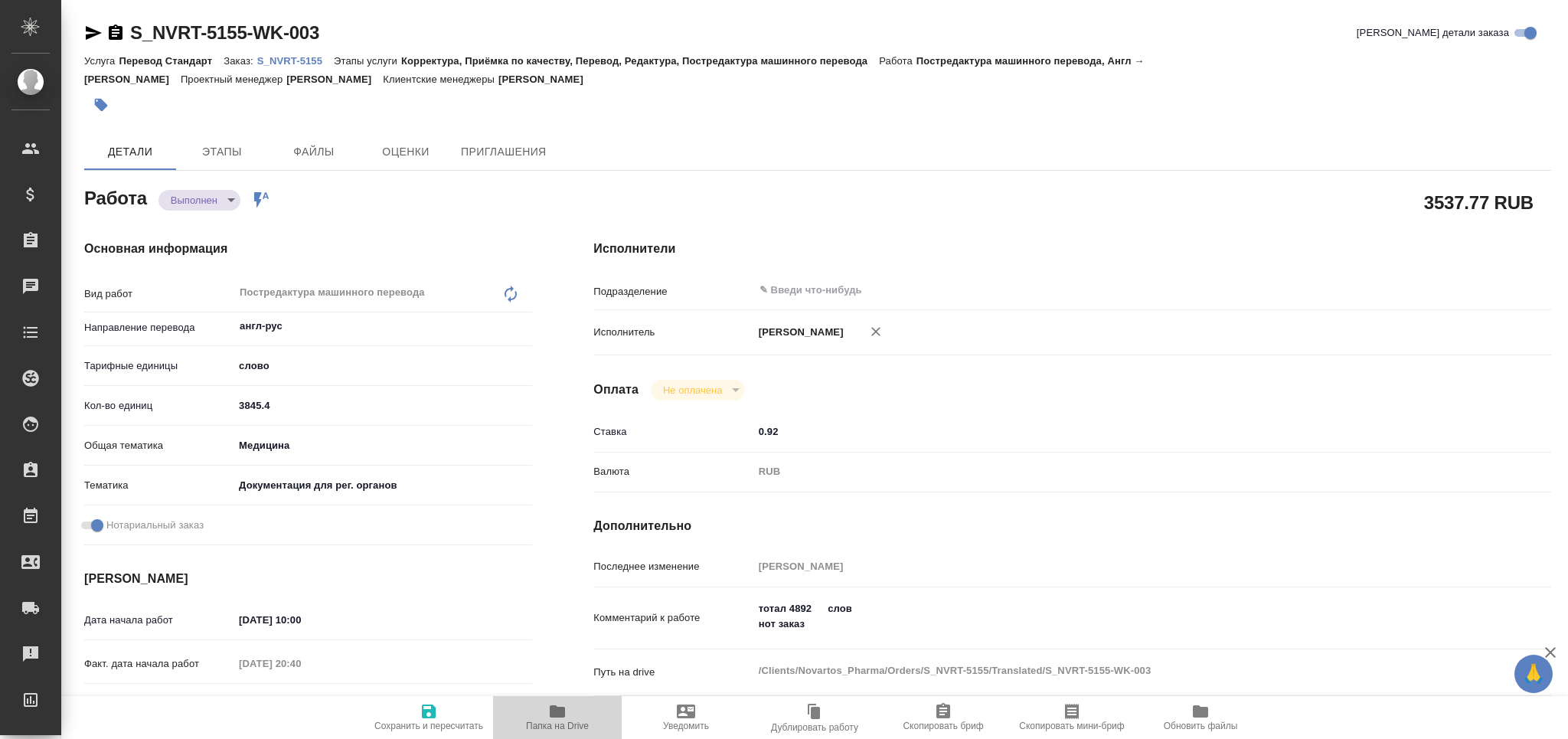
type textarea "x"
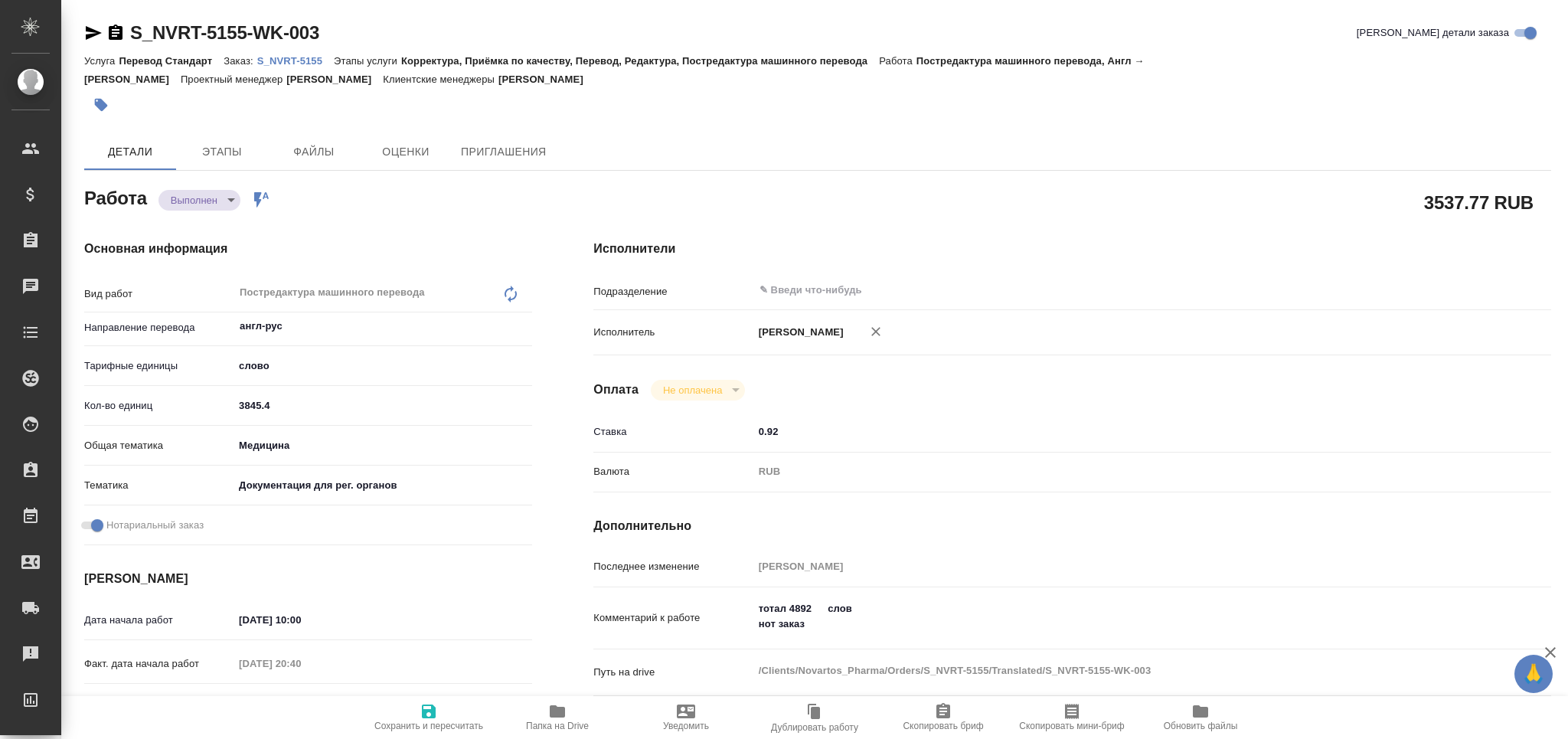
type textarea "x"
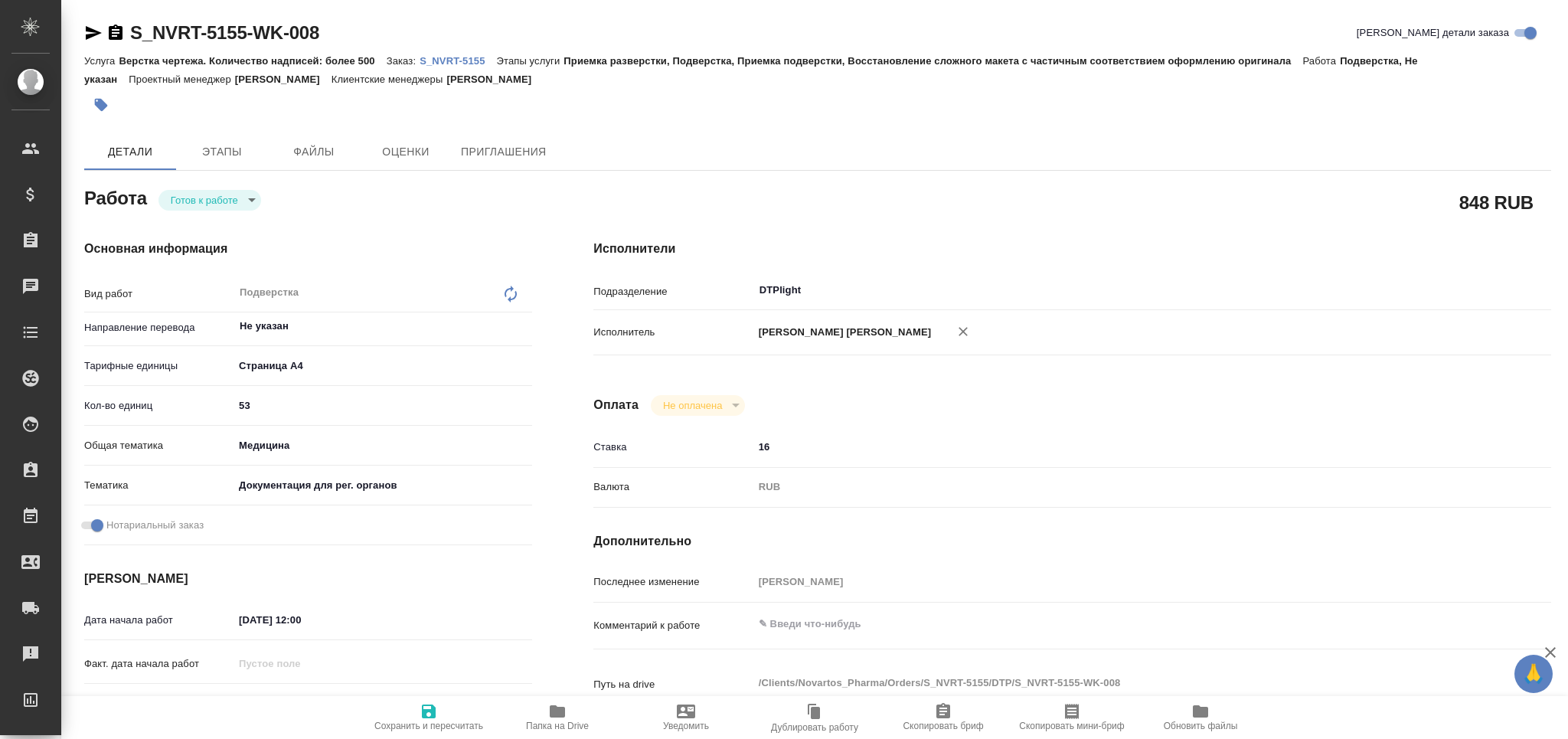
type textarea "x"
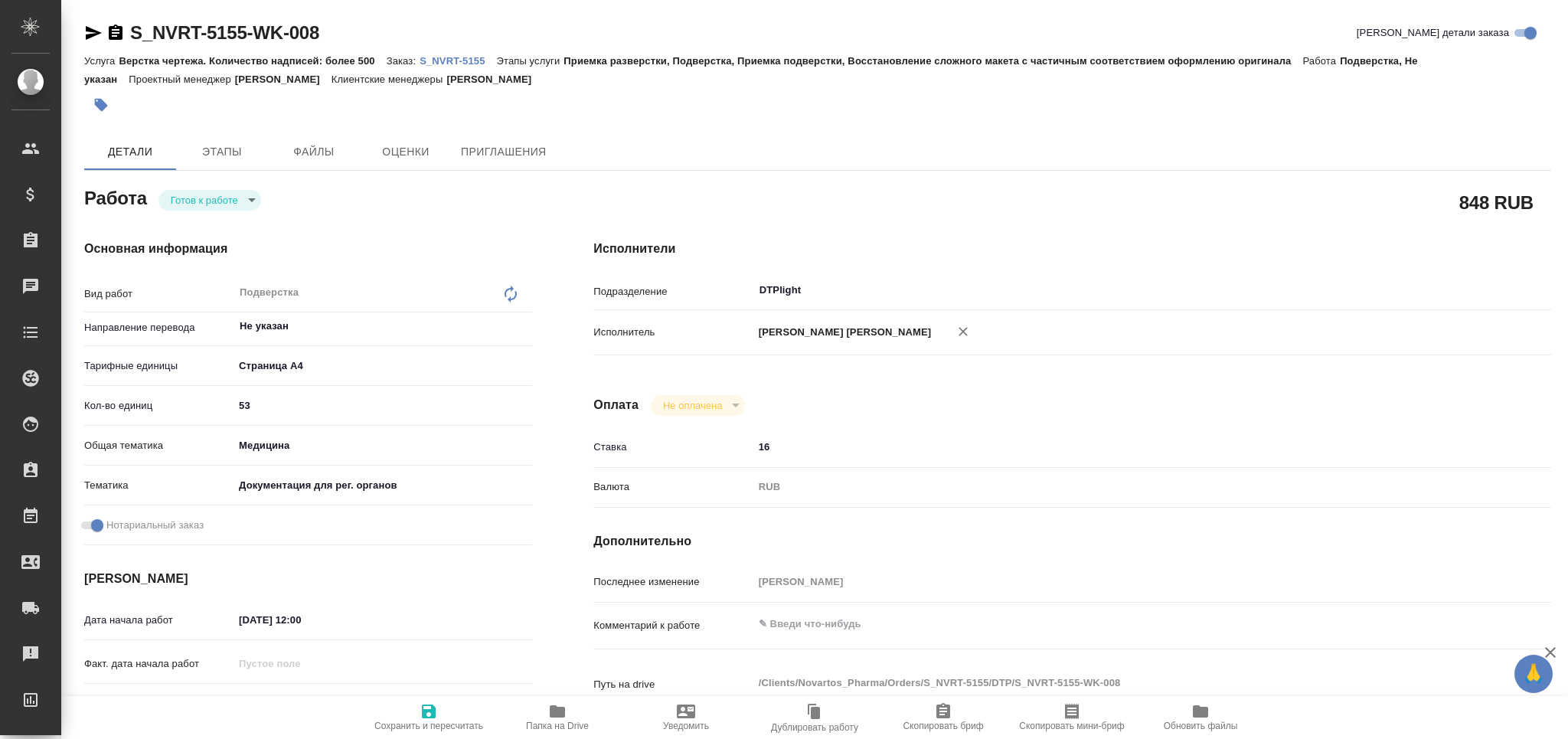
type textarea "x"
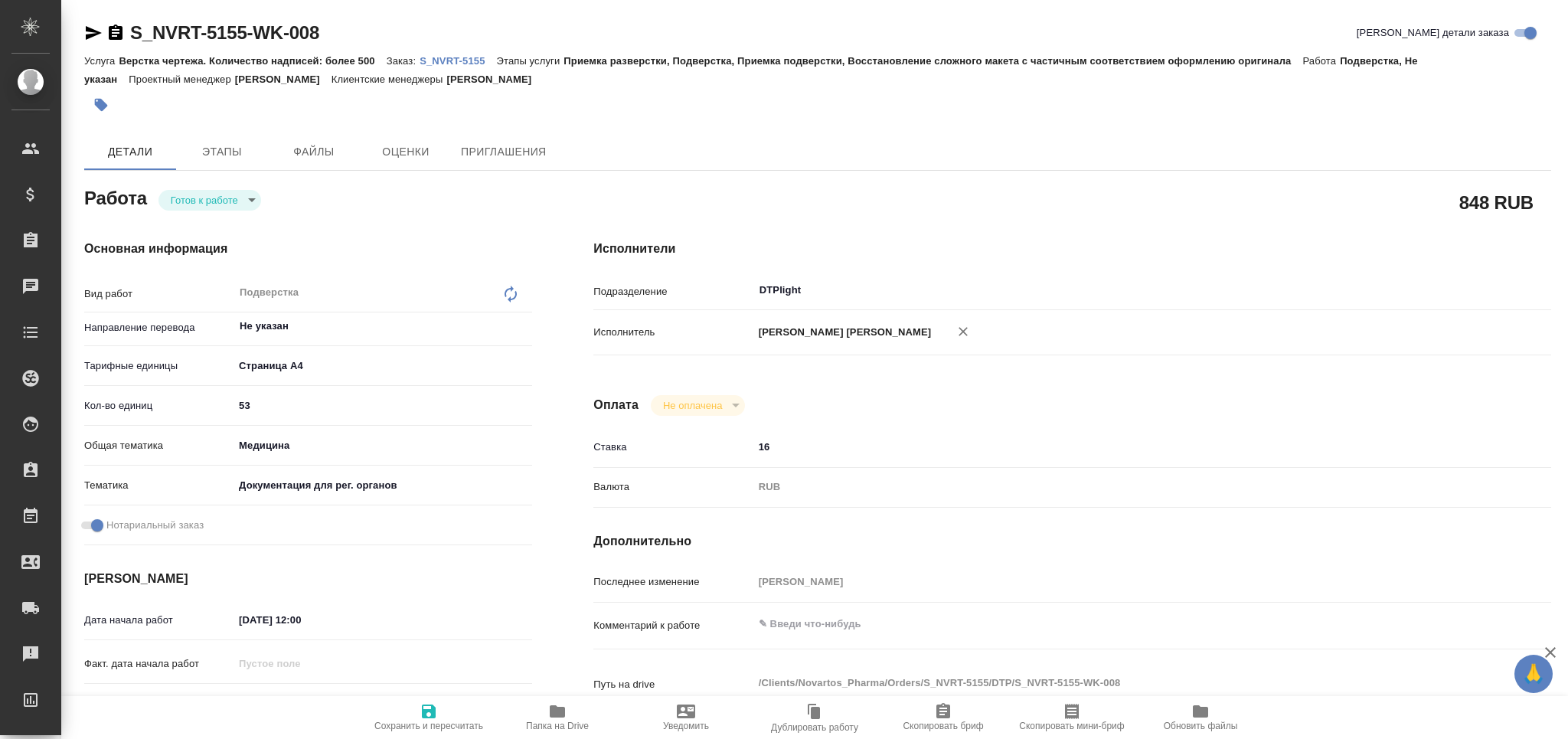
type textarea "x"
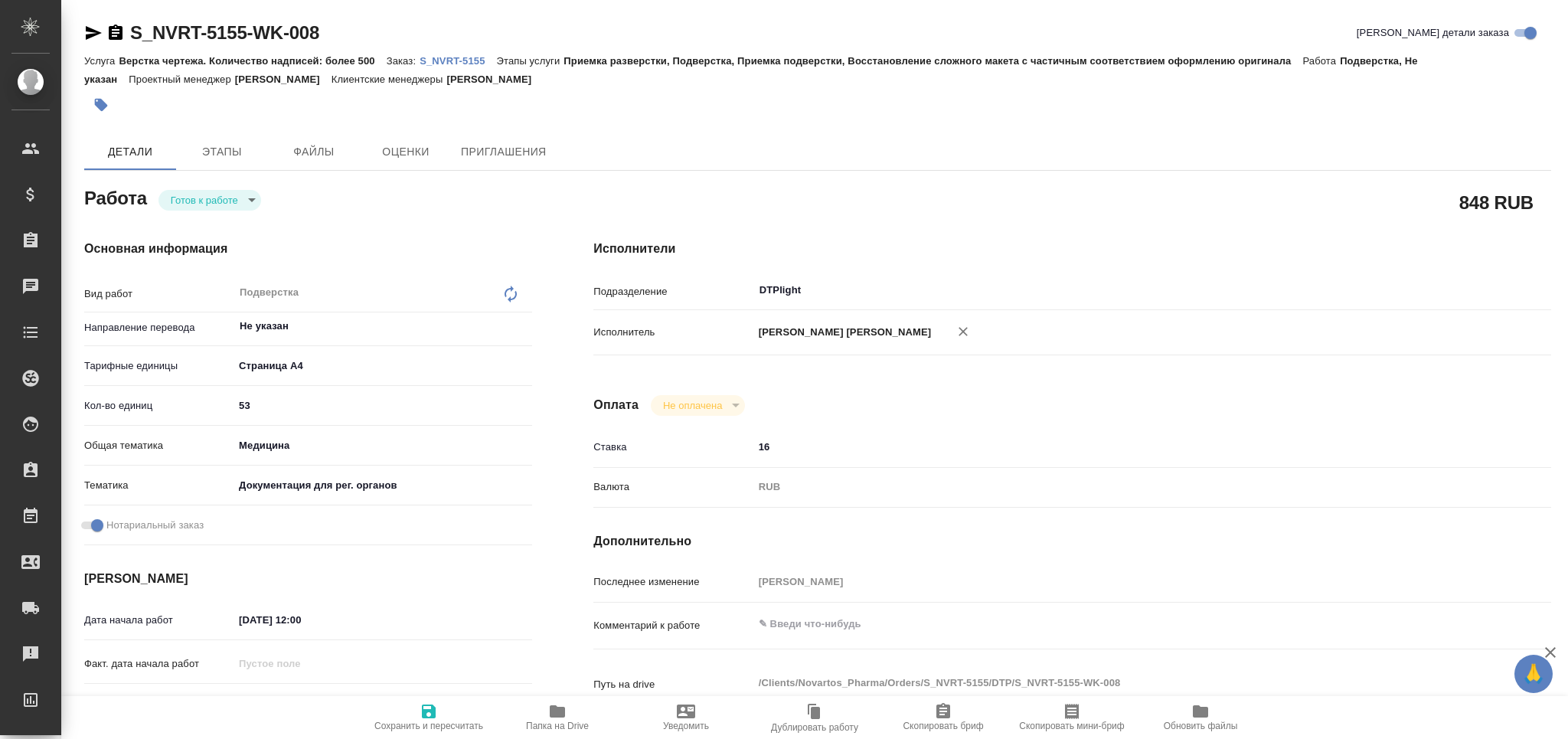
type textarea "x"
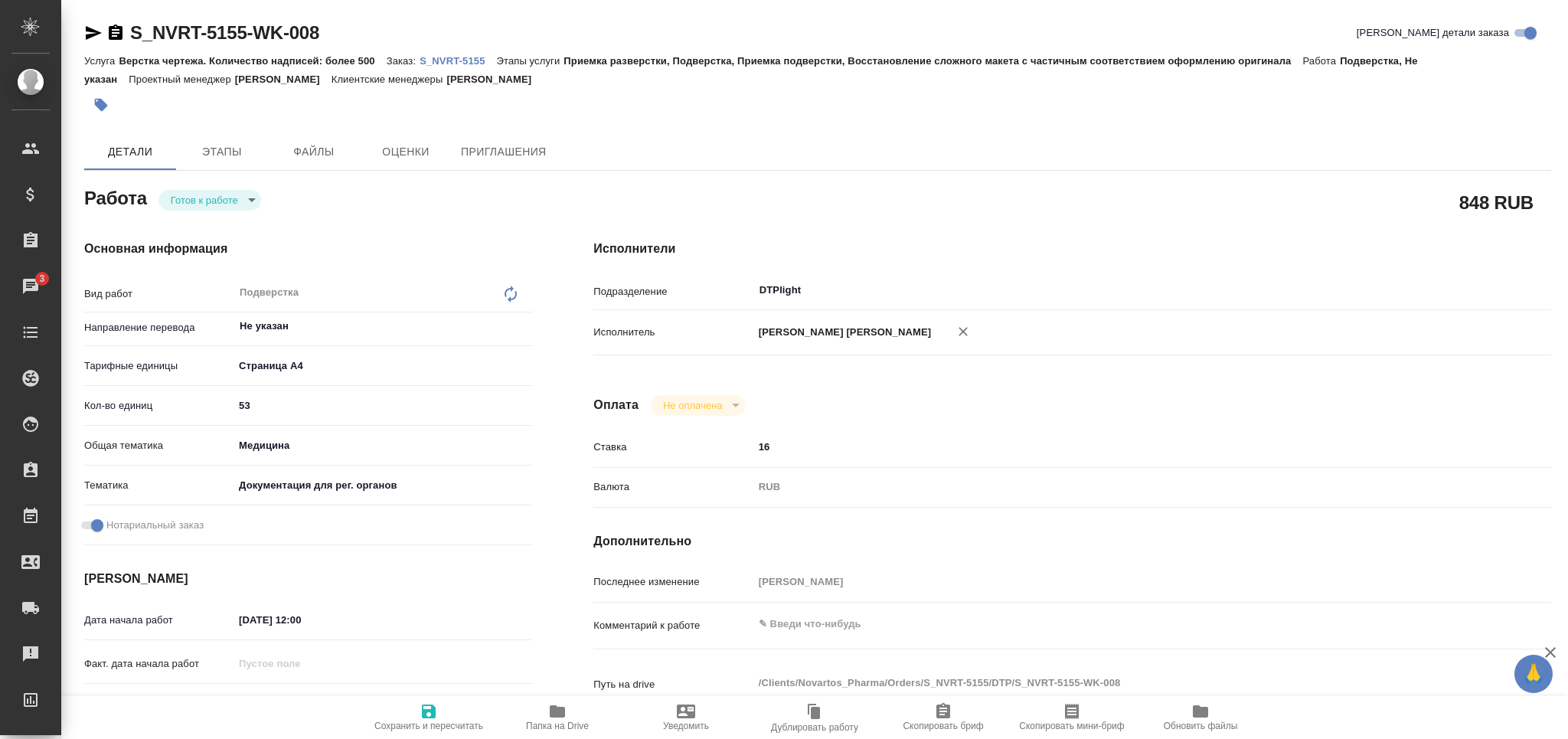
click at [856, 638] on div "x" at bounding box center [1112, 625] width 718 height 34
type textarea "x"
type textarea "п"
type textarea "x"
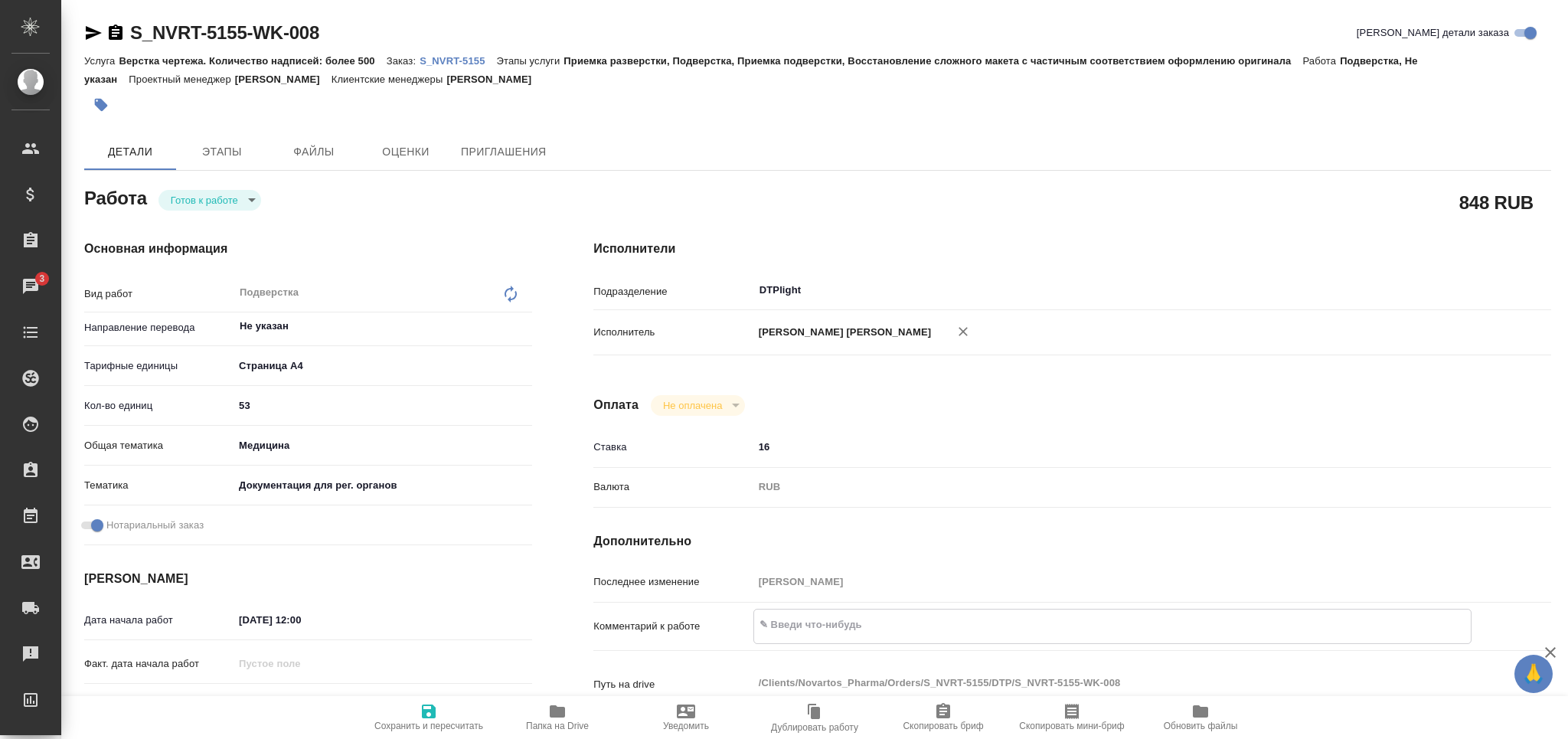
type textarea "x"
type textarea "пе"
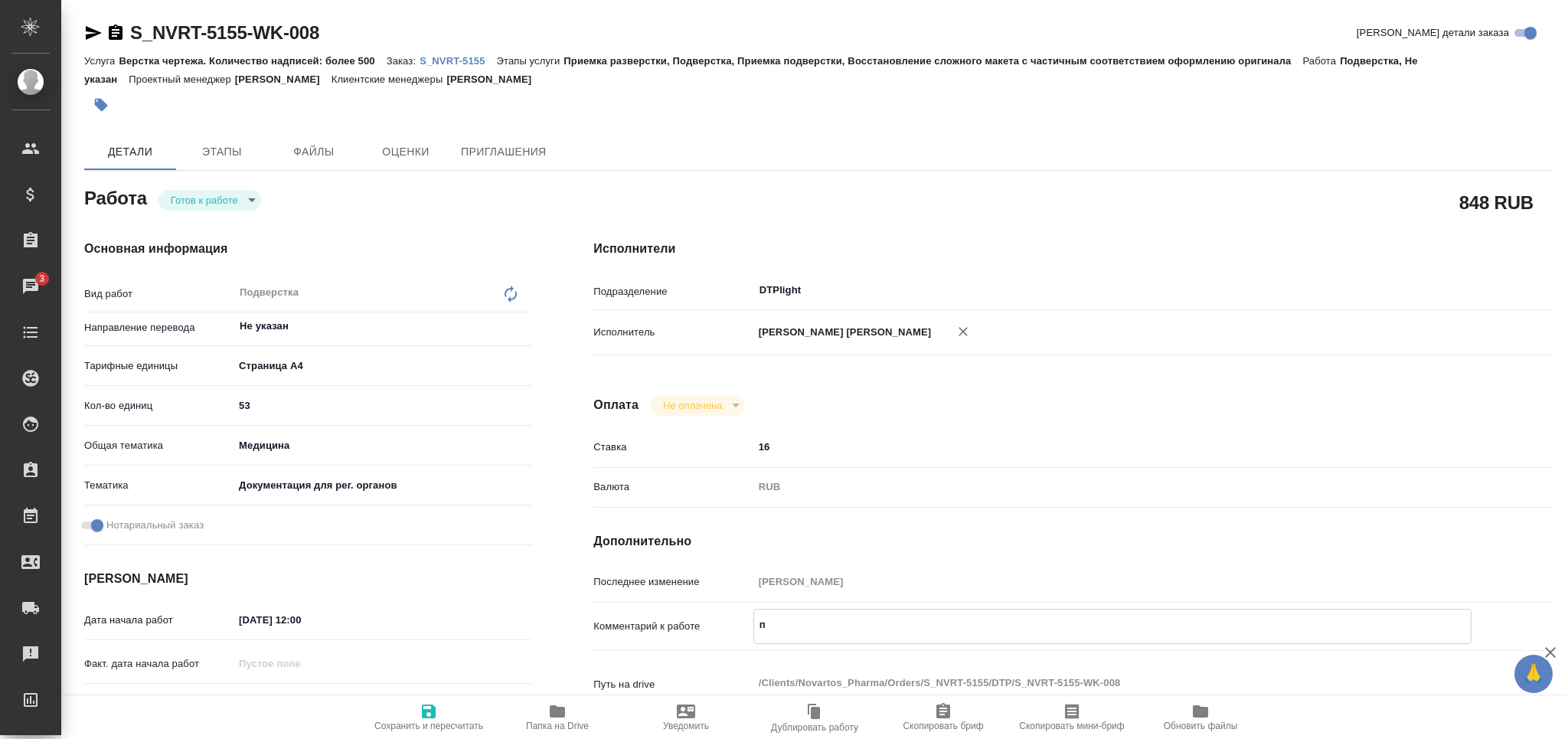
type textarea "x"
type textarea "пер"
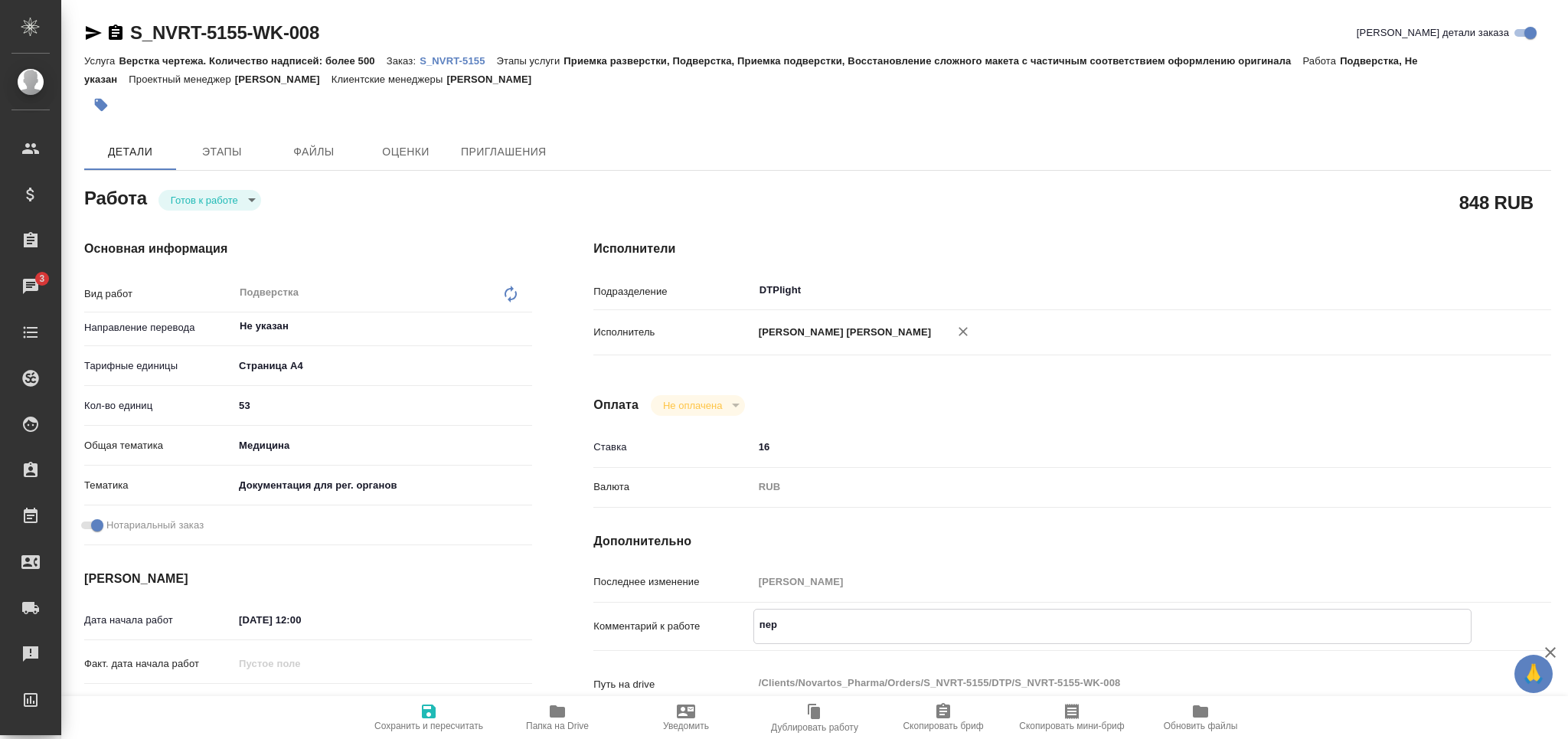
type textarea "x"
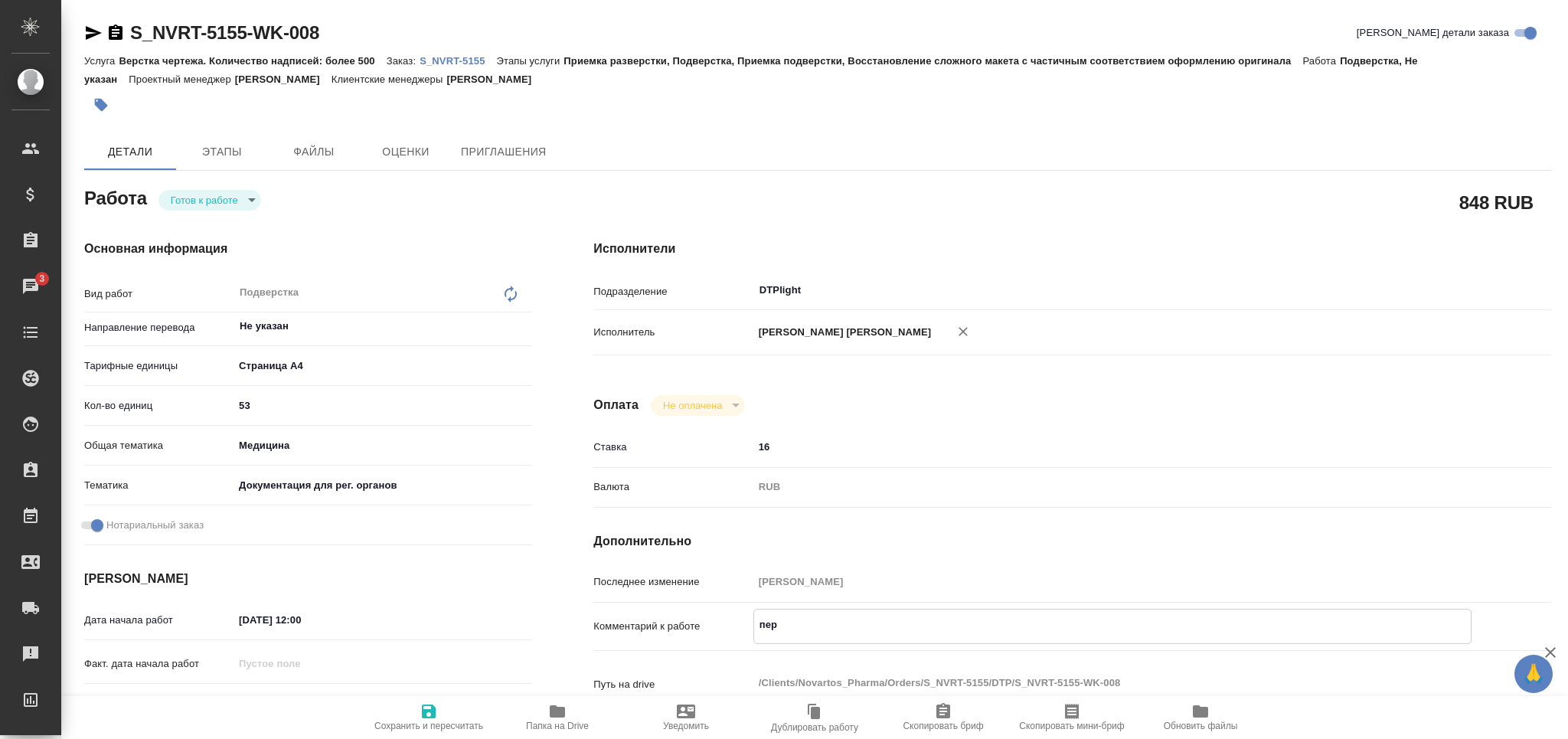
type textarea "x"
type textarea "пере"
type textarea "x"
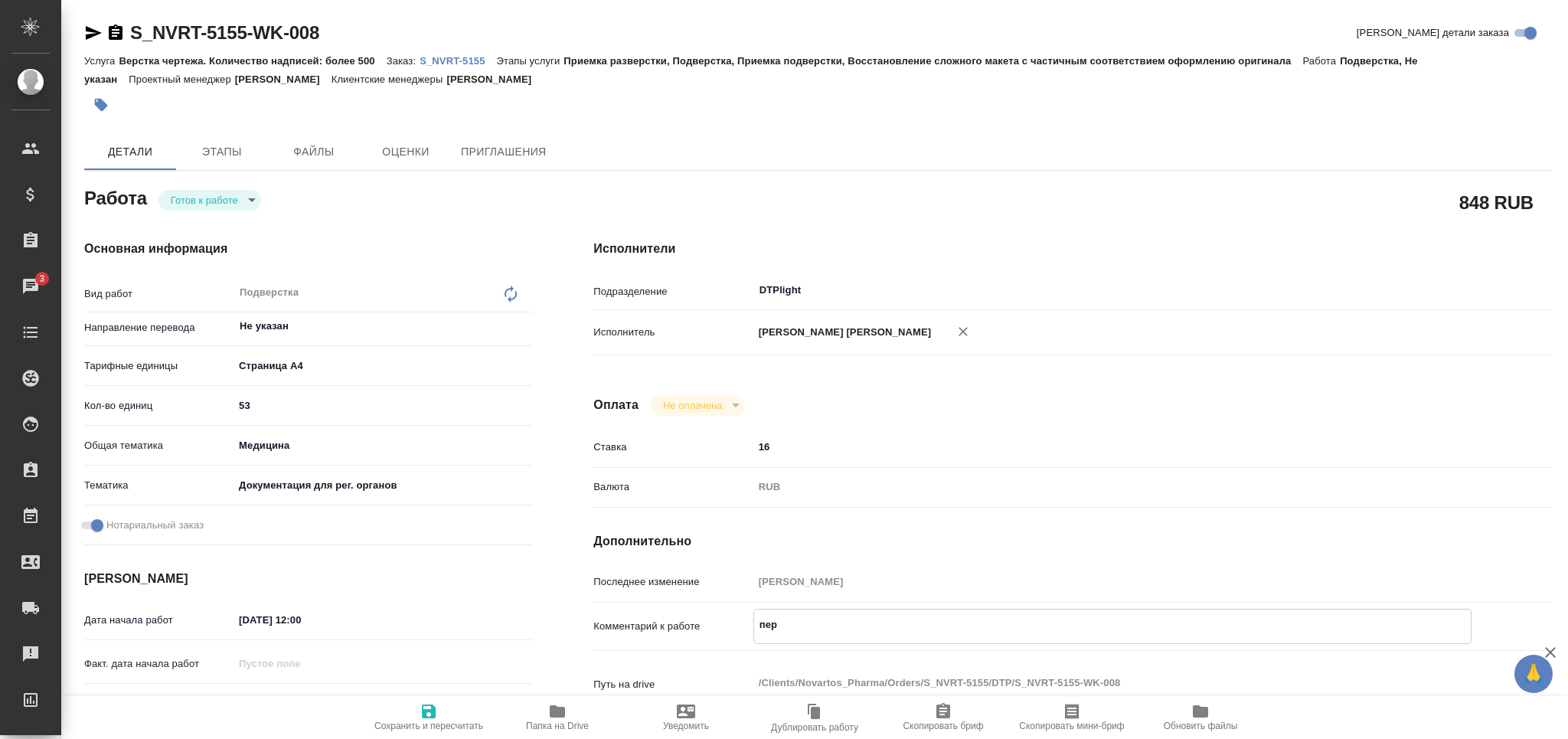
type textarea "x"
type textarea "перев"
type textarea "x"
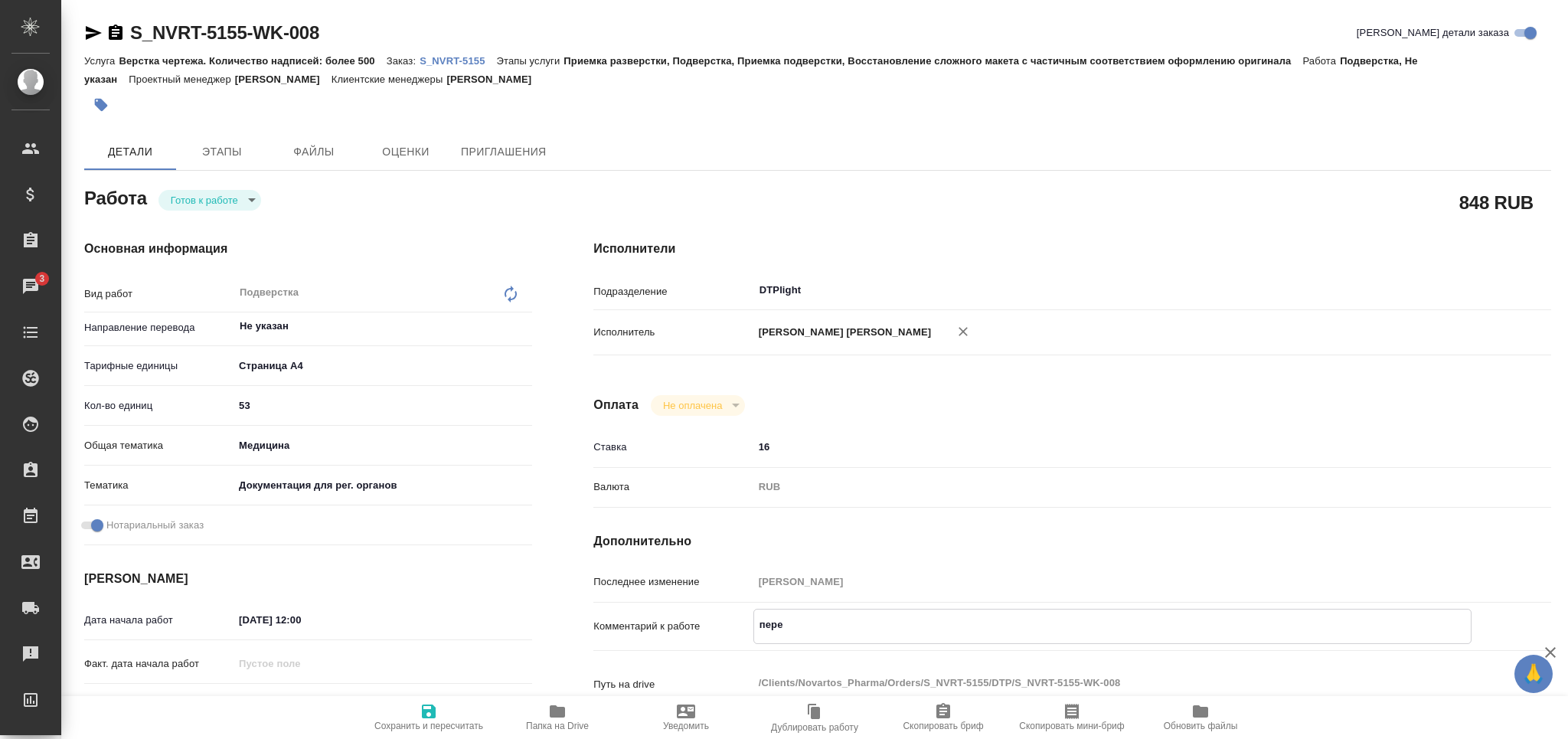
type textarea "x"
type textarea "перево"
type textarea "x"
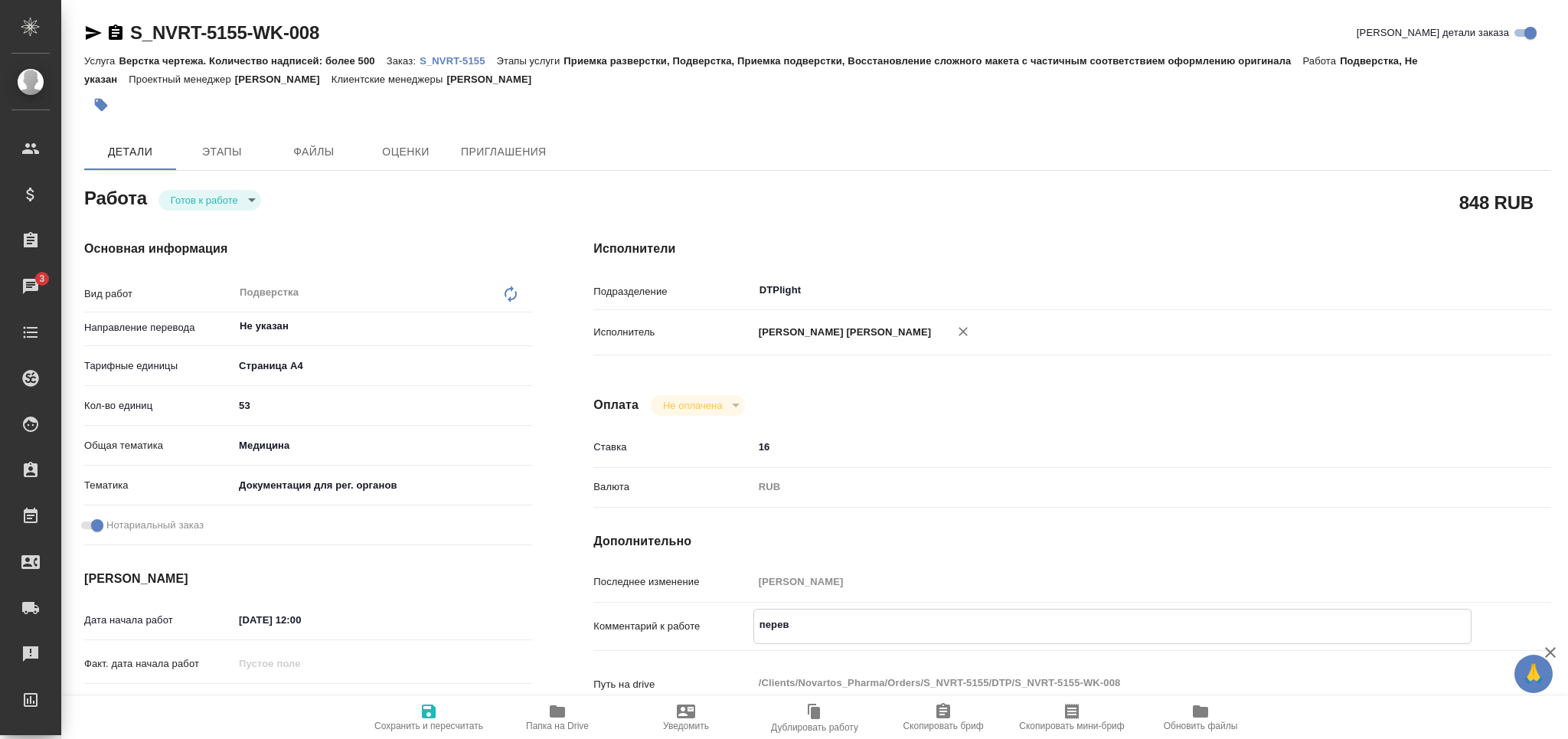
type textarea "x"
type textarea "перевод"
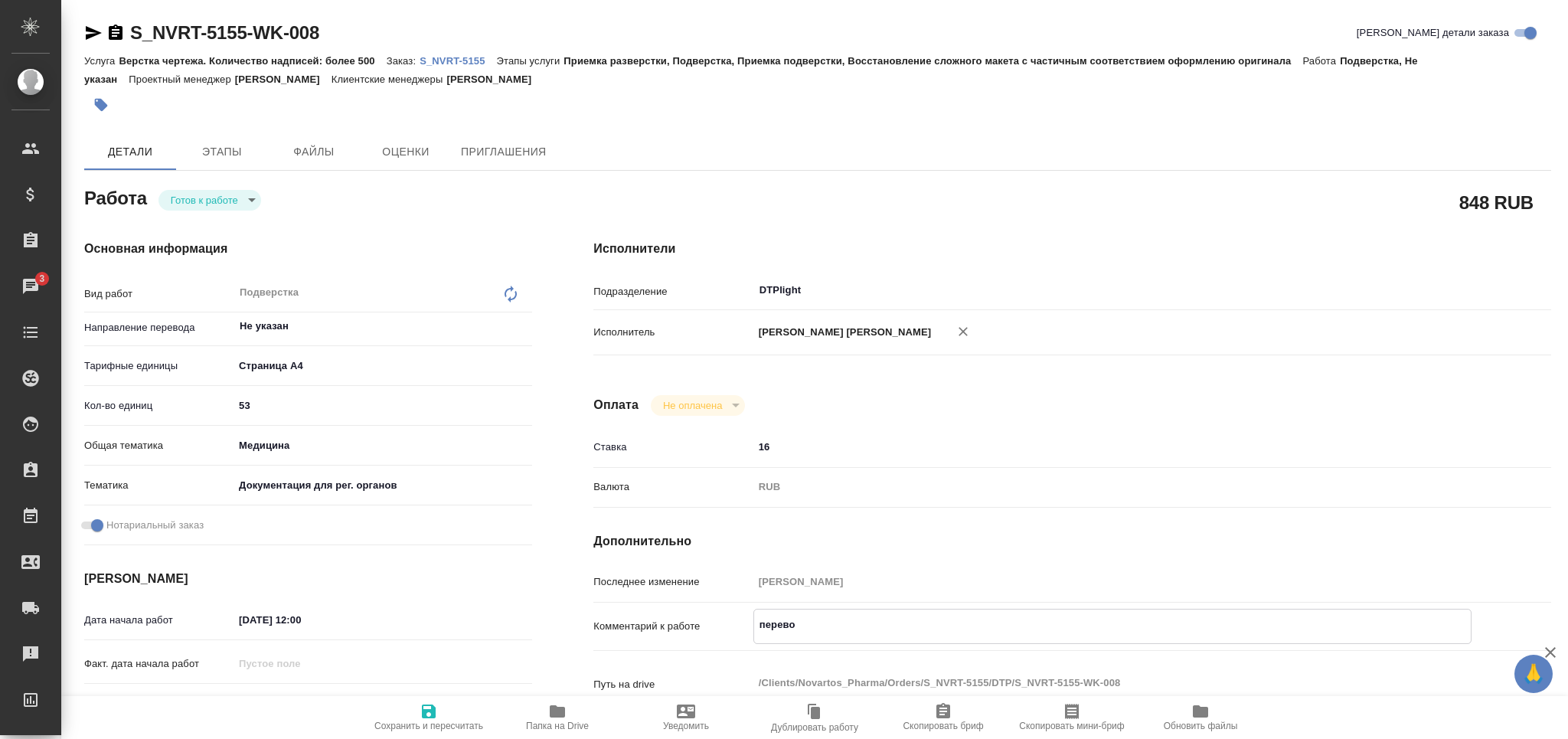
type textarea "x"
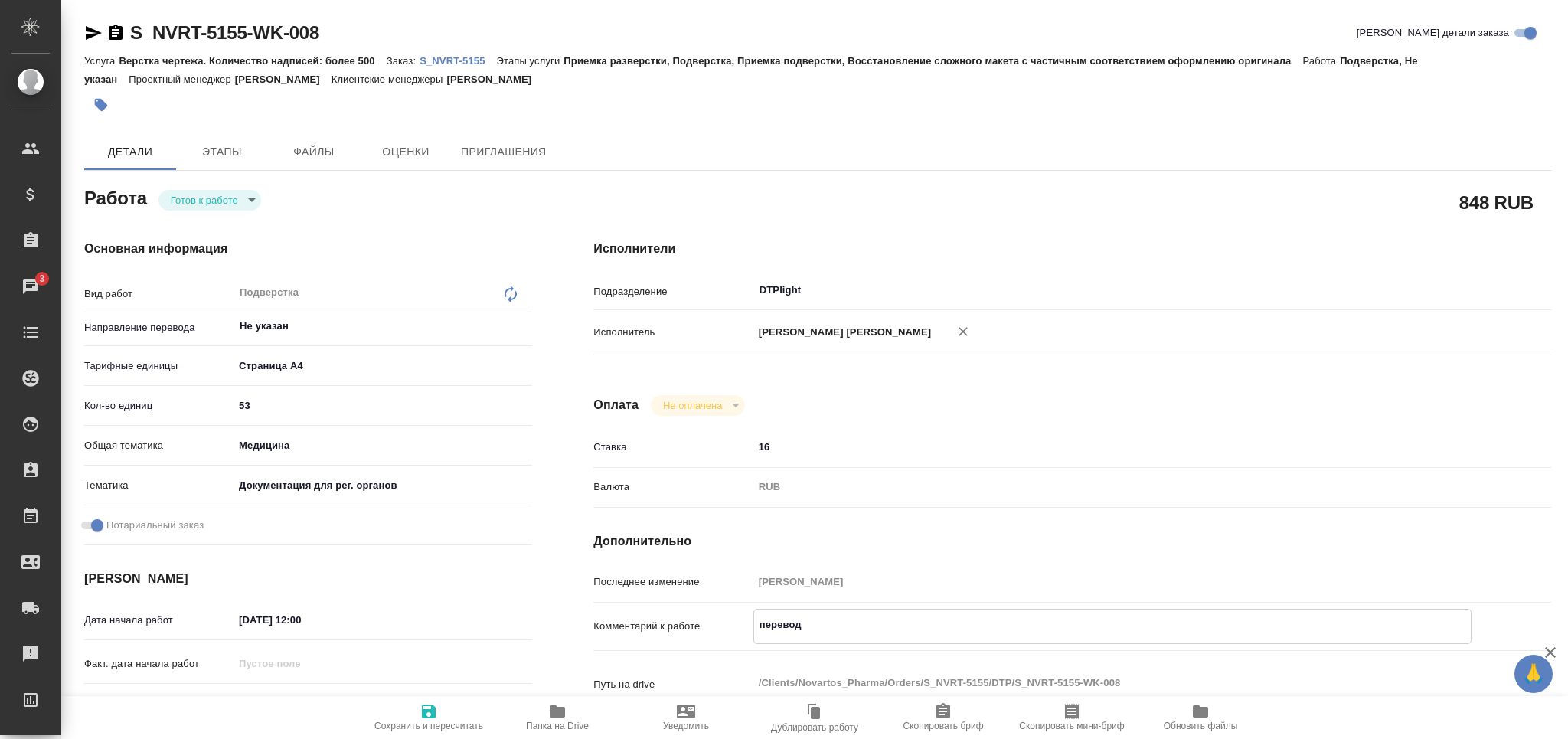
type textarea "перевод"
type textarea "x"
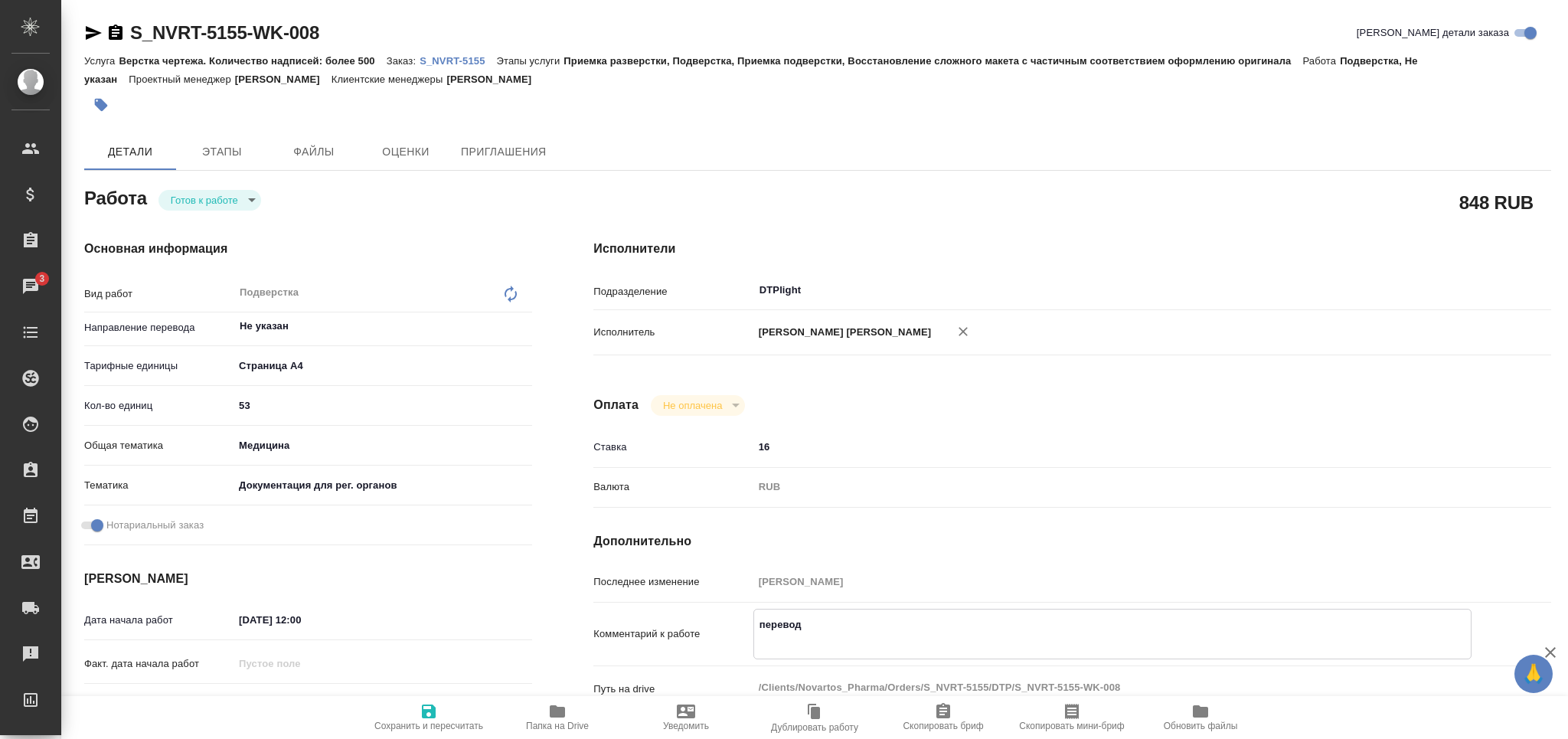
paste textarea "https://drive.awatera.com/apps/files/?dir=/Shares/Novartos_Pharma/Orders/S_NVRT…"
type textarea "x"
type textarea "перевод https://drive.awatera.com/apps/files/?dir=/Shares/Novartos_Pharma/Order…"
type textarea "x"
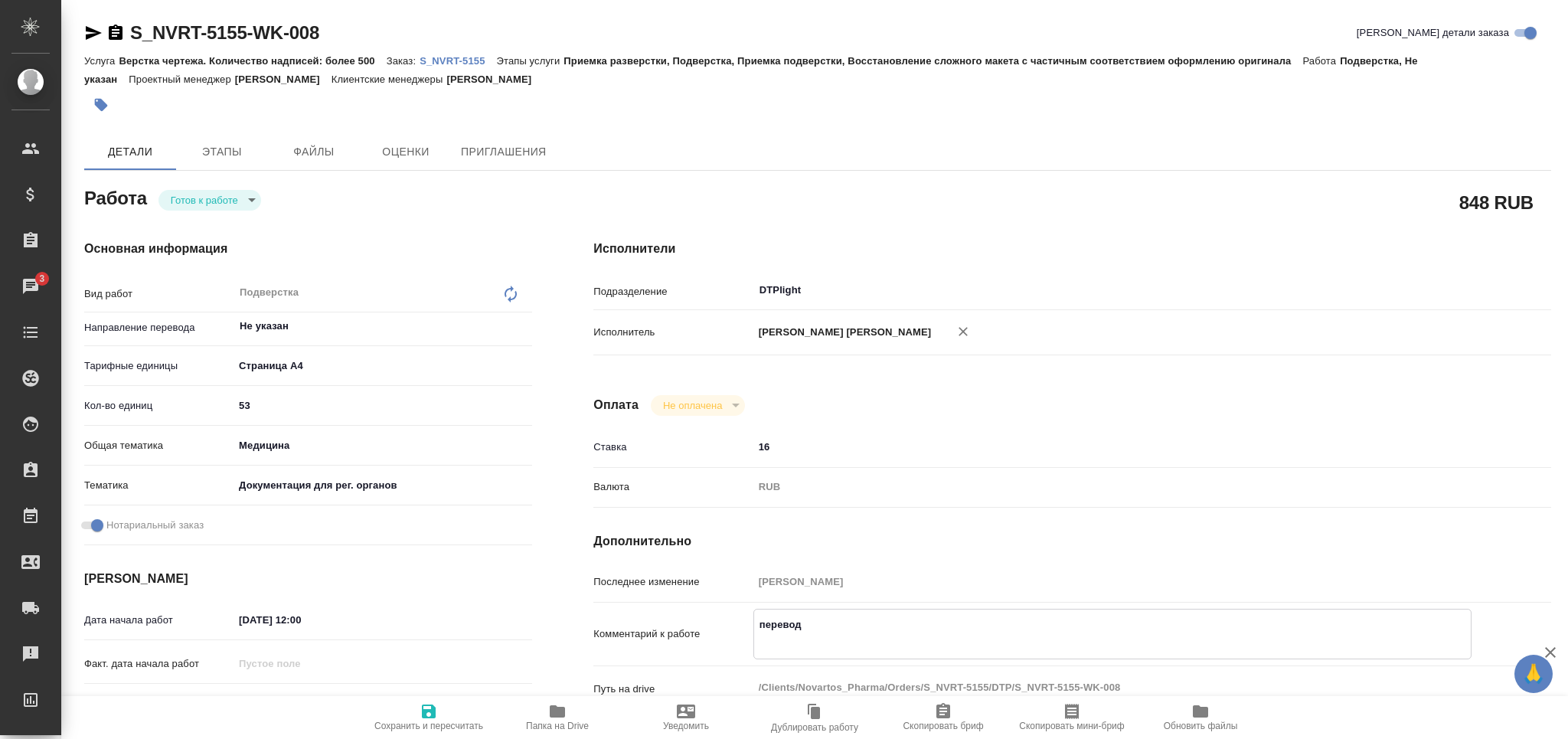
type textarea "x"
type textarea "перевод https://drive.awatera.com/apps/files/?dir=/Shares/Novartos_Pharma/Order…"
type textarea "x"
click at [442, 715] on span "Сохранить и пересчитать" at bounding box center [429, 716] width 111 height 29
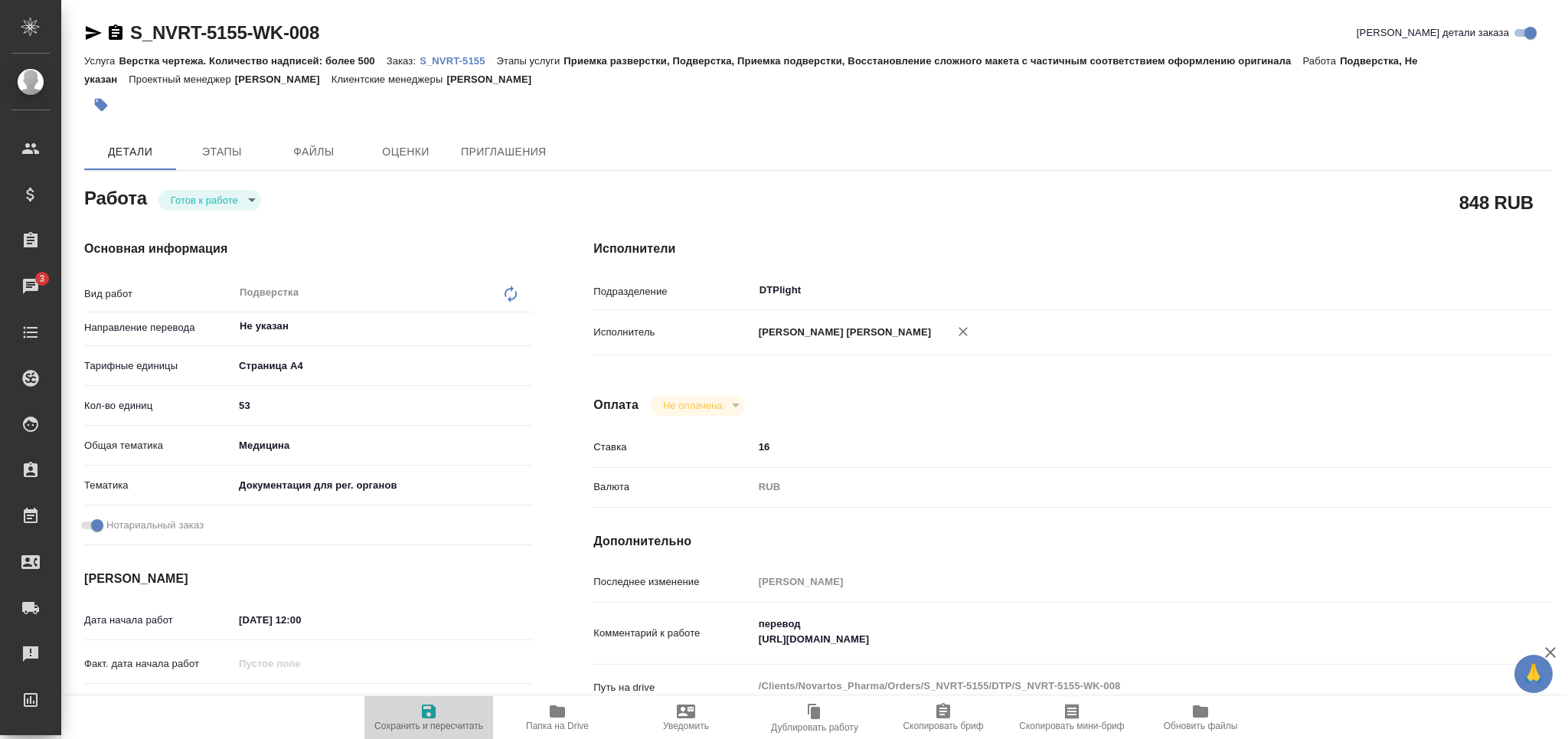
type textarea "x"
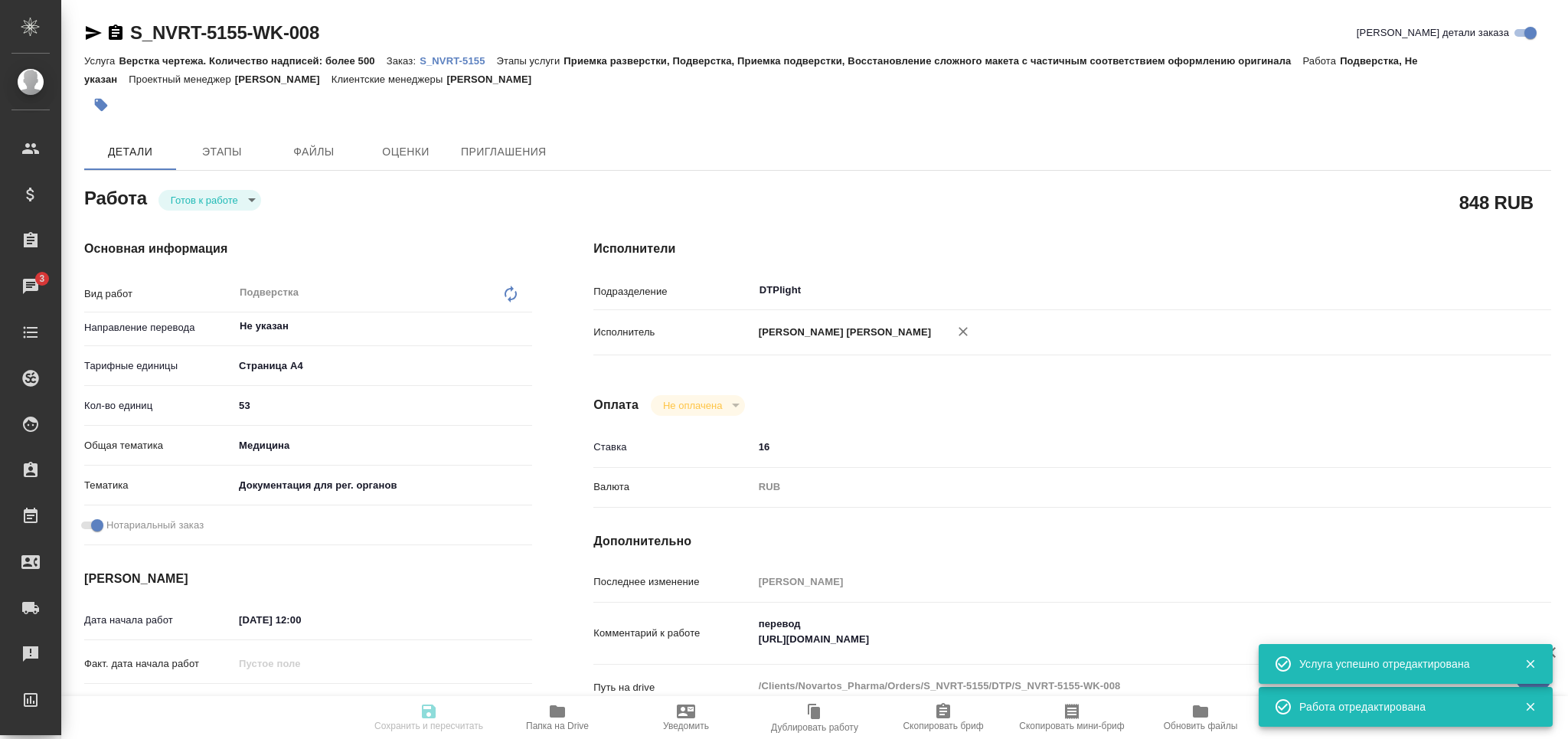
type input "readyForWork"
type textarea "Подверстка"
type textarea "x"
type input "Не указан"
type input "5f036ec4e16dec2d6b59c8ff"
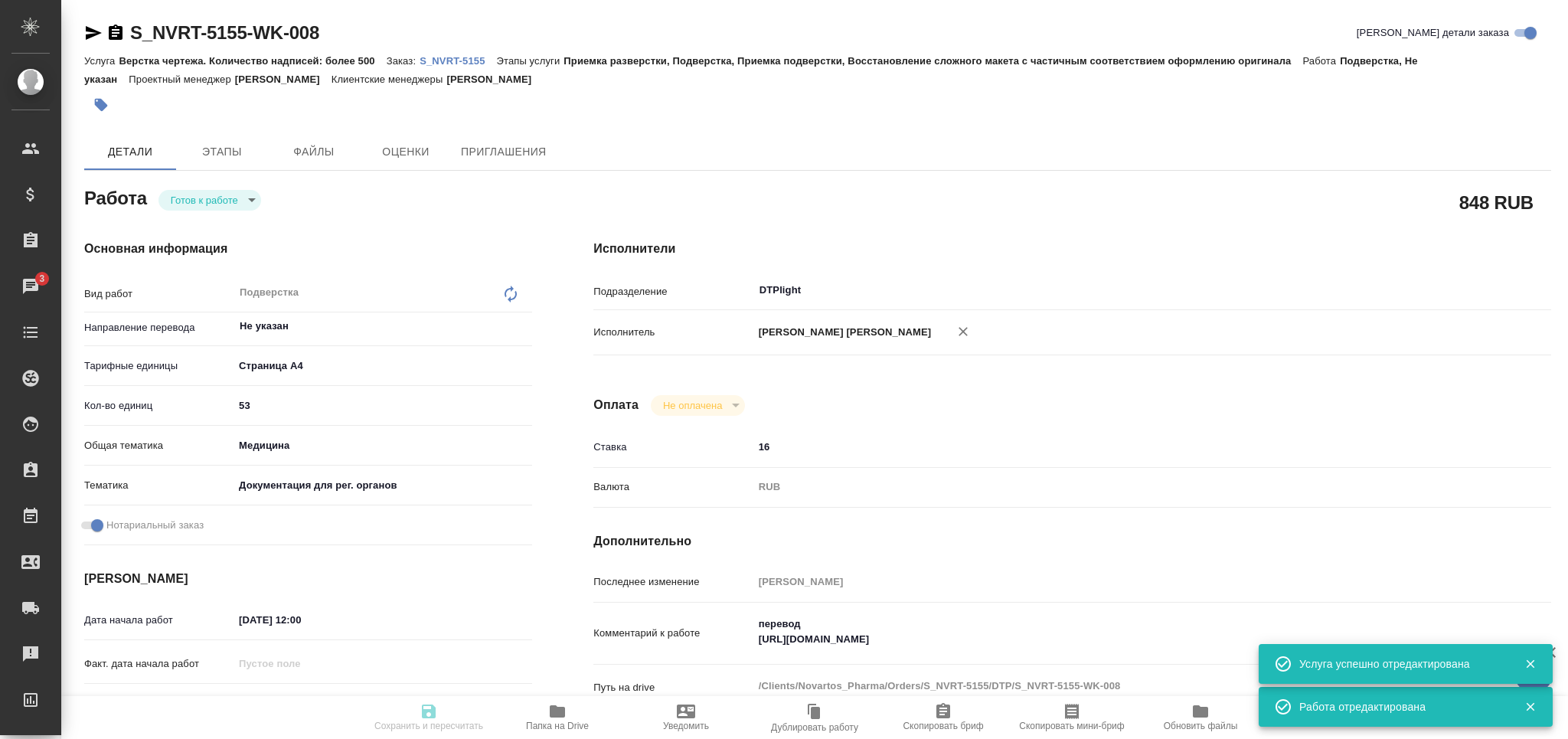
type input "53"
type input "med"
type input "5f647205b73bc97568ca66c6"
checkbox input "true"
type input "25.08.2025 12:00"
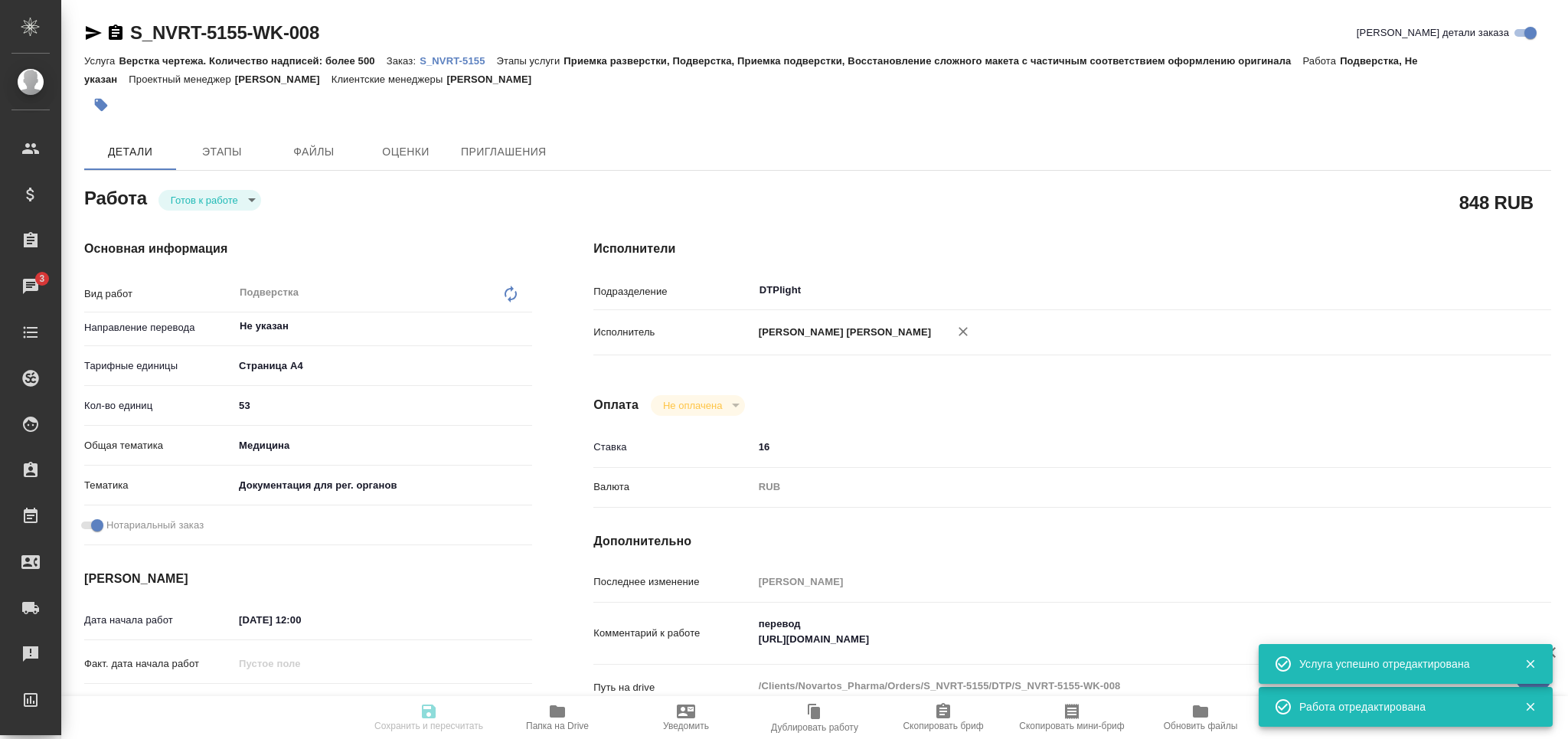
type input "25.08.2025 15:00"
type input "DTPlight"
type input "notPayed"
type input "16"
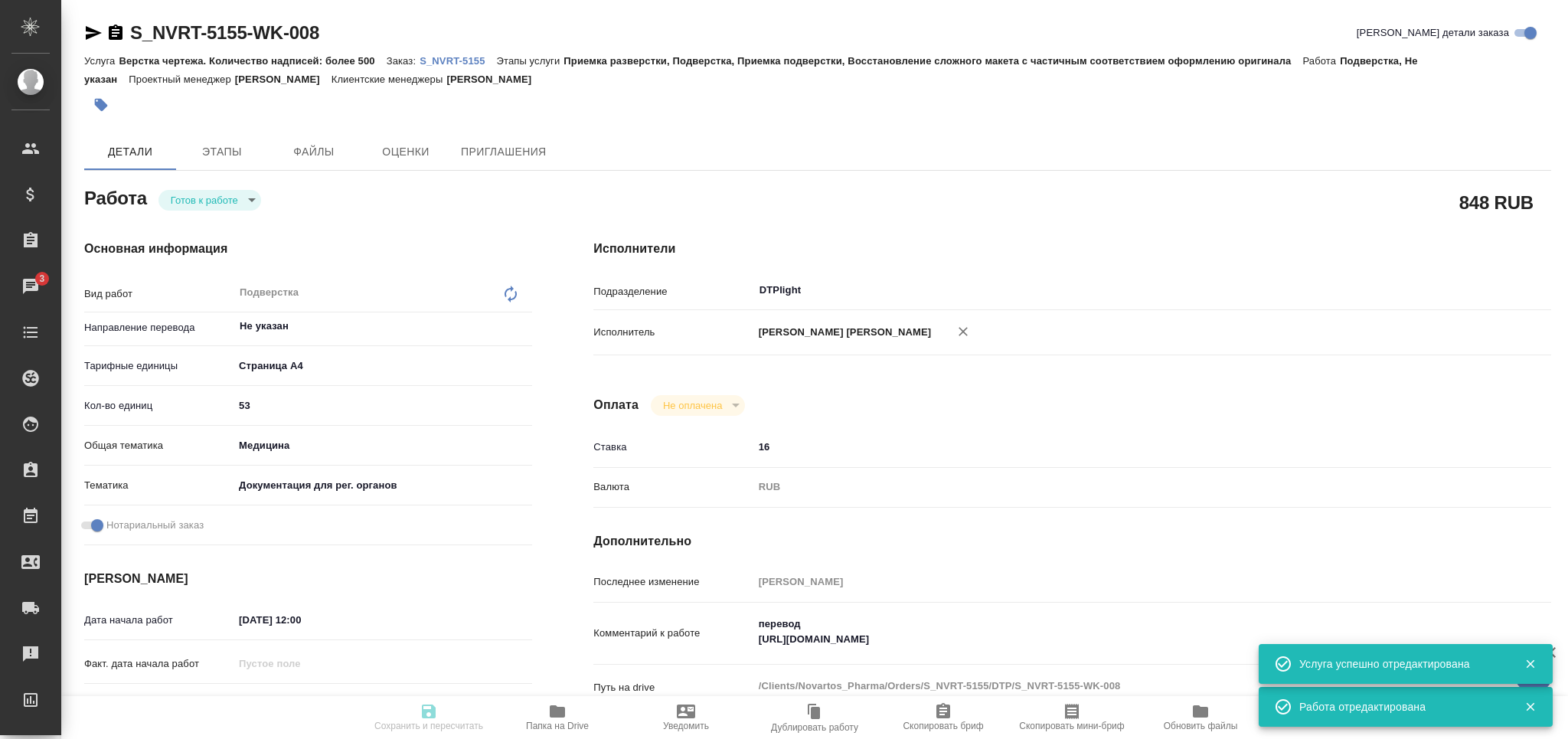
type input "RUB"
type input "Арсеньева Вера"
type textarea "перевод https://drive.awatera.com/apps/files/?dir=/Shares/Novartos_Pharma/Order…"
type textarea "x"
type textarea "/Clients/Novartos_Pharma/Orders/S_NVRT-5155/DTP/S_NVRT-5155-WK-008"
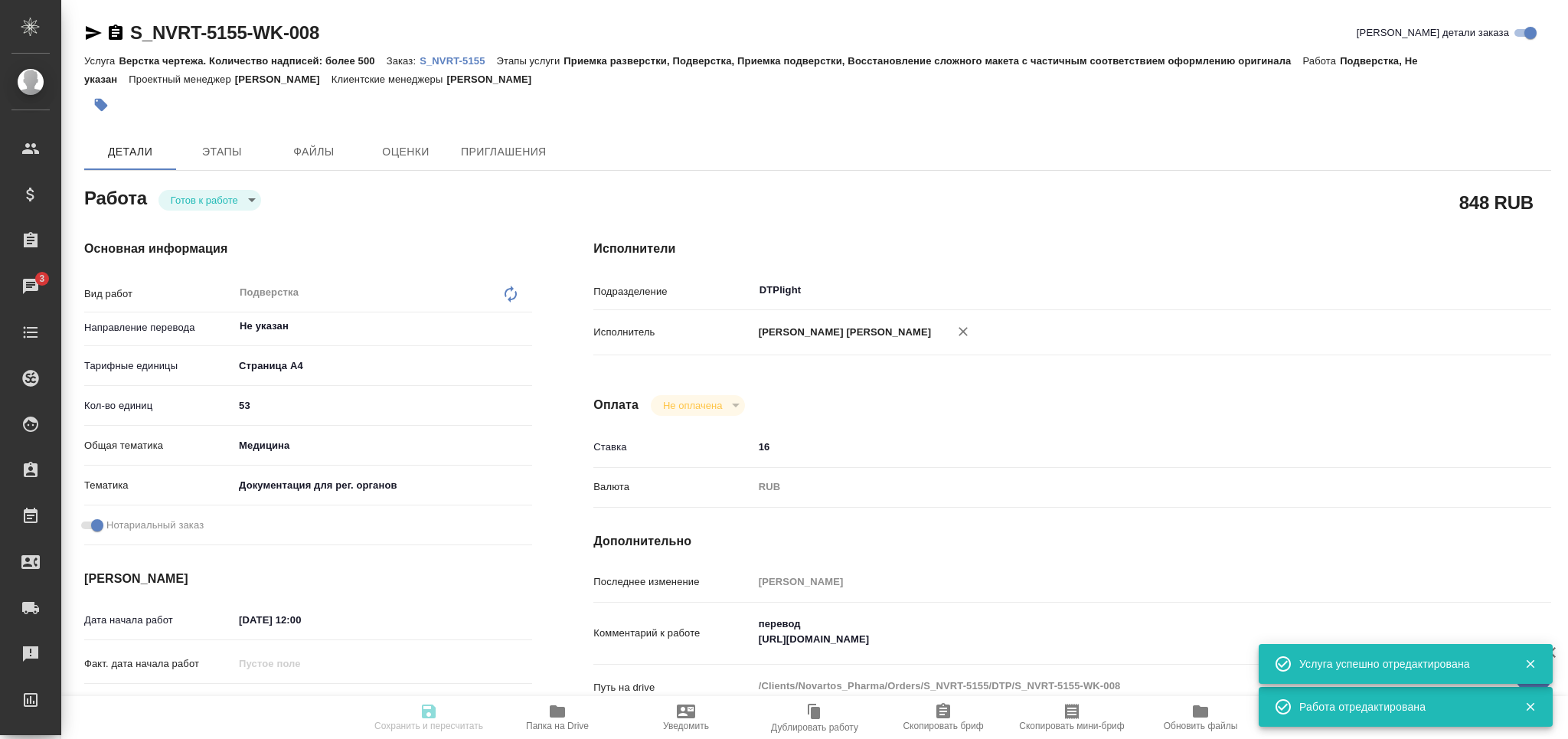
type textarea "x"
type input "S_NVRT-5155"
type input "Верстка чертежа. Количество надписей: более 500"
type input "Приемка разверстки, Подверстка, Приемка подверстки, Восстановление сложного мак…"
type input "Сайдашева Диляра"
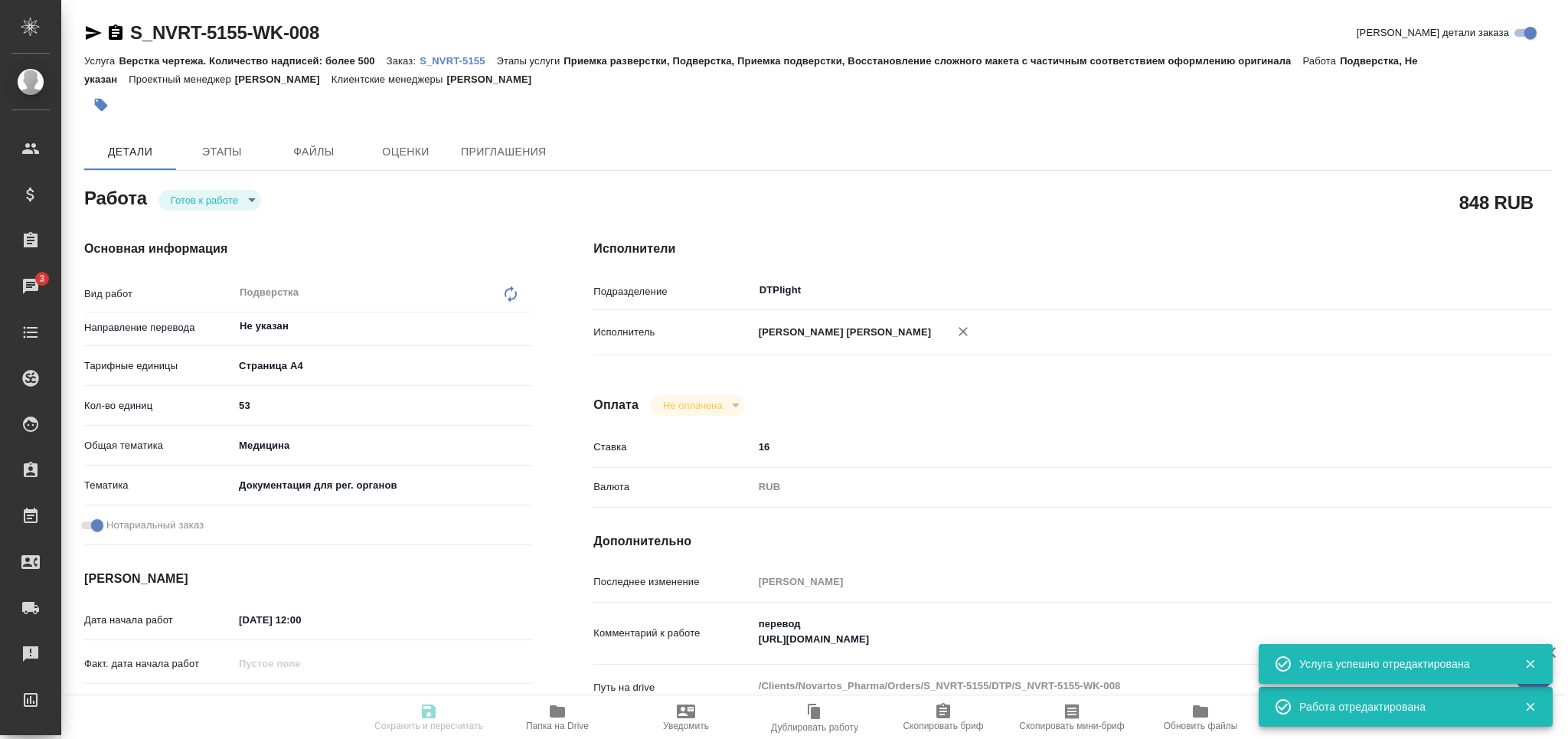
type input "Арсеньева Вера"
type input "/Clients/Novartos_Pharma/Orders/S_NVRT-5155"
type textarea "x"
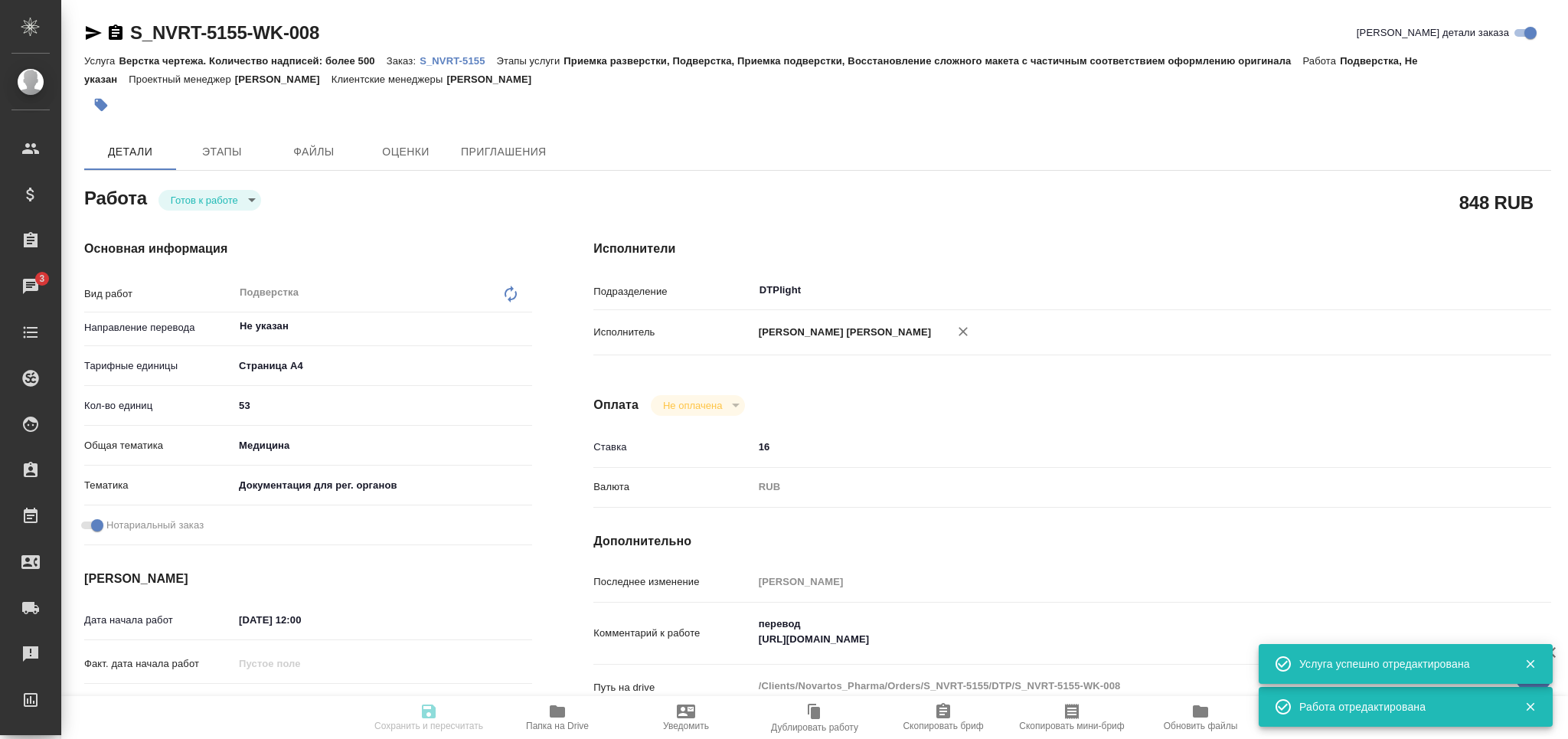
type textarea "x"
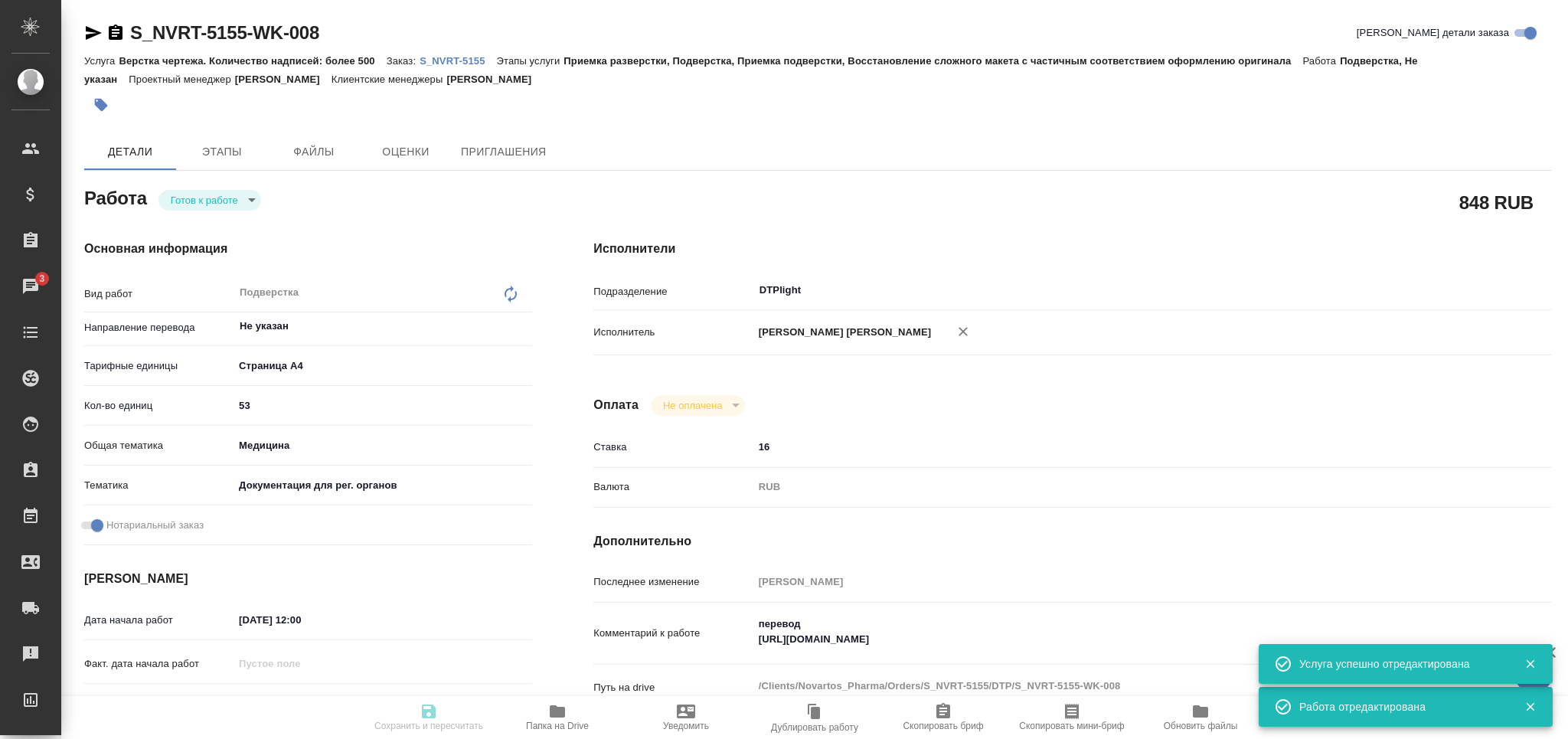
type textarea "x"
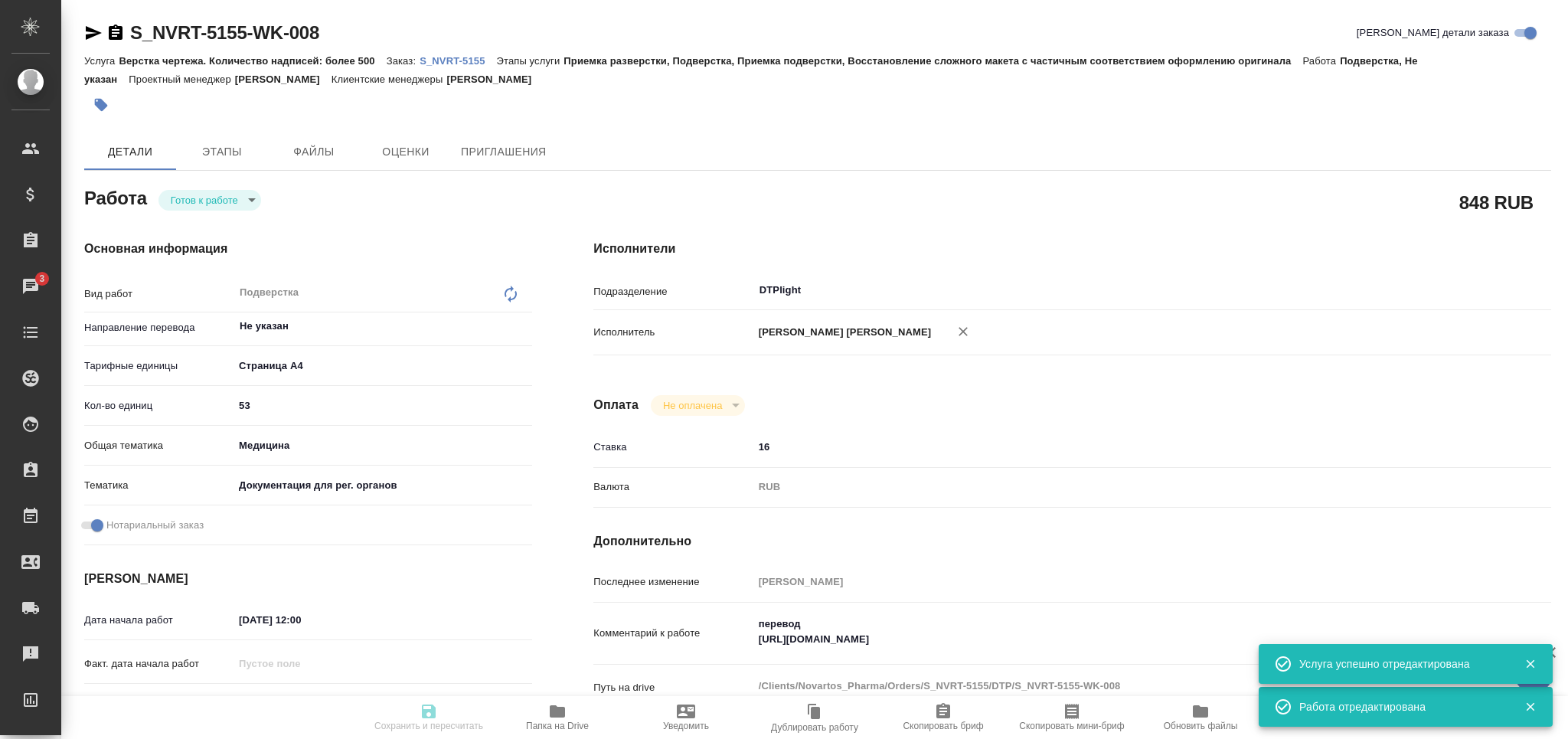
type textarea "x"
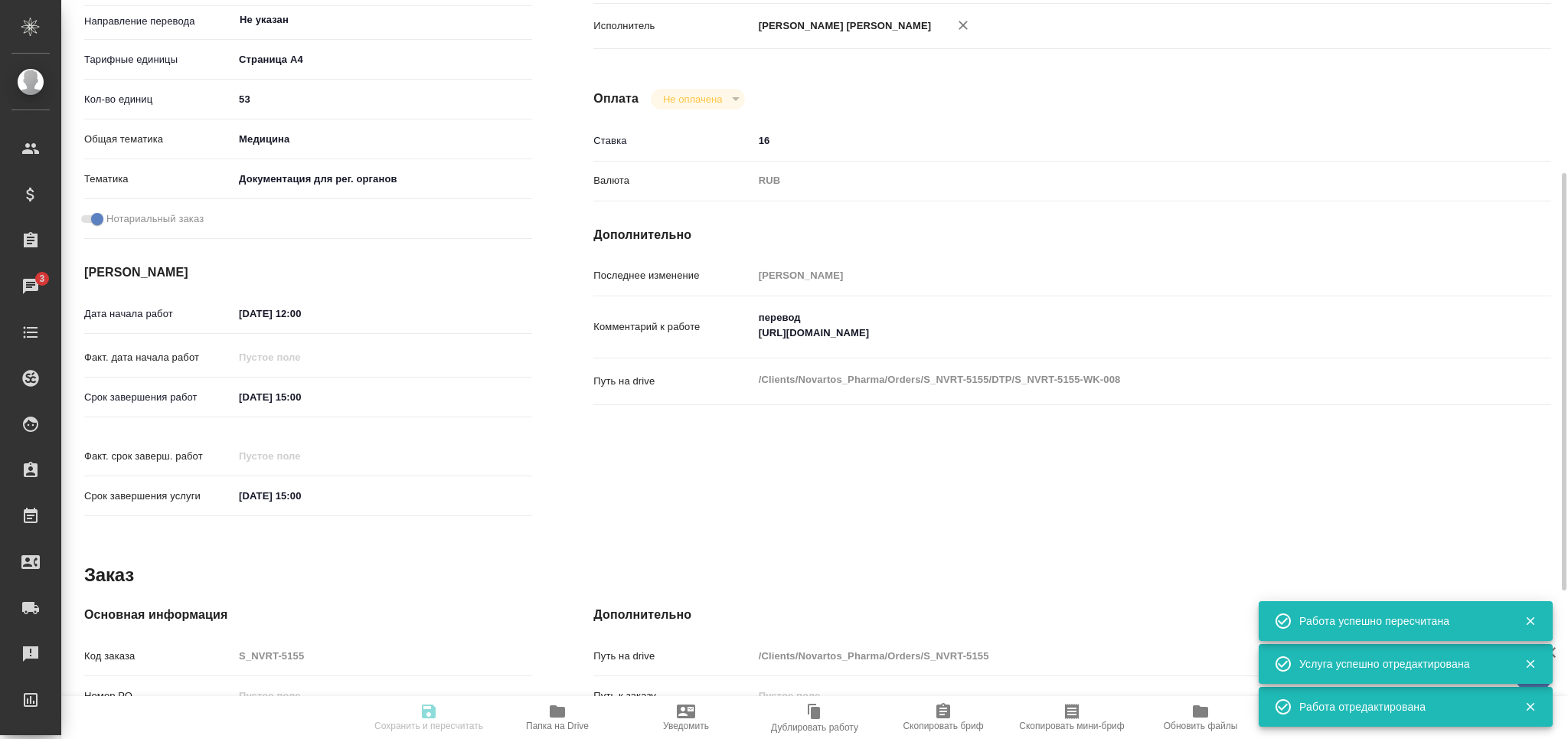
type input "readyForWork"
type textarea "Подверстка"
type textarea "x"
type input "Не указан"
type input "5f036ec4e16dec2d6b59c8ff"
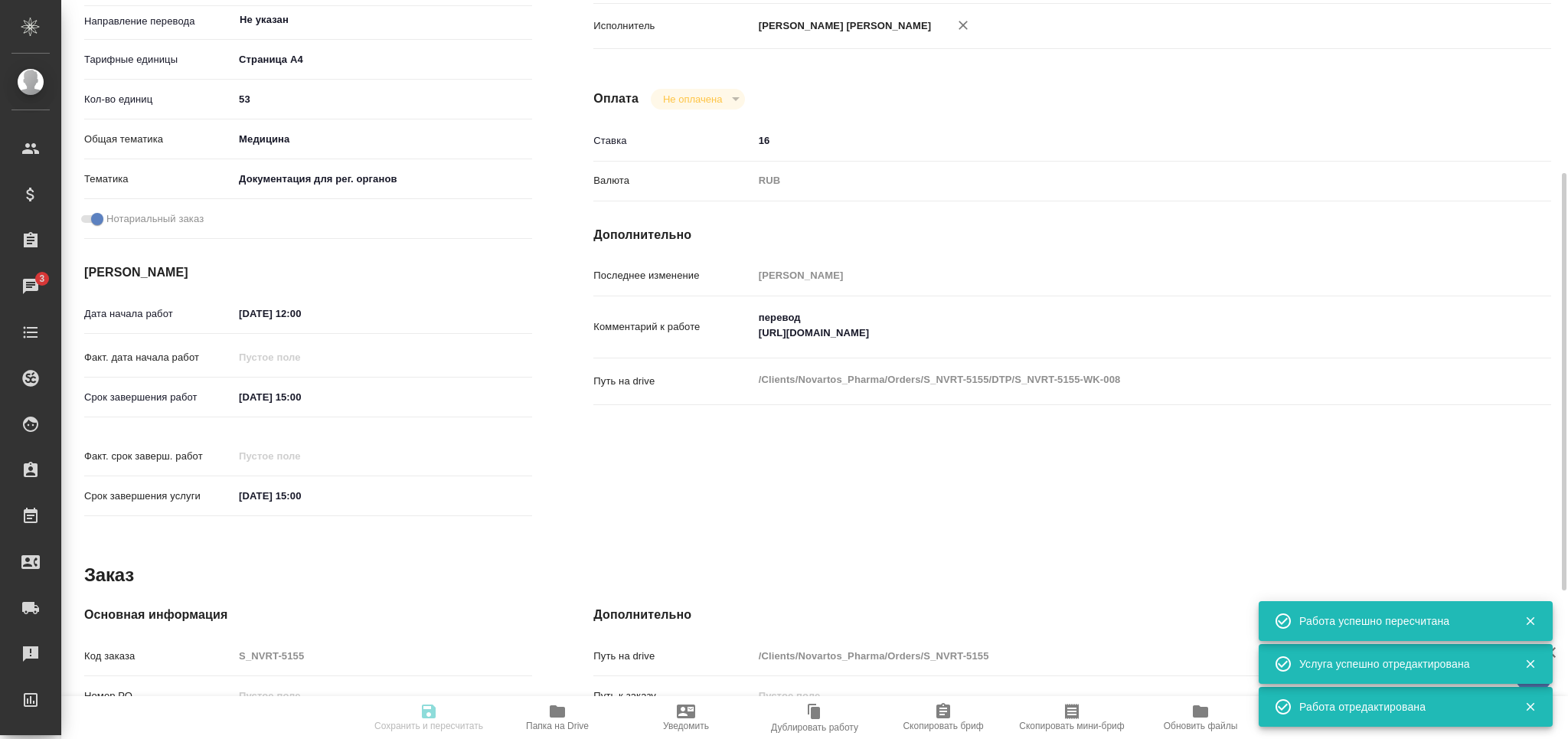
type input "53"
type input "med"
type input "5f647205b73bc97568ca66c6"
checkbox input "true"
type input "25.08.2025 12:00"
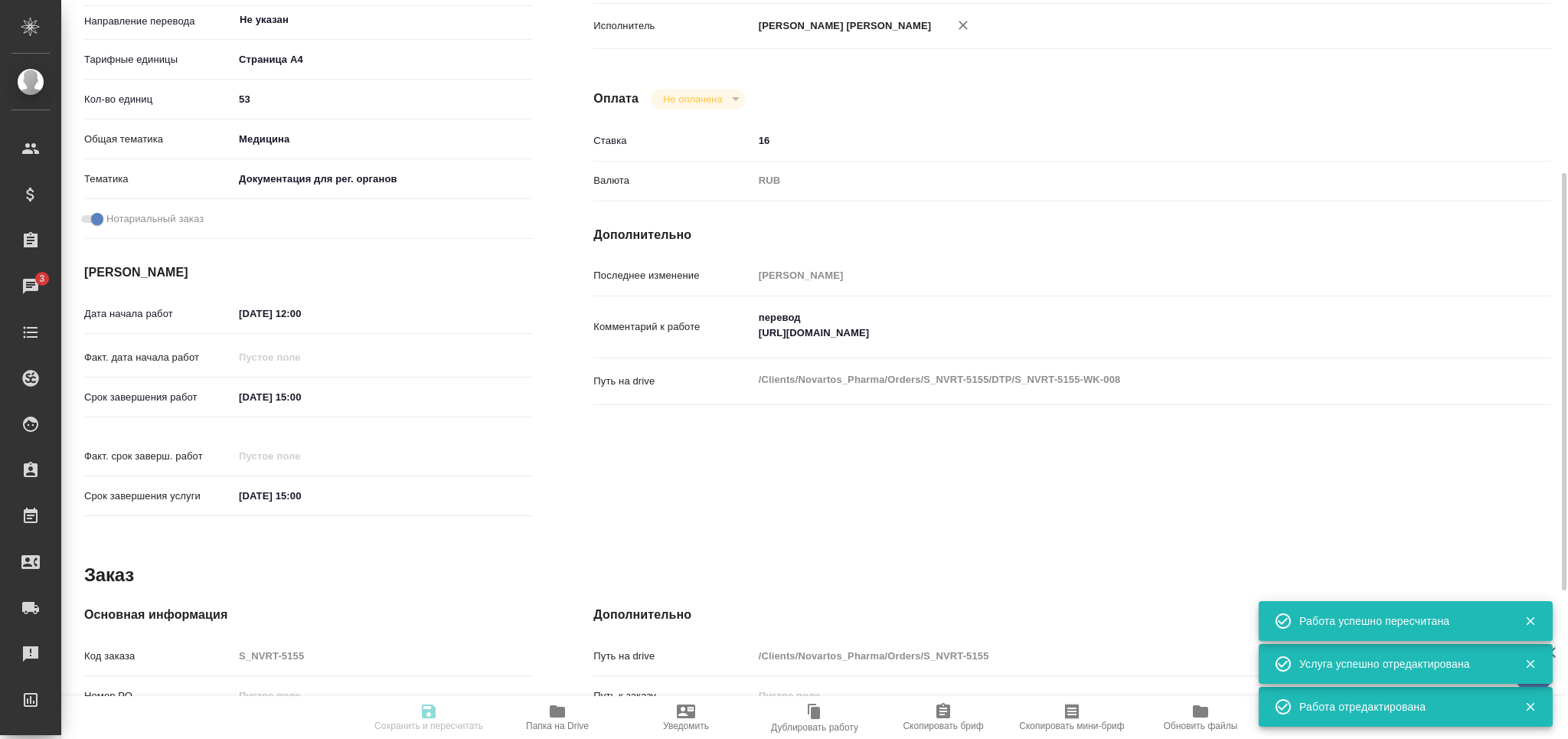
type input "25.08.2025 15:00"
type input "DTPlight"
type input "notPayed"
type input "16"
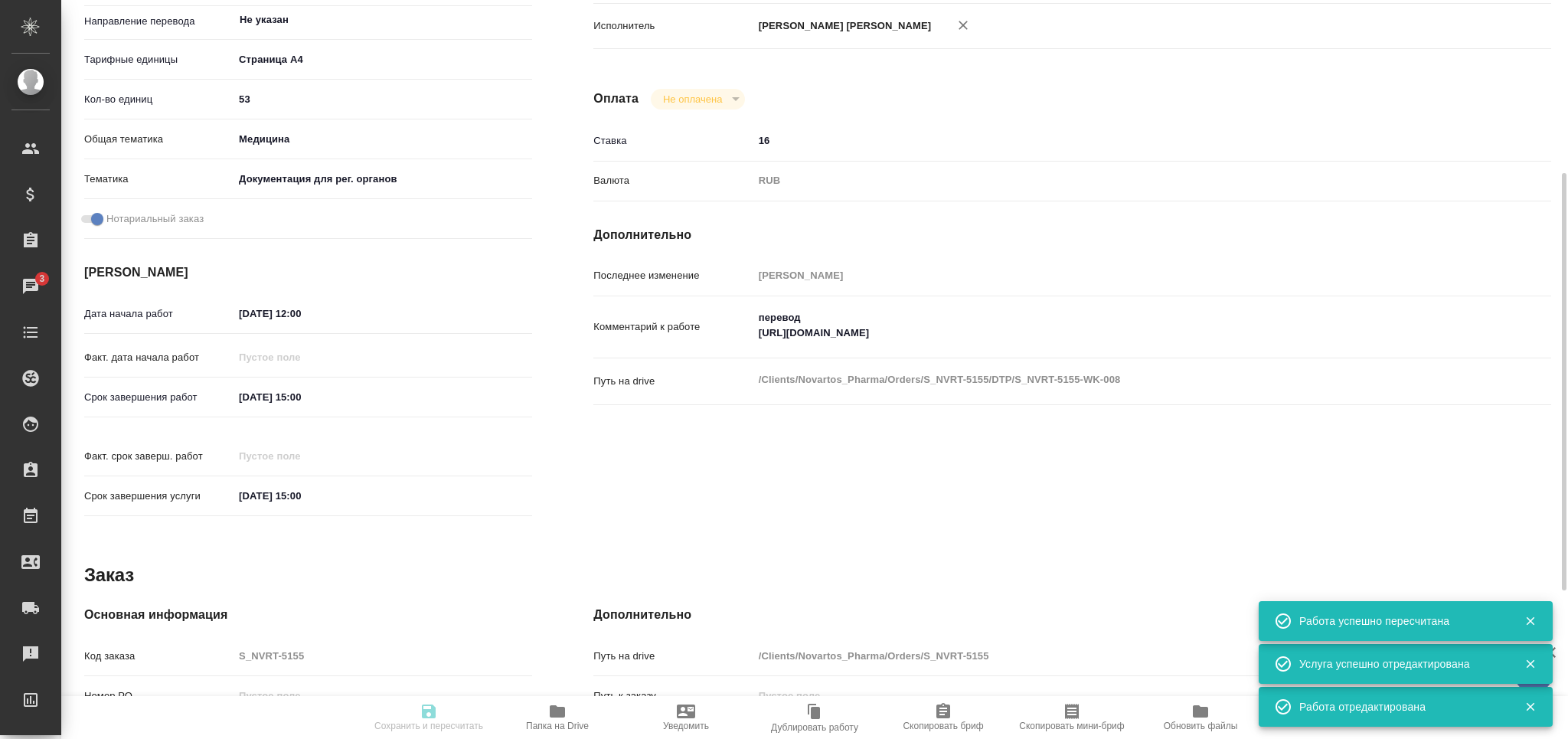
type input "RUB"
type input "Арсеньева Вера"
type textarea "перевод https://drive.awatera.com/apps/files/?dir=/Shares/Novartos_Pharma/Order…"
type textarea "x"
type textarea "/Clients/Novartos_Pharma/Orders/S_NVRT-5155/DTP/S_NVRT-5155-WK-008"
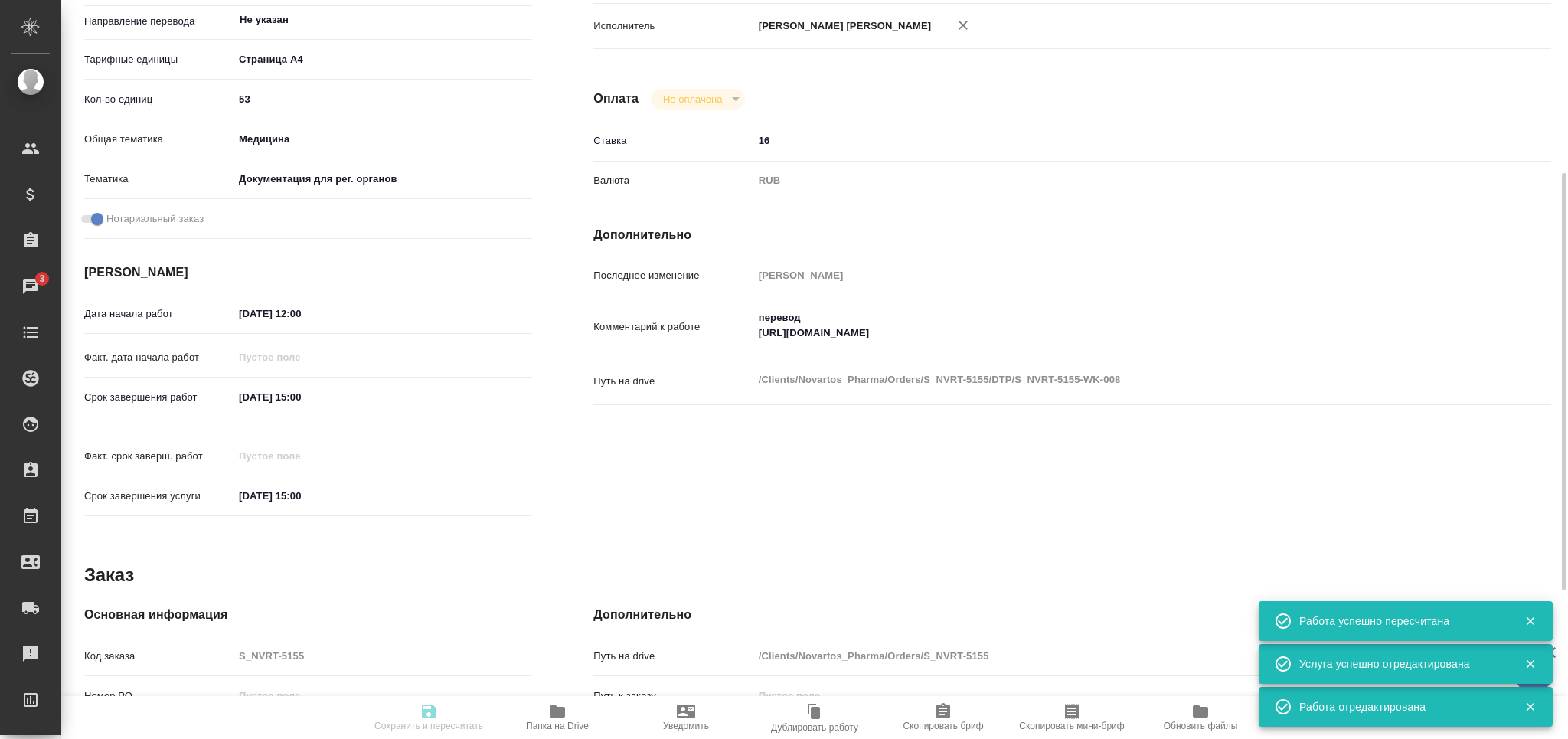
type textarea "x"
type input "S_NVRT-5155"
type input "Верстка чертежа. Количество надписей: более 500"
type input "Приемка разверстки, Подверстка, Приемка подверстки, Восстановление сложного мак…"
type input "Сайдашева Диляра"
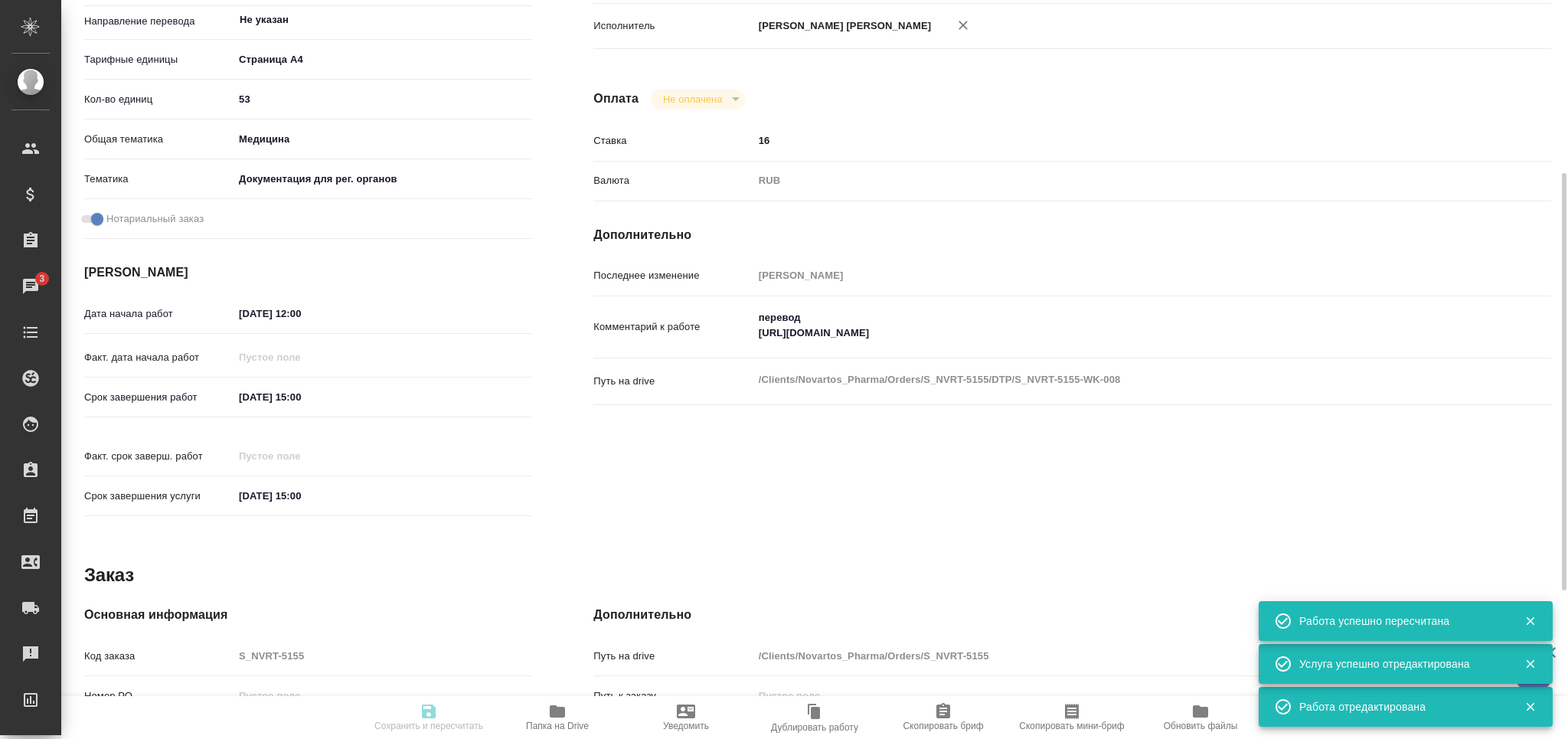
type input "Арсеньева Вера"
type input "/Clients/Novartos_Pharma/Orders/S_NVRT-5155"
type textarea "x"
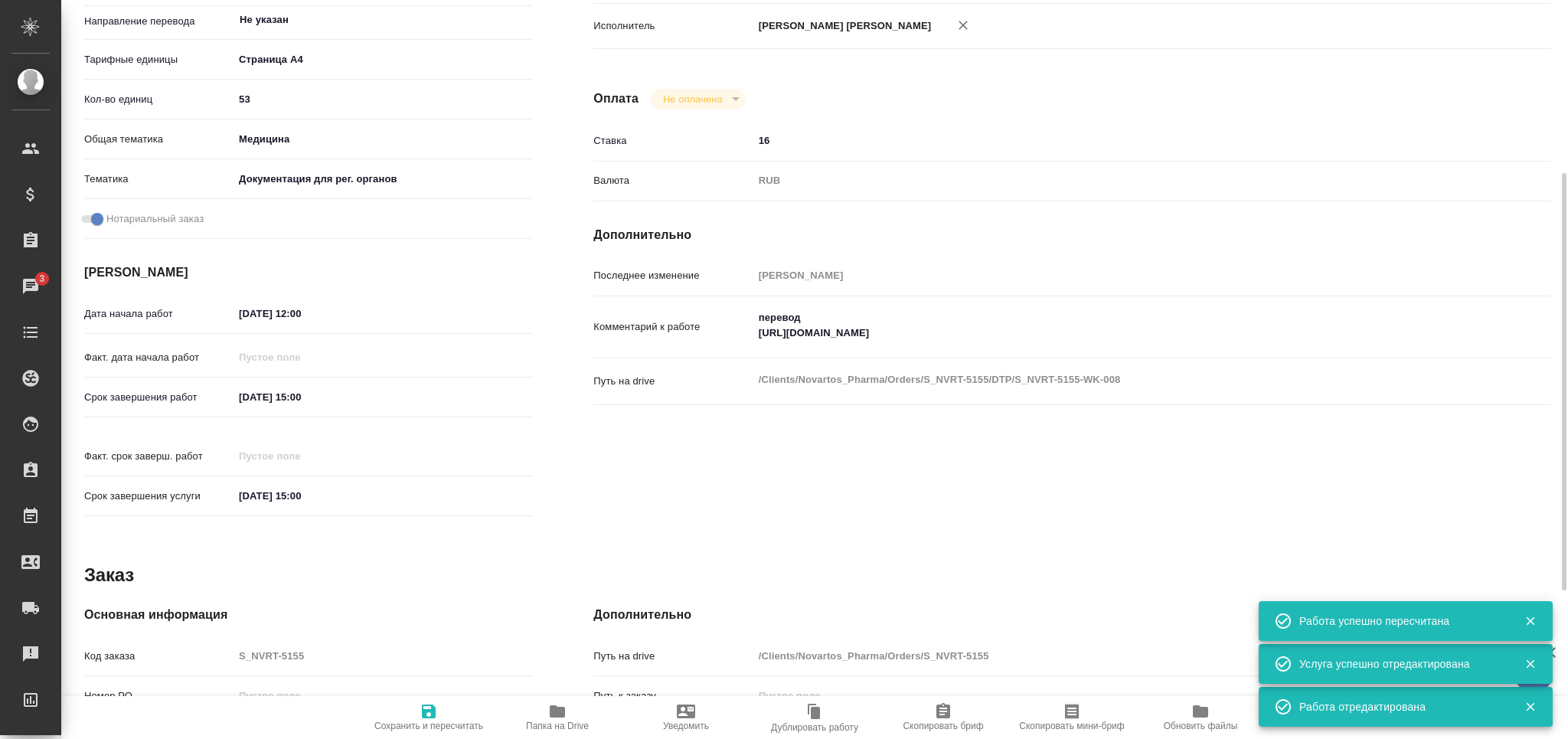
type textarea "x"
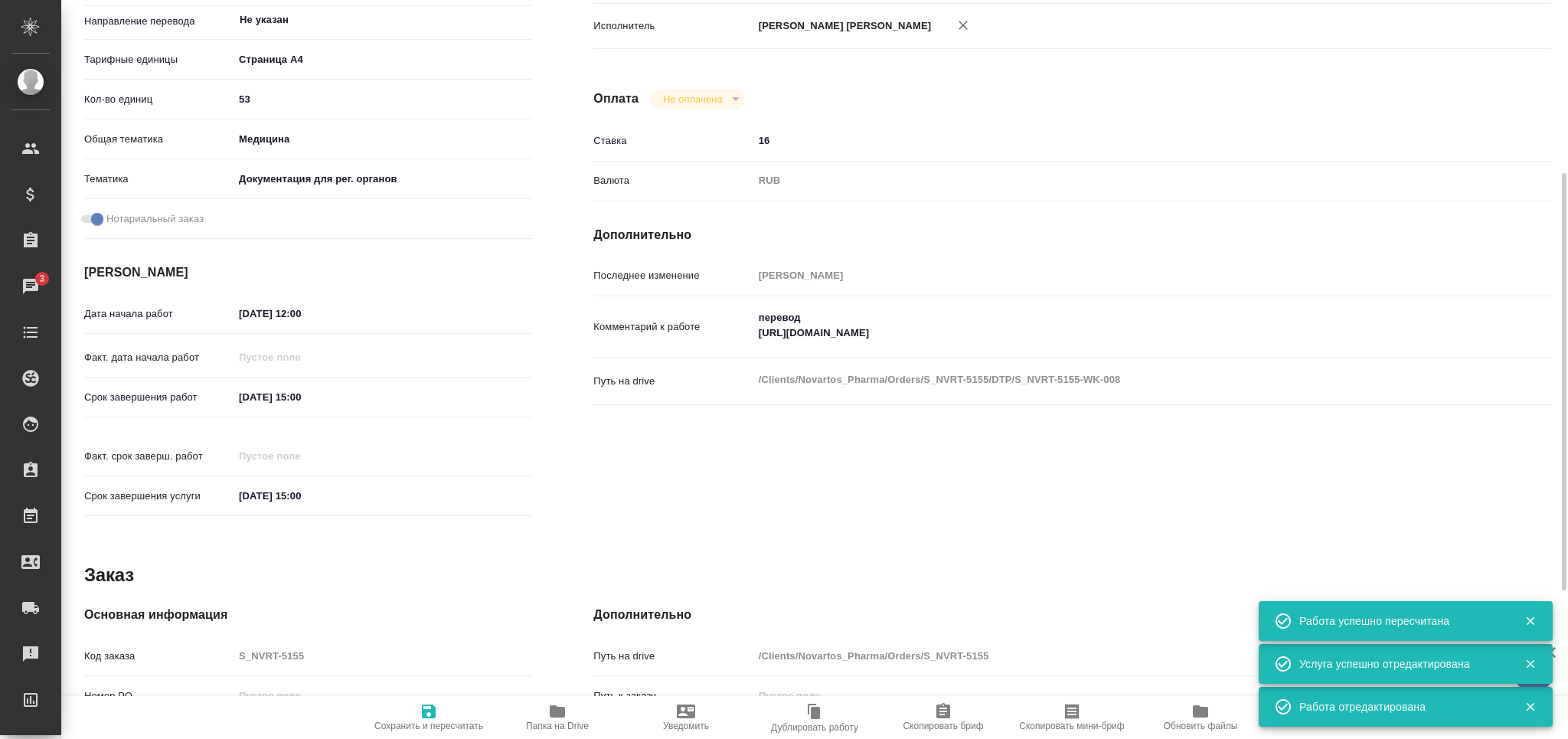
type textarea "x"
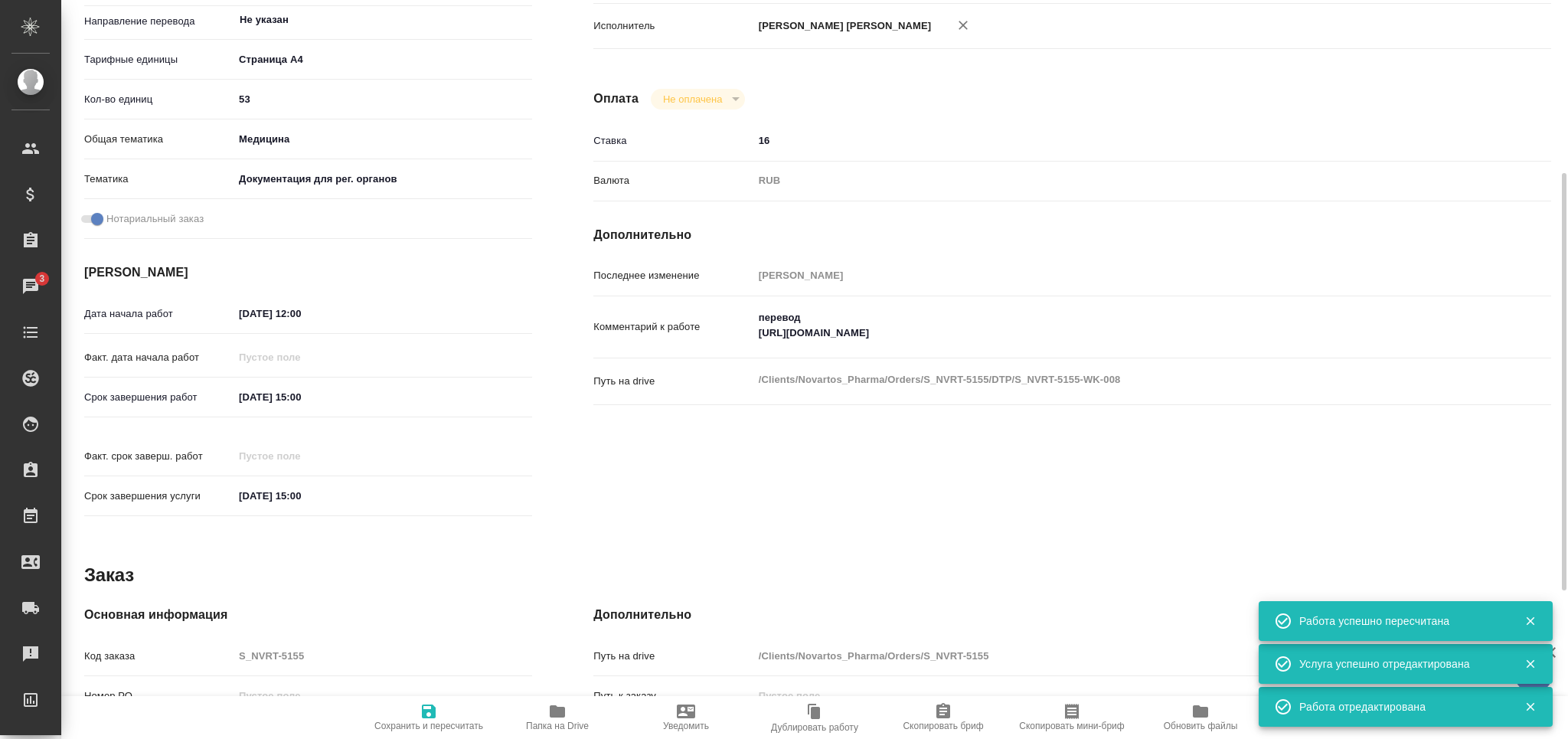
type textarea "x"
click at [299, 314] on input "25.08.2025 12:00" at bounding box center [301, 313] width 134 height 22
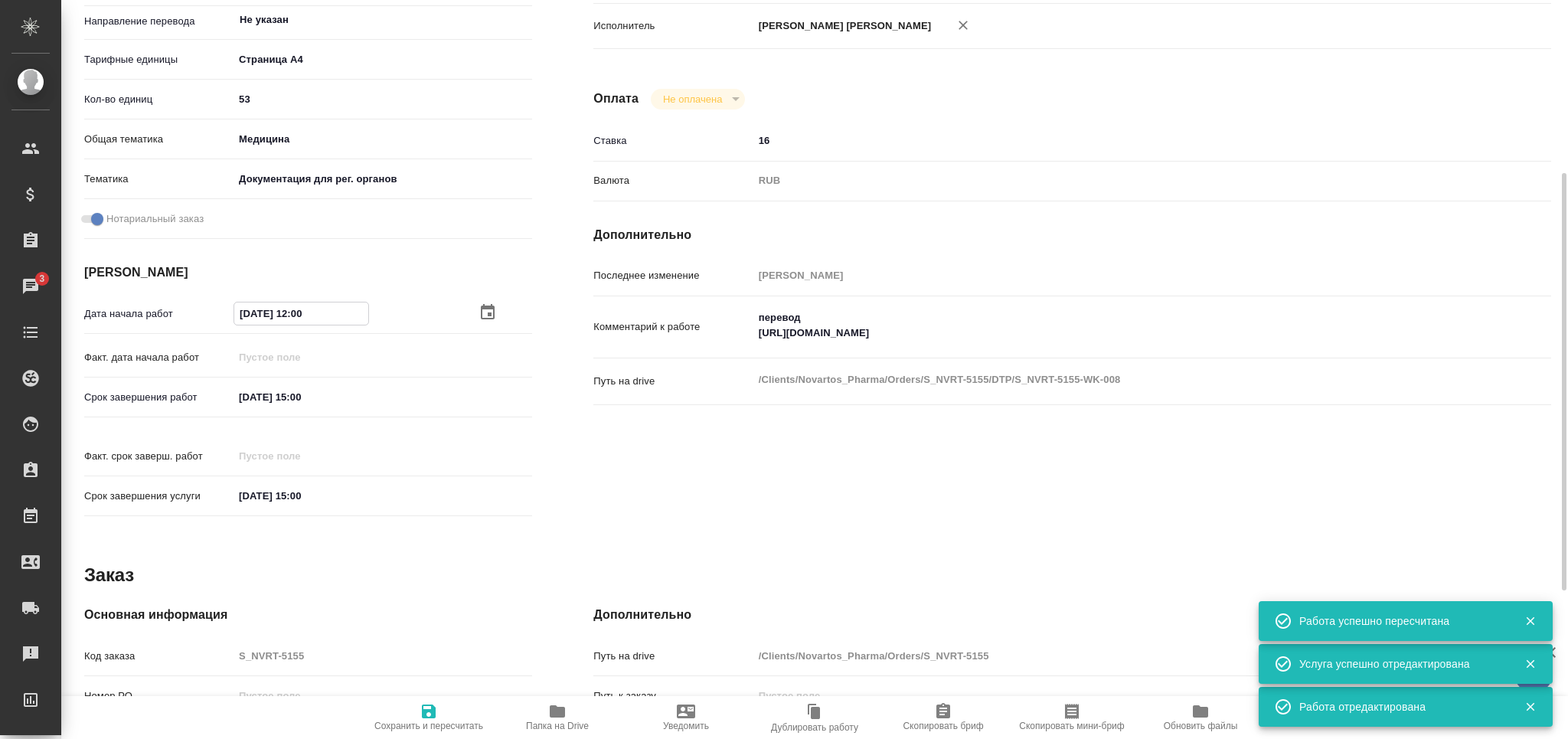
type textarea "x"
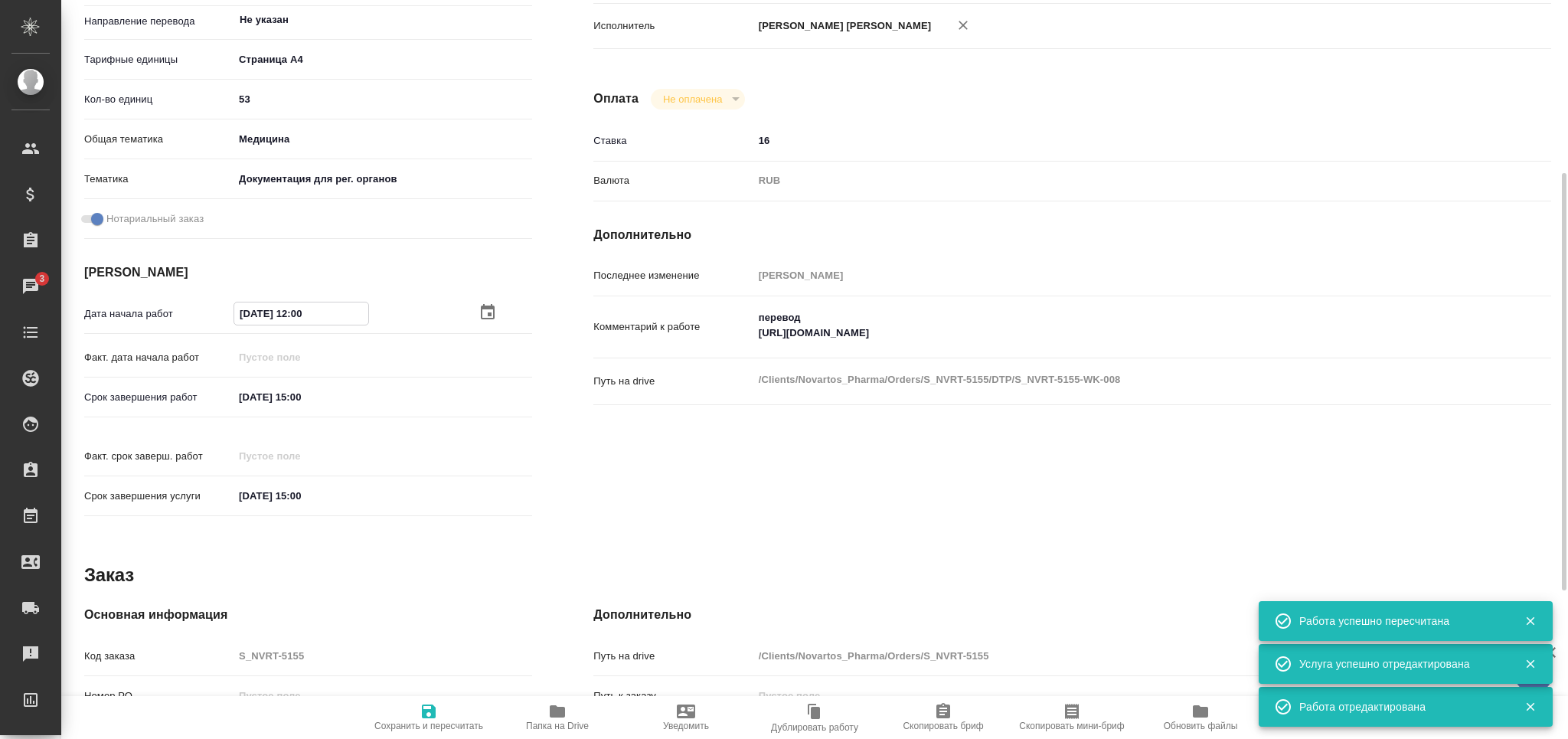
type textarea "x"
type input "25.08.2025 10:00"
type textarea "x"
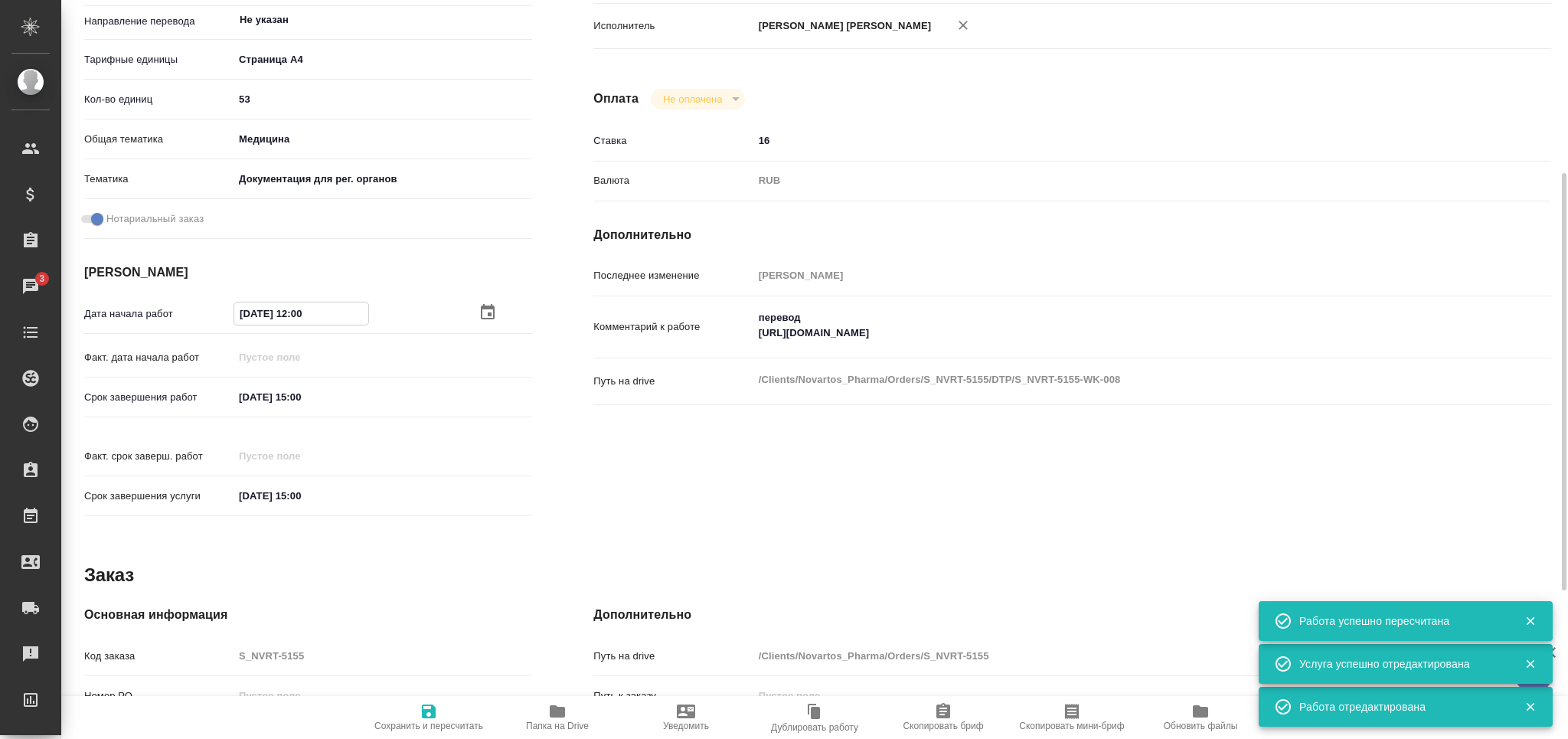
type textarea "x"
type input "25.08.2025 10:00"
click at [445, 727] on span "Сохранить и пересчитать" at bounding box center [429, 726] width 109 height 11
type textarea "x"
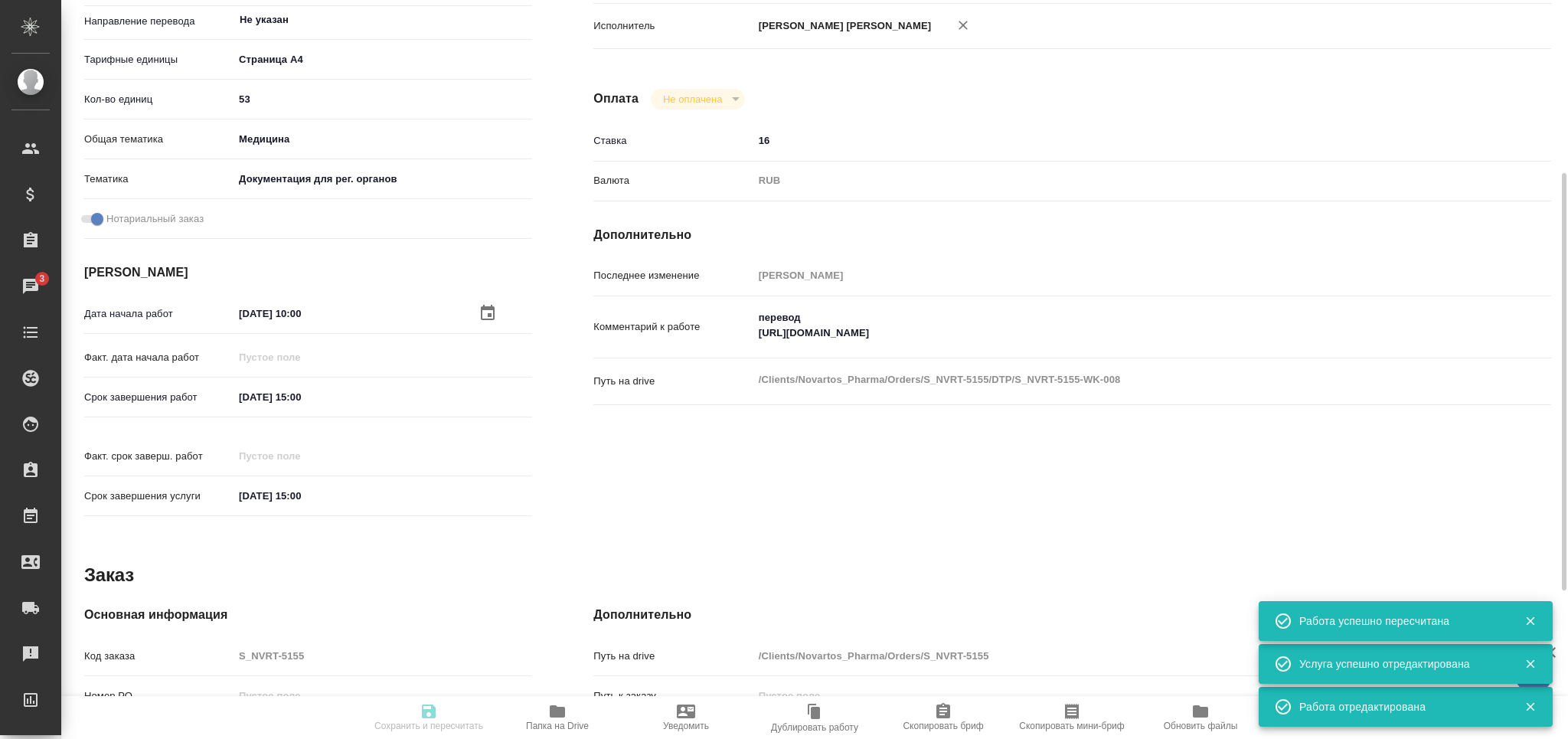
type textarea "x"
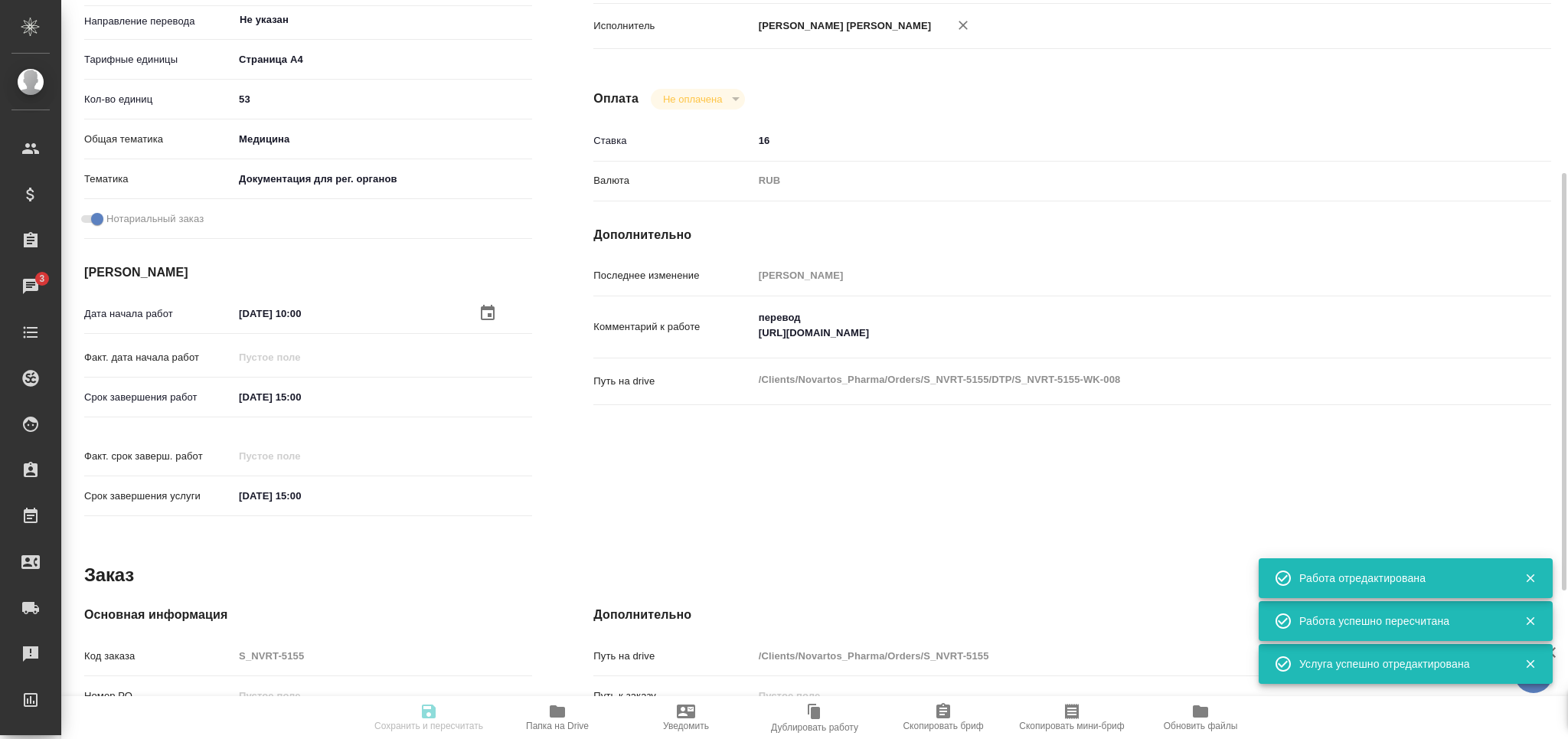
type input "readyForWork"
type textarea "Подверстка"
type textarea "x"
type input "Не указан"
type input "5f036ec4e16dec2d6b59c8ff"
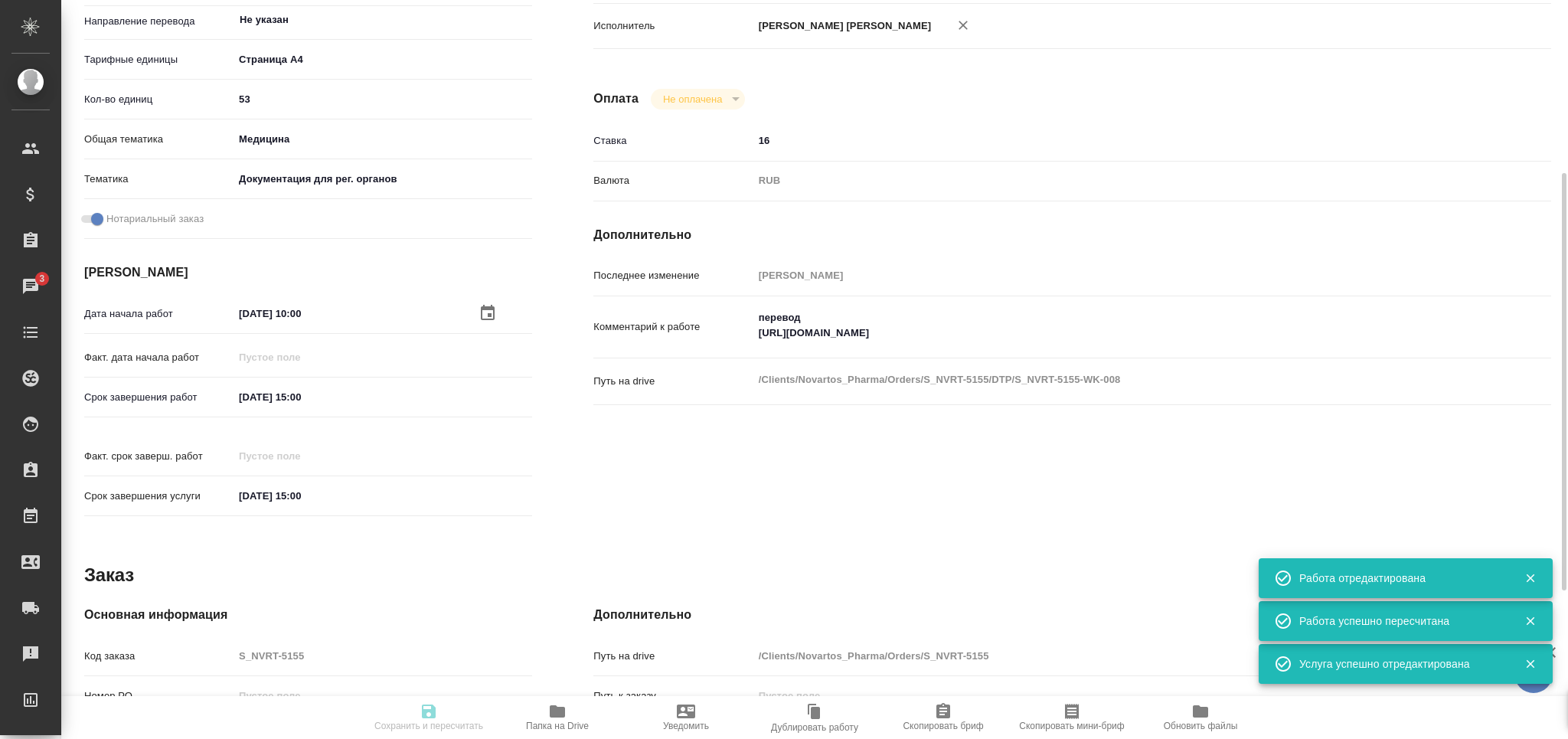
type input "53"
type input "med"
type input "5f647205b73bc97568ca66c6"
checkbox input "true"
type input "25.08.2025 10:00"
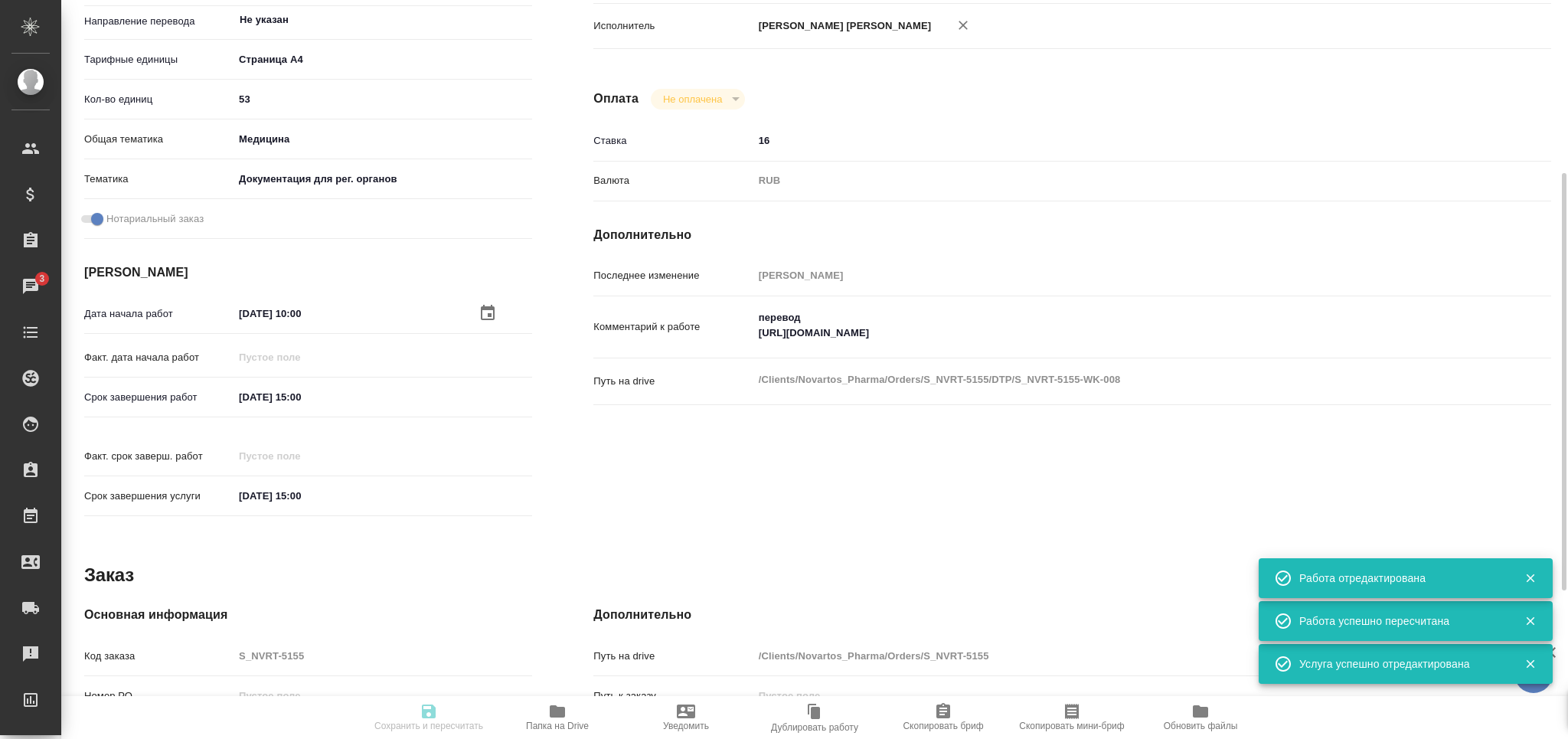
type input "25.08.2025 15:00"
type input "DTPlight"
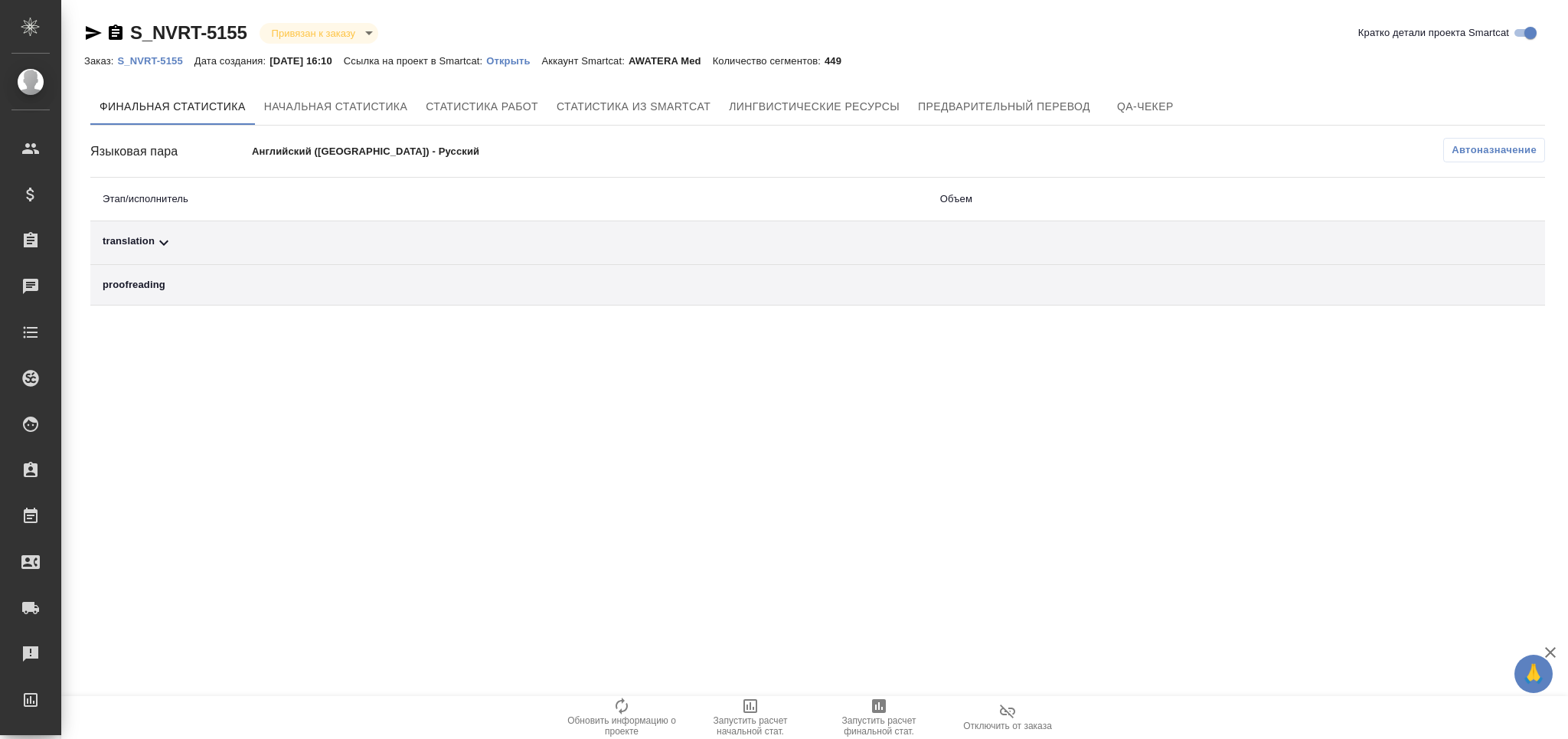
click at [1499, 148] on span "Автоназначение" at bounding box center [1494, 150] width 85 height 16
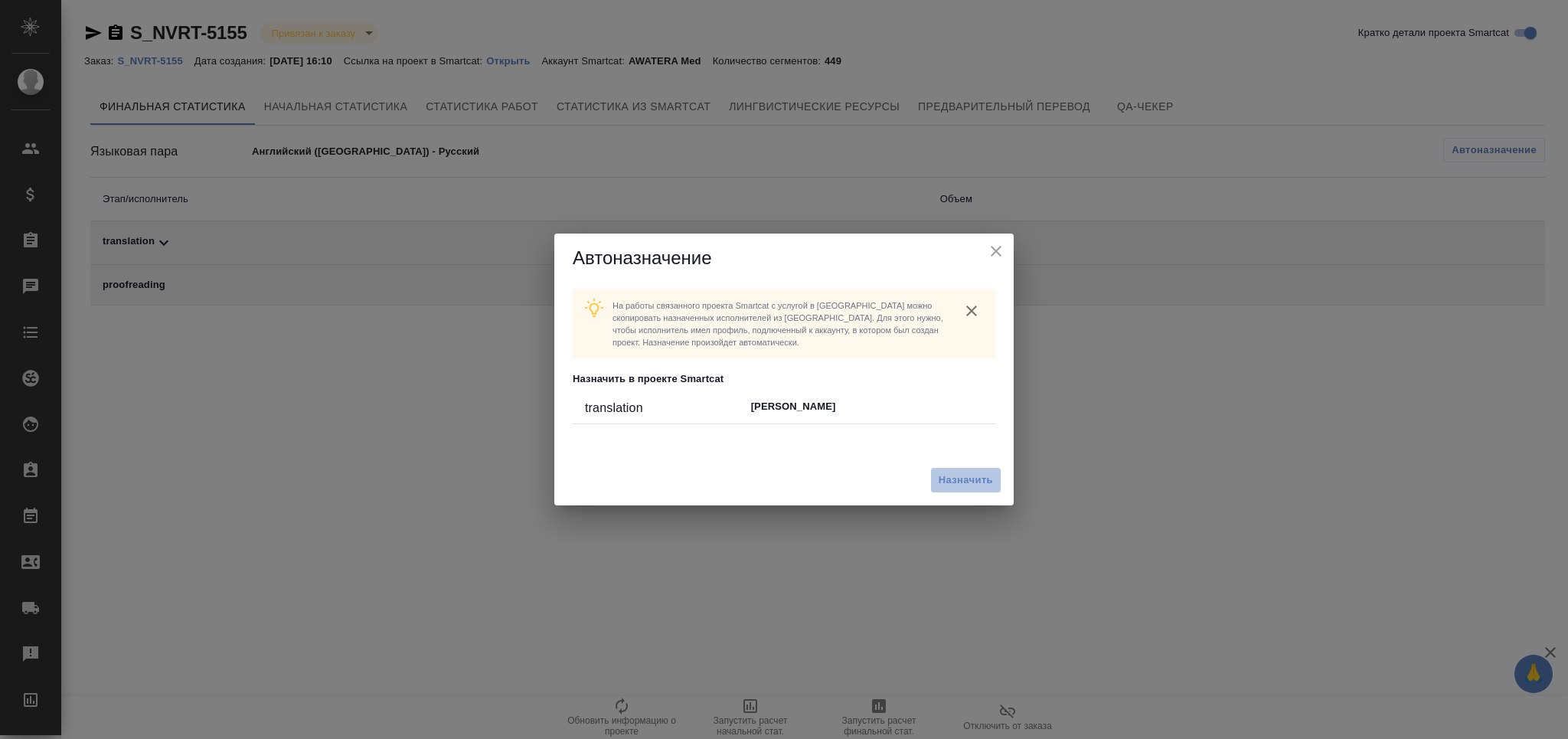
click at [957, 473] on span "Назначить" at bounding box center [966, 480] width 54 height 17
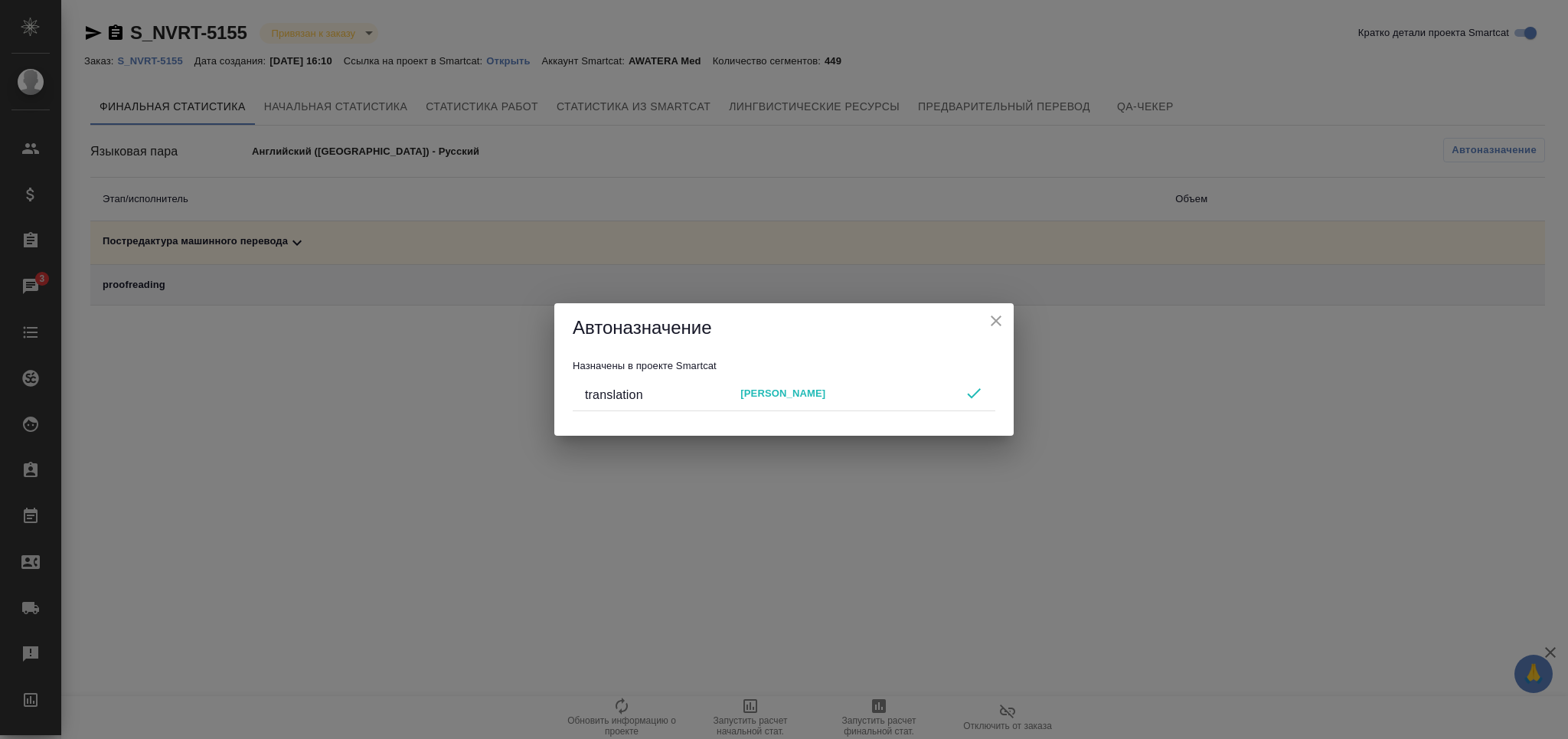
click at [1005, 313] on button "close" at bounding box center [996, 321] width 23 height 23
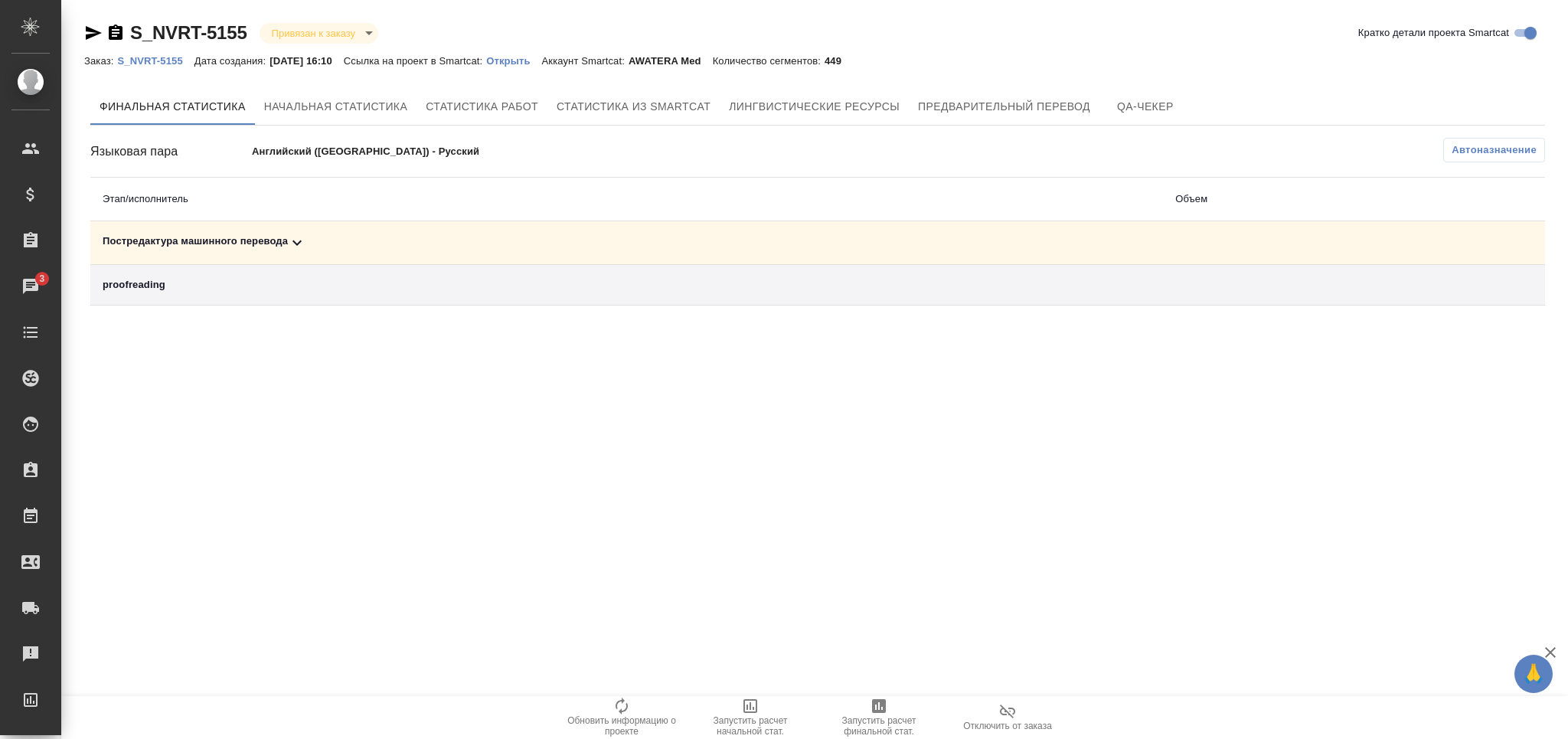
click at [883, 720] on span "Запустить расчет финальной стат." at bounding box center [879, 726] width 111 height 21
